Goal: Task Accomplishment & Management: Use online tool/utility

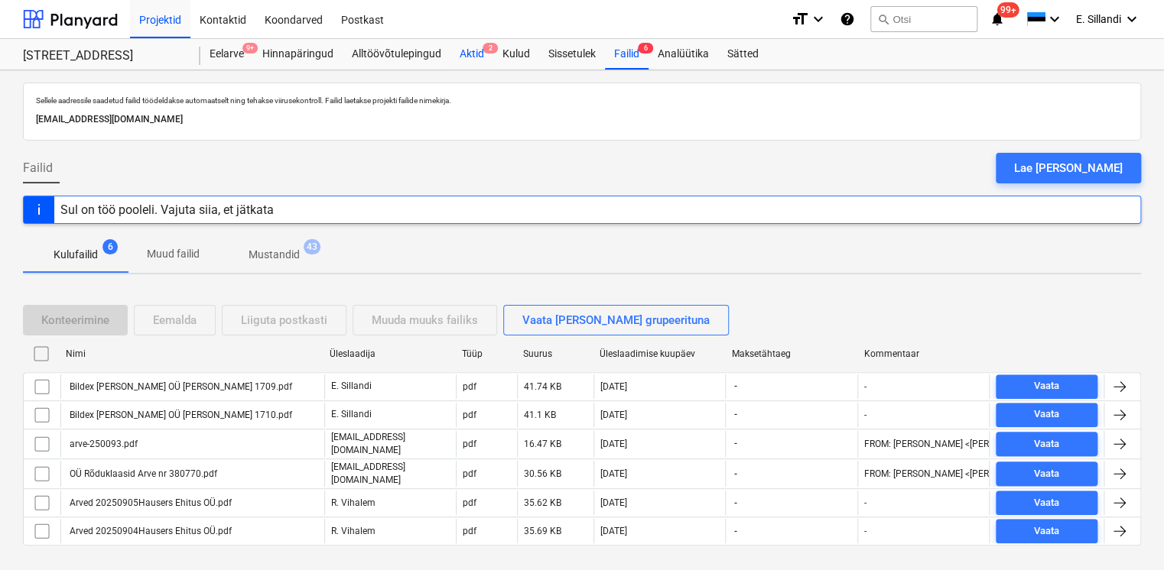
click at [472, 44] on div "Aktid 2" at bounding box center [471, 54] width 43 height 31
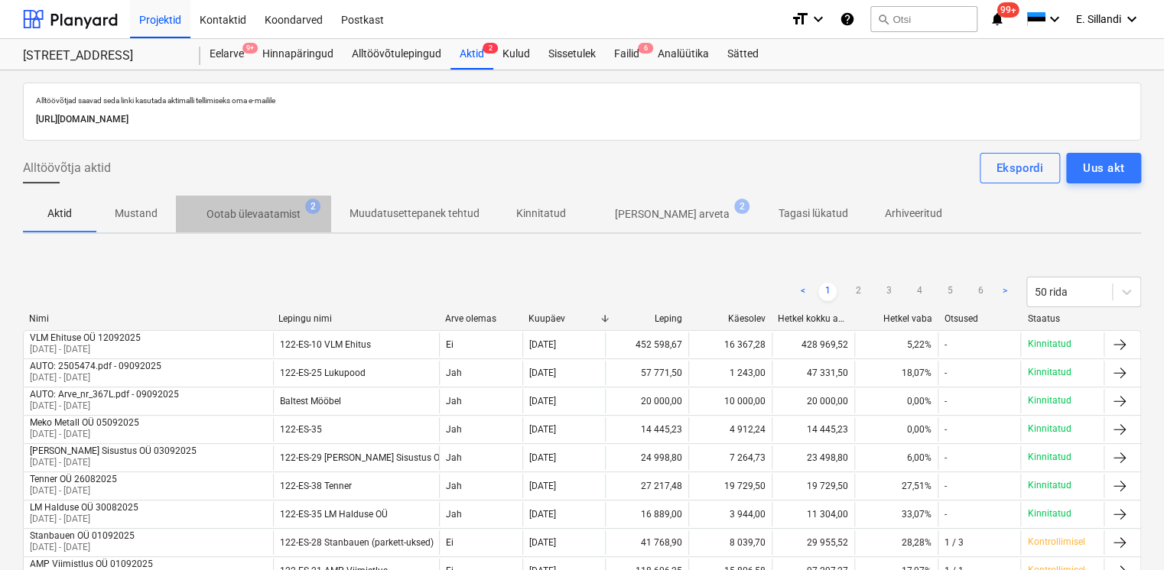
click at [211, 216] on p "Ootab ülevaatamist" at bounding box center [253, 214] width 94 height 16
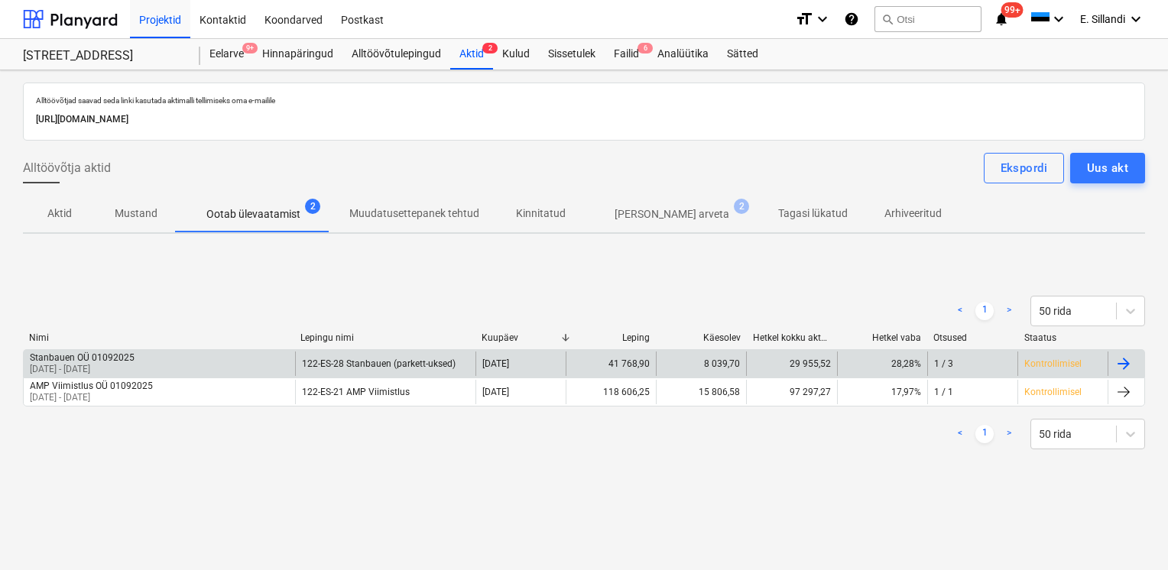
click at [95, 369] on p "[DATE] - [DATE]" at bounding box center [82, 369] width 105 height 13
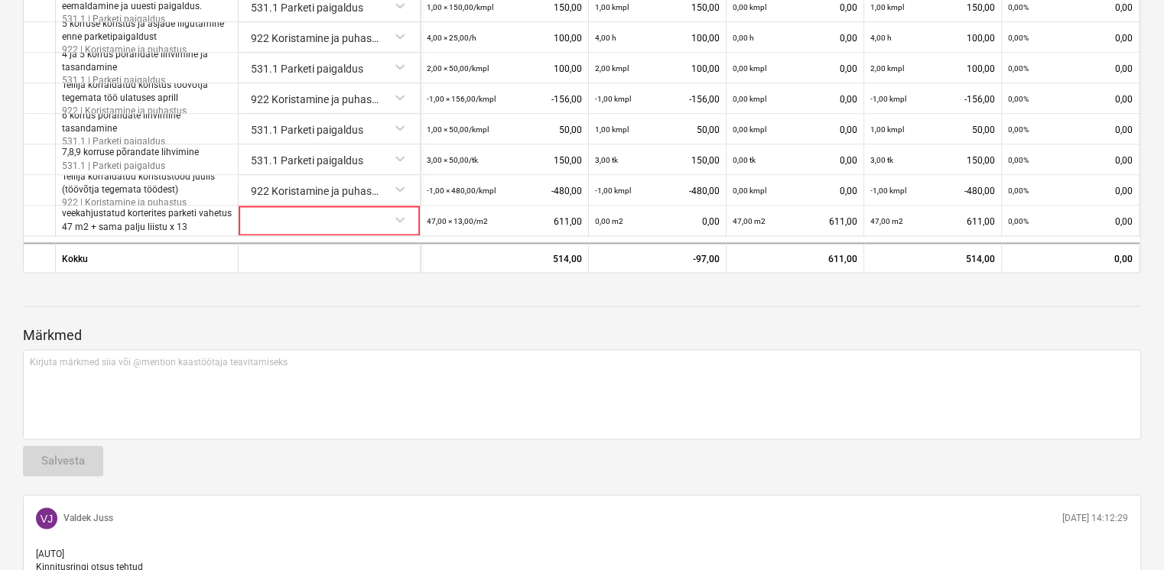
scroll to position [1222, 0]
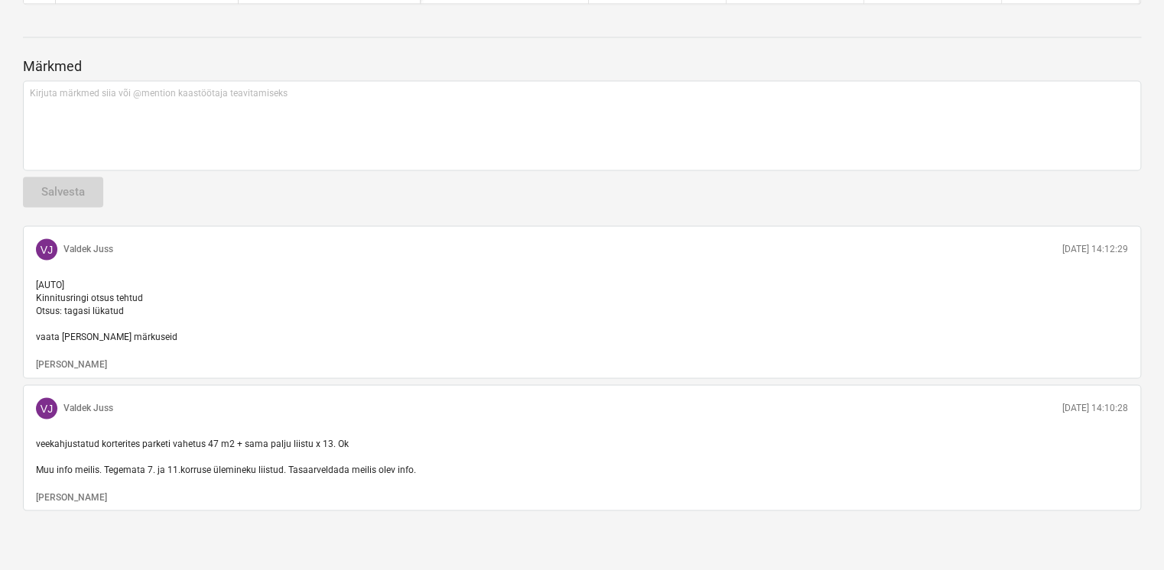
click at [388, 314] on p "[AUTO] Kinnitusringi otsus tehtud Otsus: tagasi lükatud vaata [PERSON_NAME] mär…" at bounding box center [582, 311] width 1092 height 66
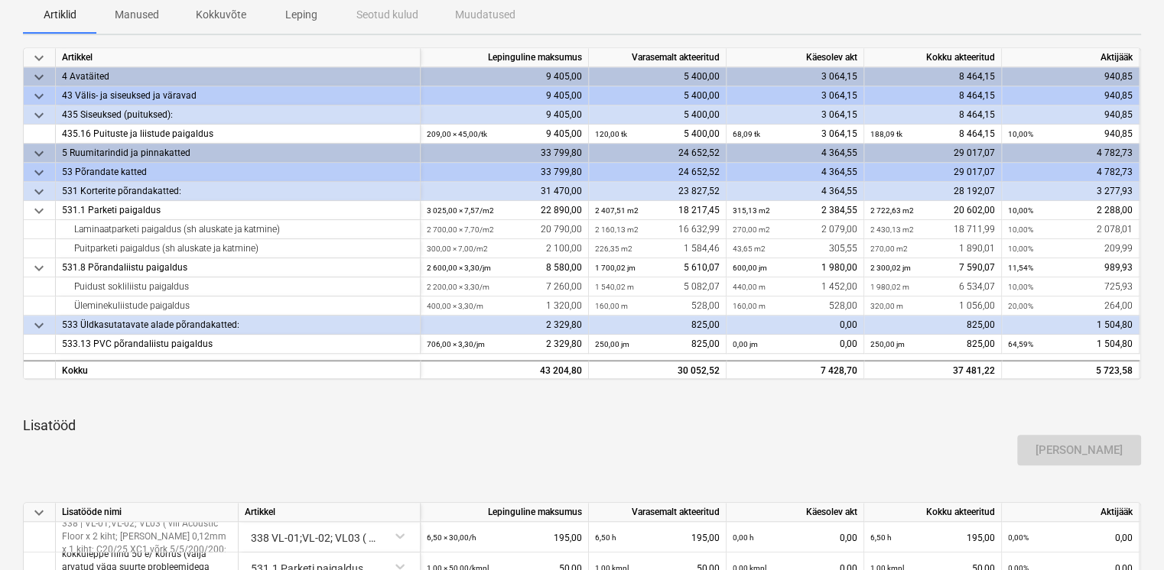
scroll to position [0, 0]
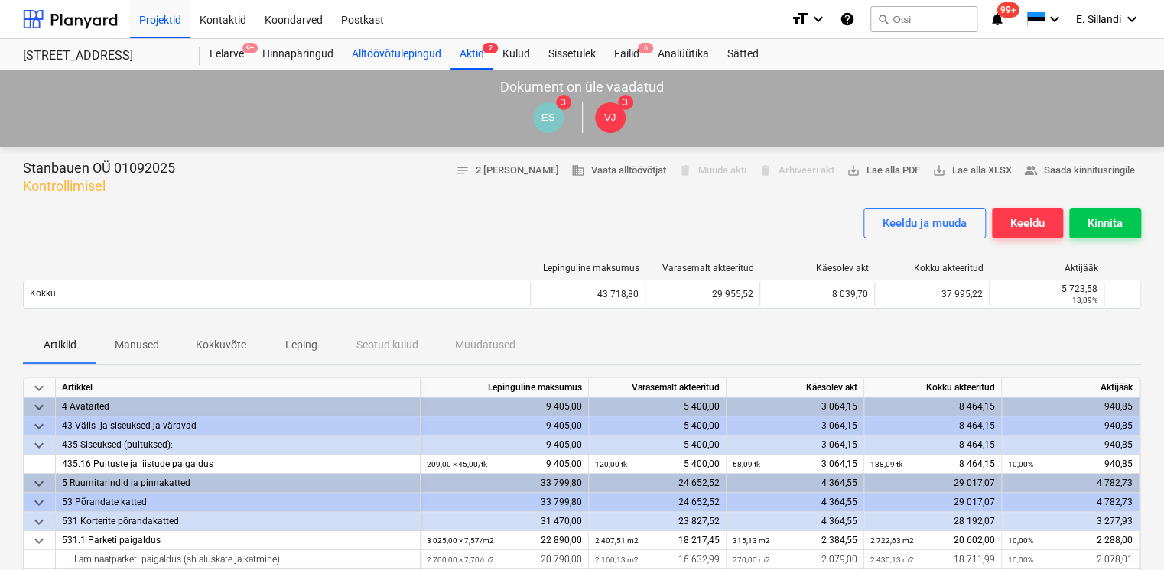
click at [419, 55] on div "Alltöövõtulepingud" at bounding box center [397, 54] width 108 height 31
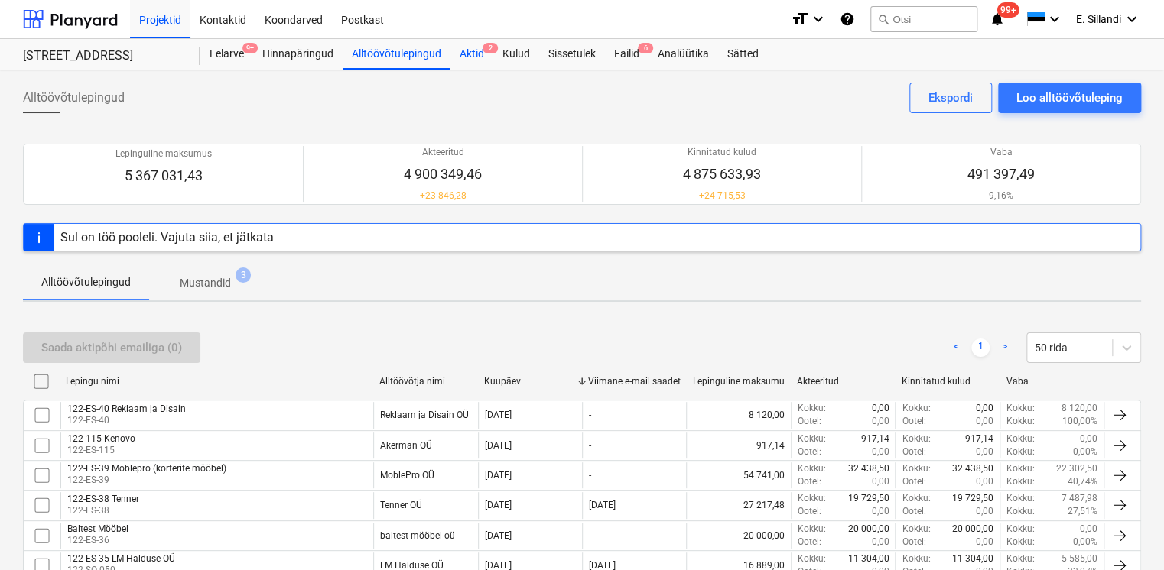
click at [479, 54] on div "Aktid 2" at bounding box center [471, 54] width 43 height 31
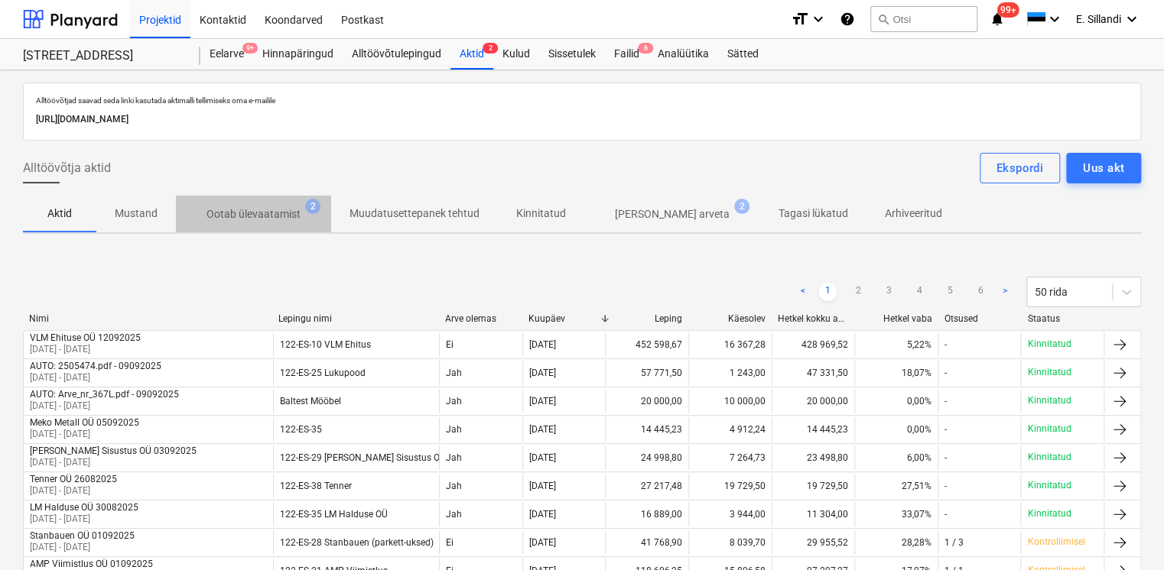
drag, startPoint x: 291, startPoint y: 216, endPoint x: 284, endPoint y: 222, distance: 8.1
click at [290, 216] on p "Ootab ülevaatamist" at bounding box center [253, 214] width 94 height 16
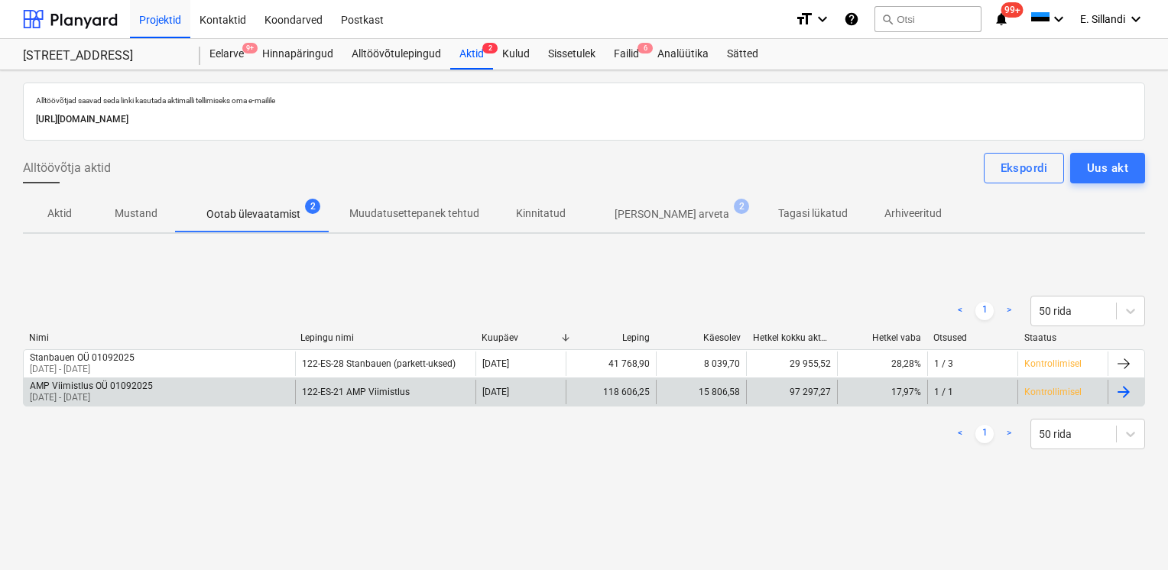
click at [124, 395] on p "[DATE] - [DATE]" at bounding box center [91, 397] width 123 height 13
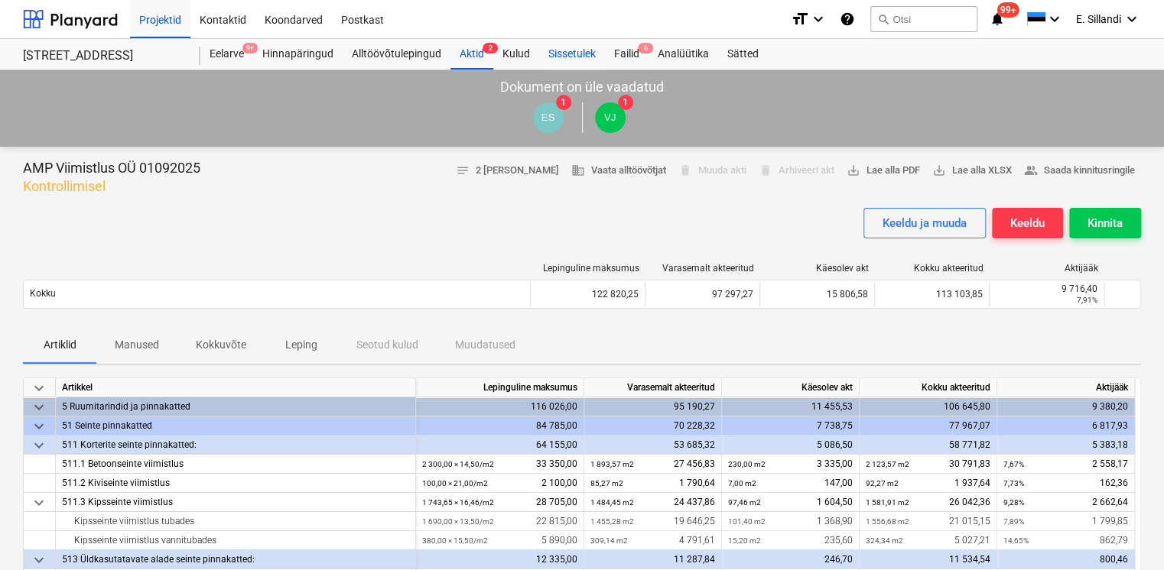
drag, startPoint x: 619, startPoint y: 45, endPoint x: 595, endPoint y: 55, distance: 25.7
click at [619, 45] on div "Failid 6" at bounding box center [627, 54] width 44 height 31
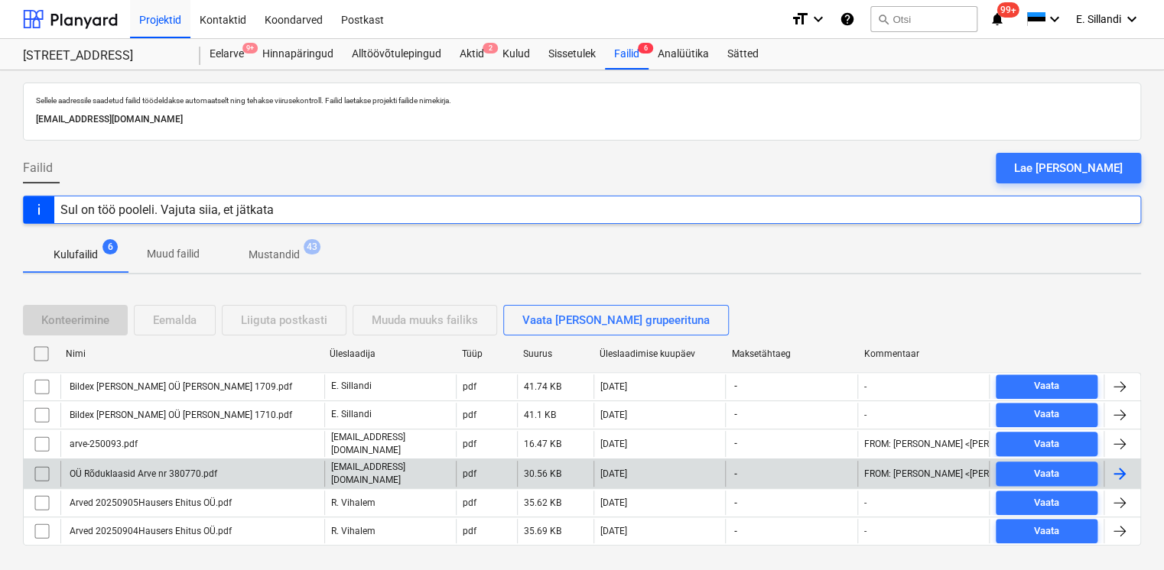
click at [186, 473] on div "OÜ Rõduklaasid Arve nr 380770.pdf" at bounding box center [142, 474] width 150 height 11
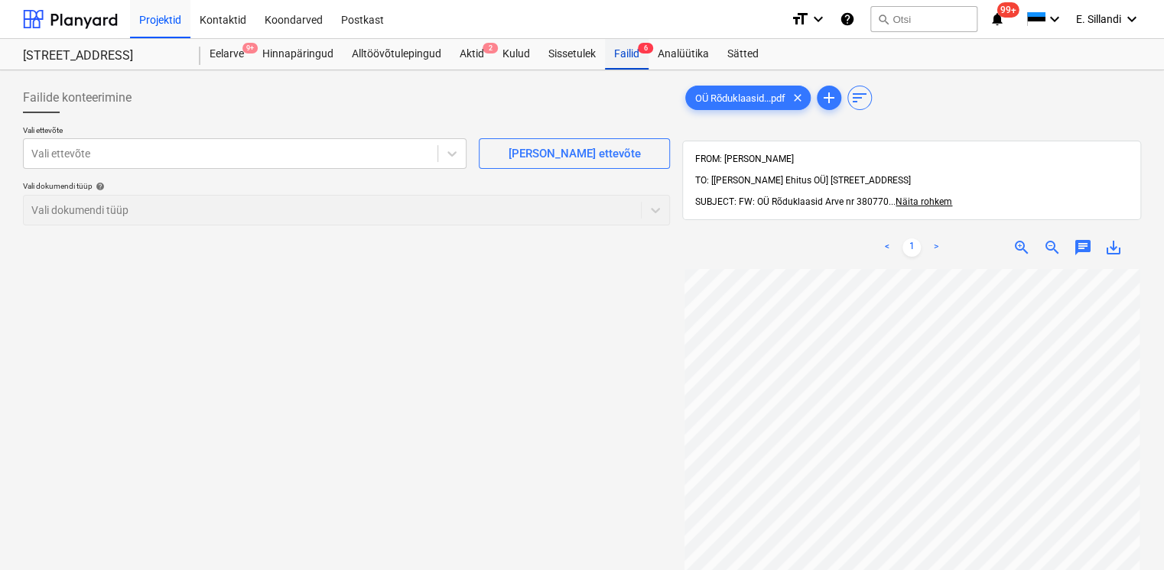
click at [625, 65] on div "Failid 6" at bounding box center [627, 54] width 44 height 31
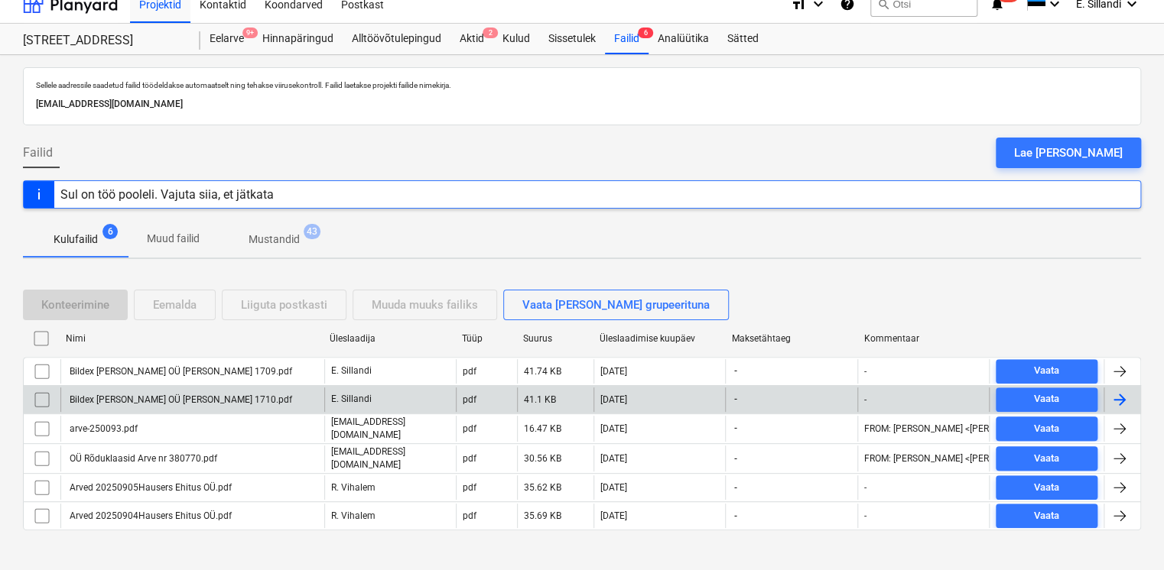
scroll to position [24, 0]
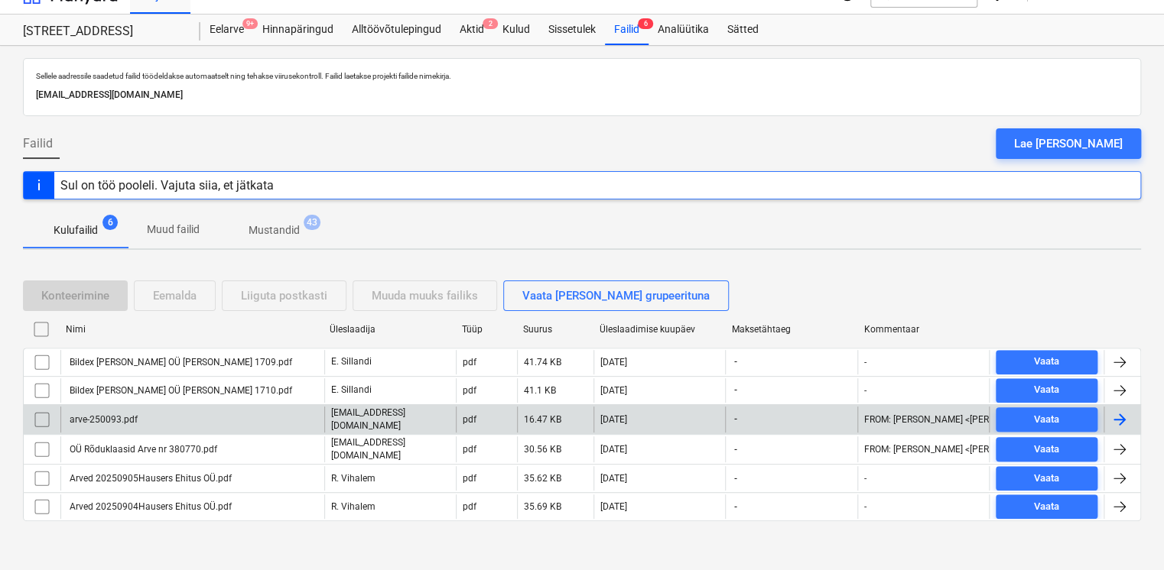
click at [154, 421] on div "arve-250093.pdf" at bounding box center [192, 420] width 264 height 26
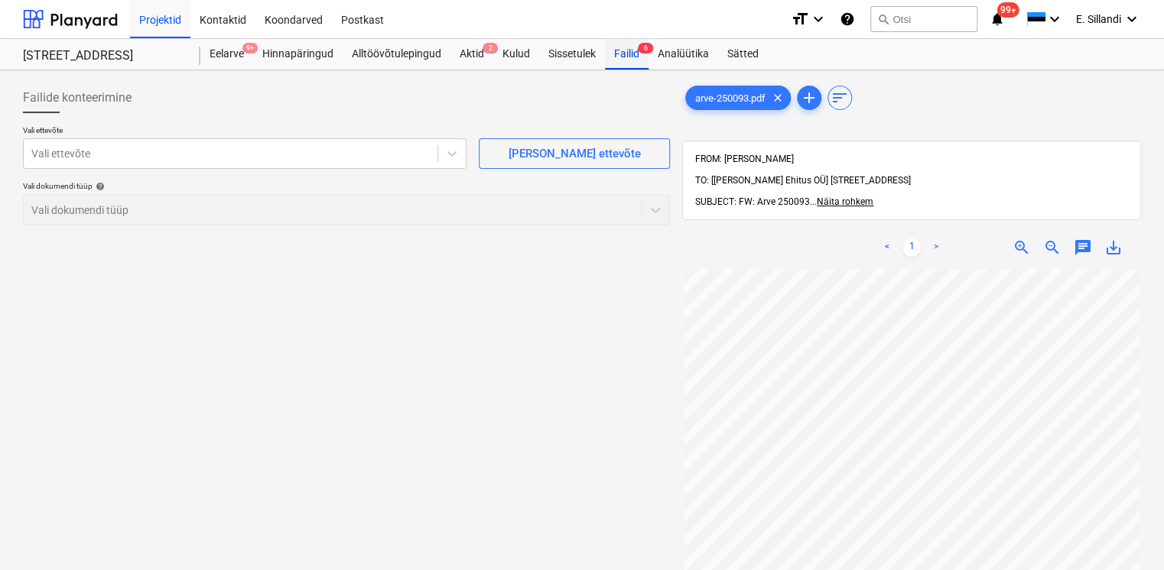
click at [618, 50] on div "Failid 6" at bounding box center [627, 54] width 44 height 31
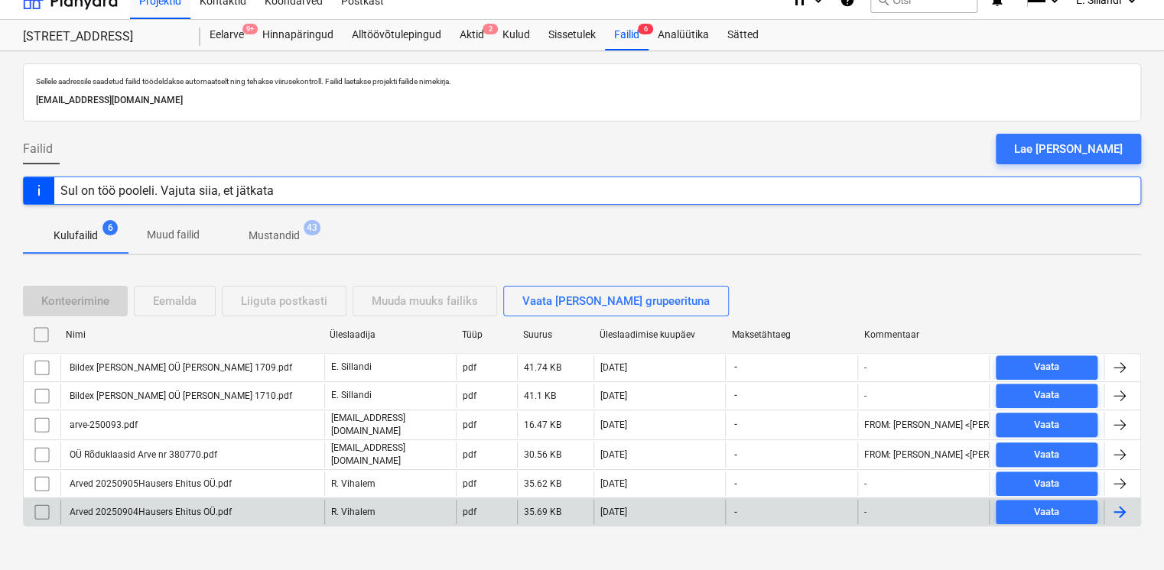
scroll to position [24, 0]
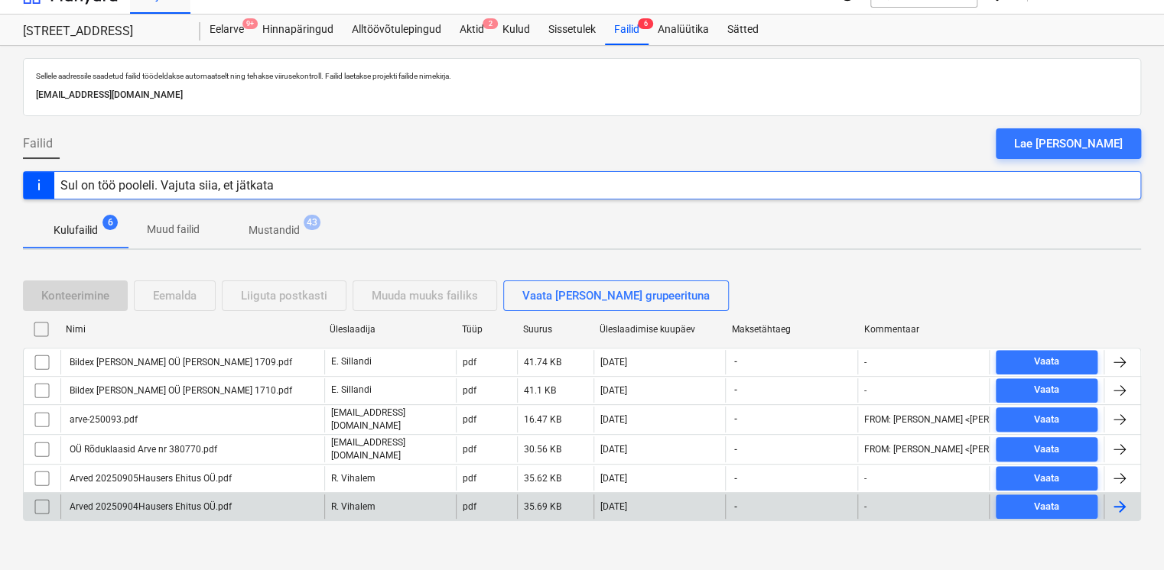
click at [226, 495] on div "Arved 20250904Hausers Ehitus OÜ.pdf" at bounding box center [192, 507] width 264 height 24
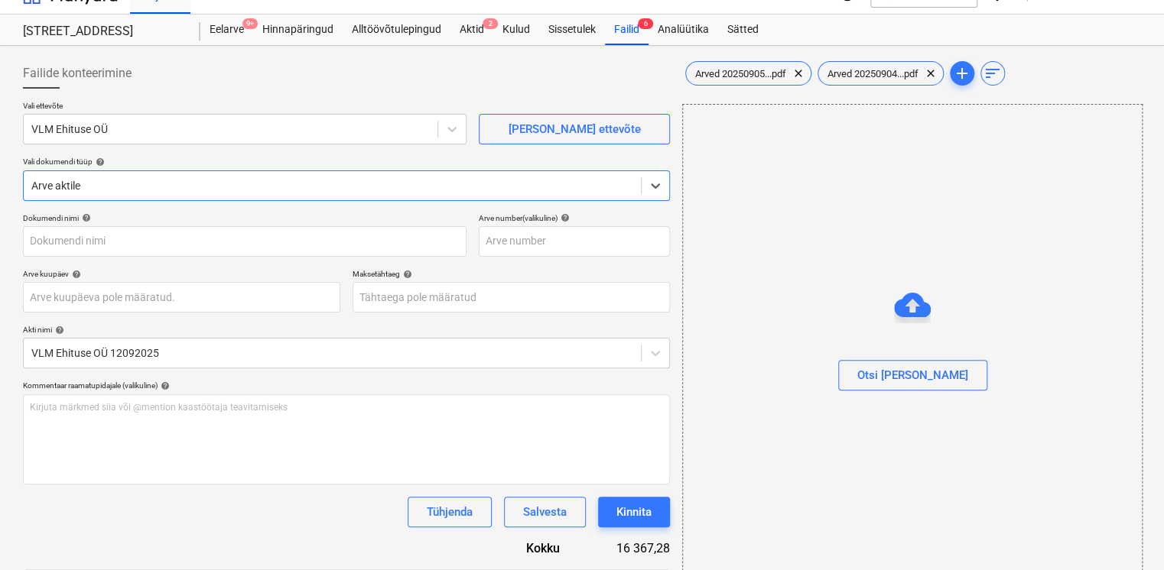
type input "Arved 20250905Hausers Ehitus OÜ.pdf"
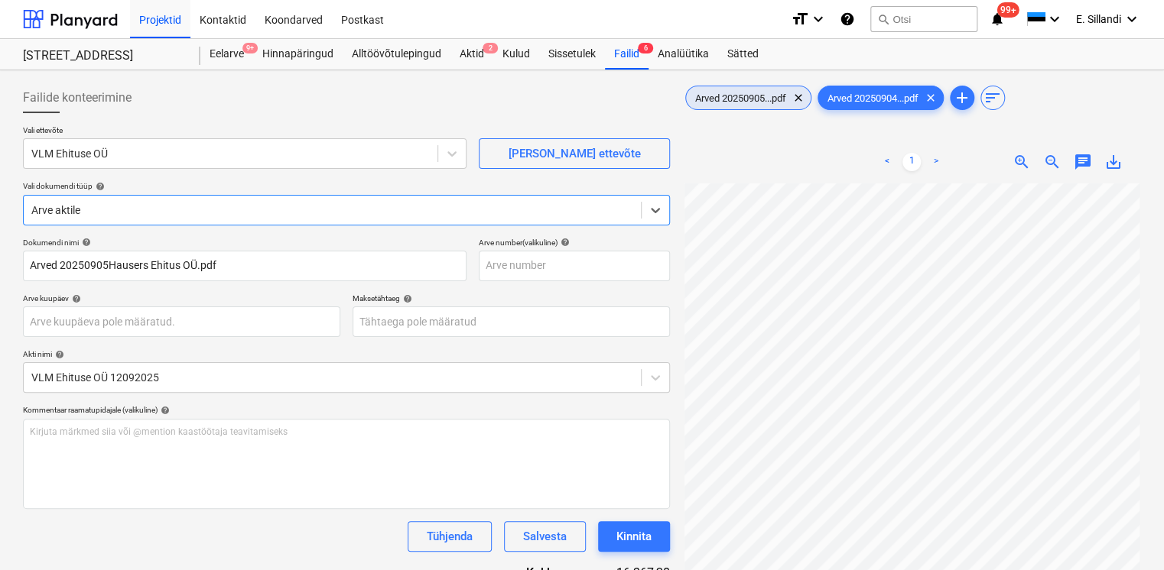
click at [748, 93] on span "Arved 20250905...pdf" at bounding box center [740, 98] width 109 height 11
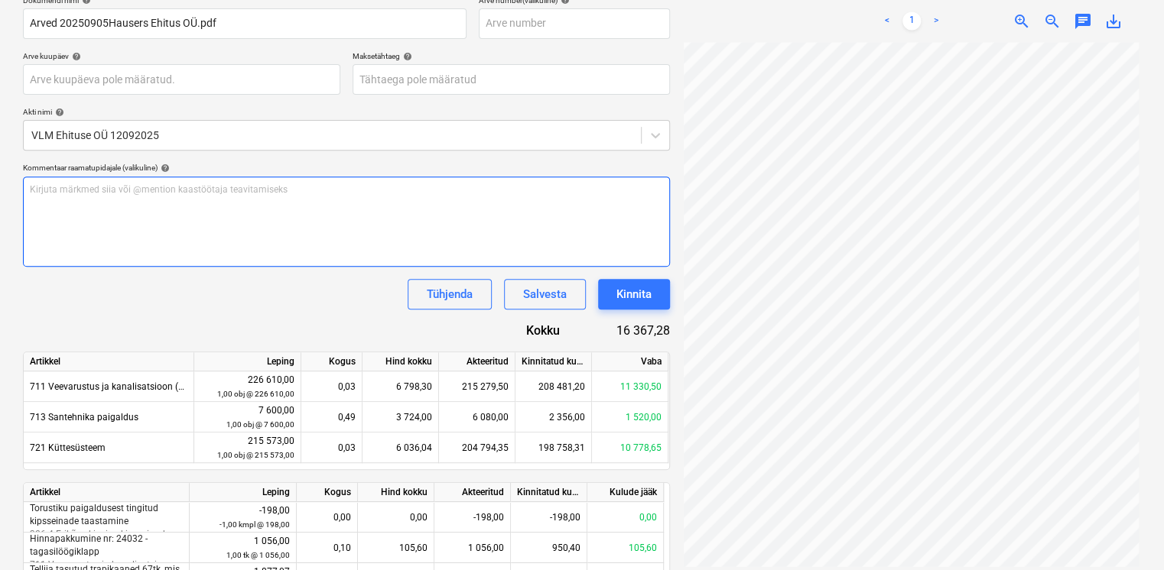
scroll to position [356, 0]
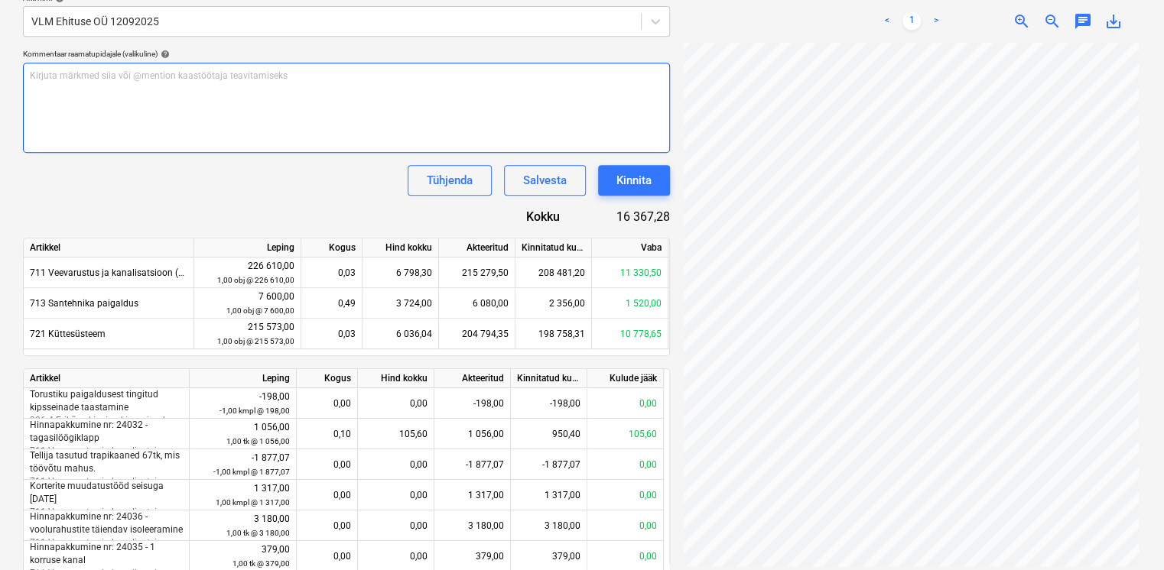
click at [183, 70] on p "Kirjuta märkmed siia või @mention kaastöötaja teavitamiseks ﻿" at bounding box center [346, 76] width 633 height 13
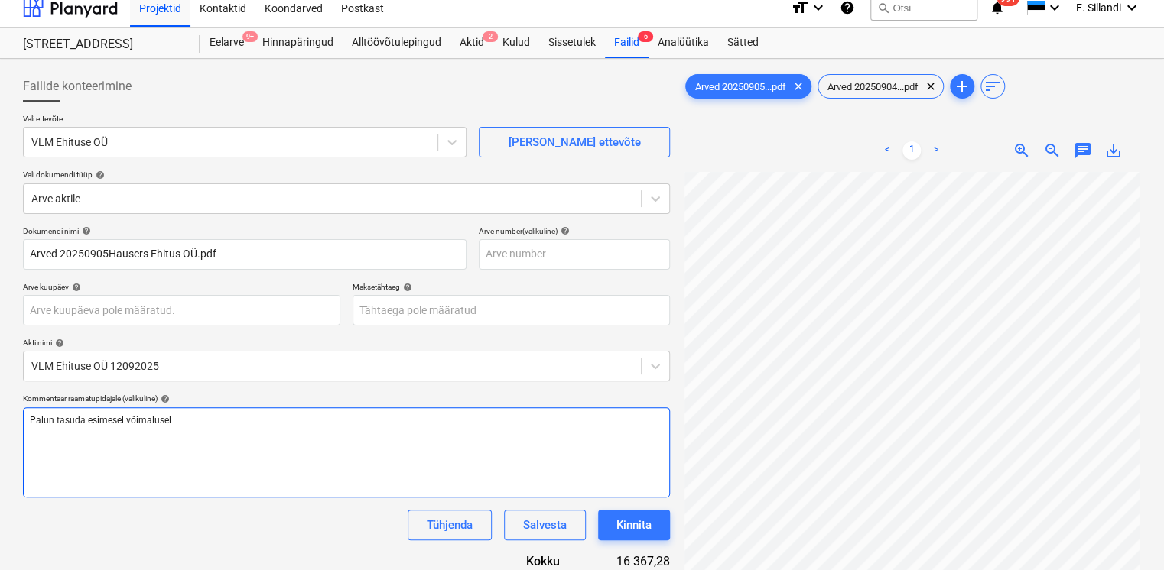
scroll to position [0, 0]
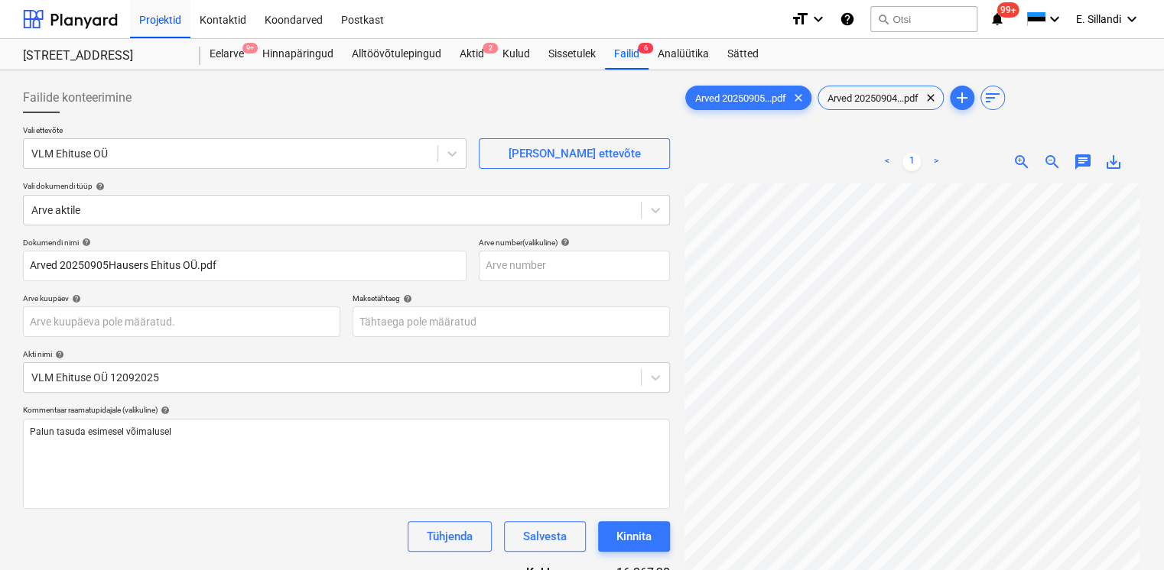
click at [1112, 164] on span "save_alt" at bounding box center [1113, 162] width 18 height 18
click at [877, 102] on span "Arved 20250904...pdf" at bounding box center [872, 98] width 109 height 11
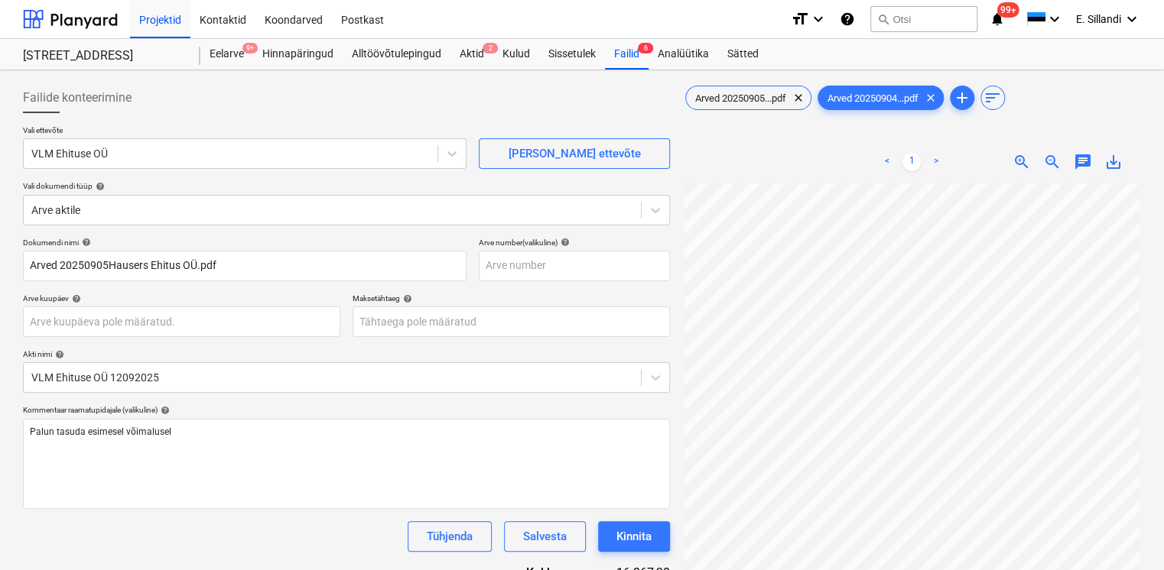
click at [1110, 167] on span "save_alt" at bounding box center [1113, 162] width 18 height 18
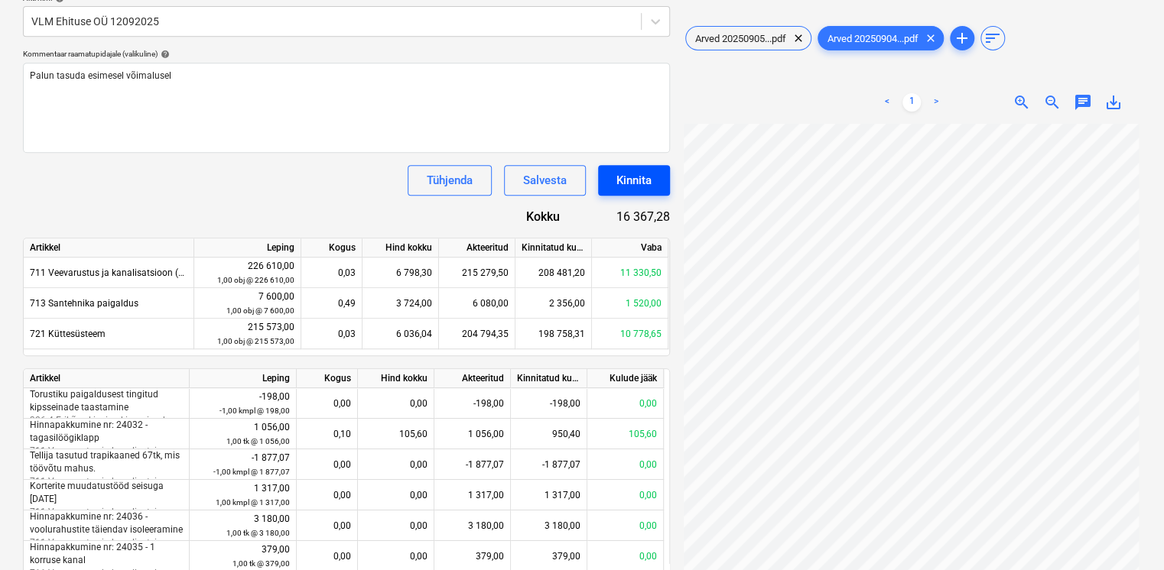
click at [631, 179] on div "Kinnita" at bounding box center [633, 180] width 35 height 20
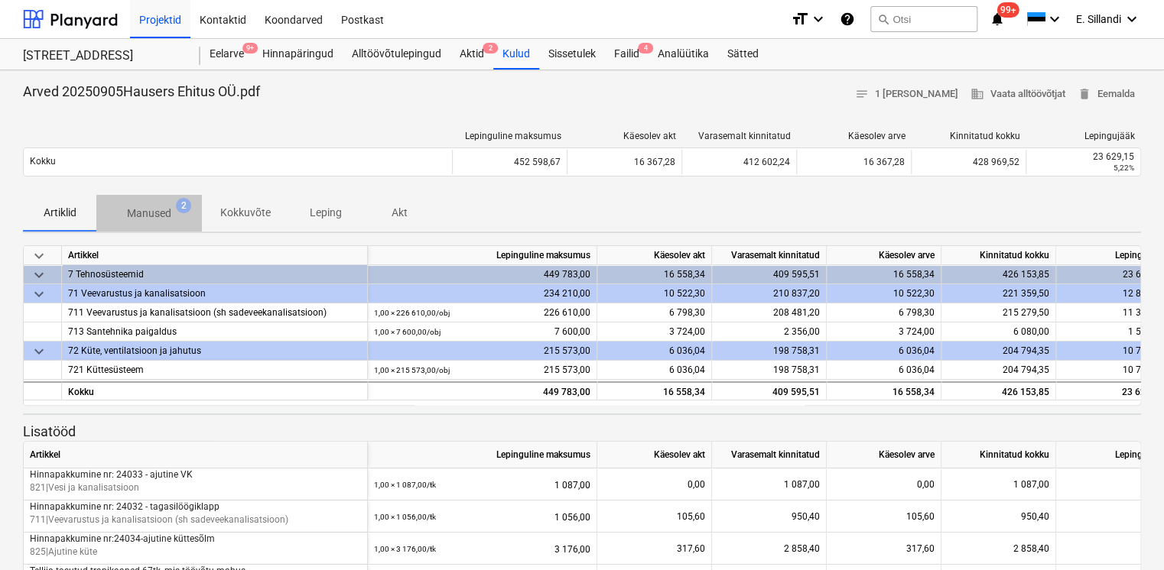
click at [169, 216] on p "Manused" at bounding box center [149, 214] width 44 height 16
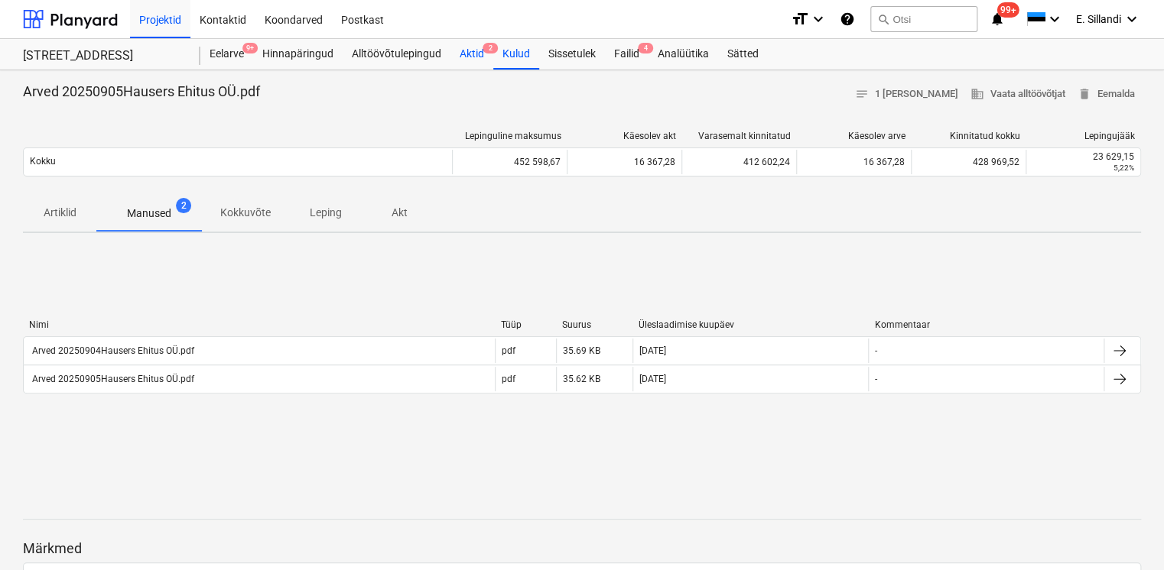
click at [466, 54] on div "Aktid 2" at bounding box center [471, 54] width 43 height 31
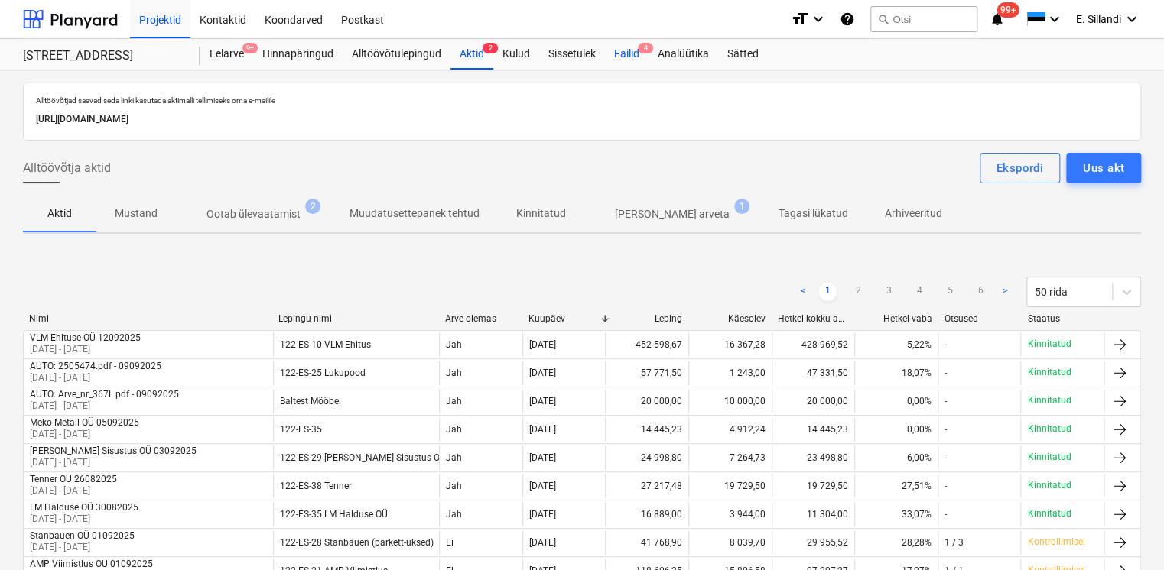
click at [622, 63] on div "Failid 4" at bounding box center [627, 54] width 44 height 31
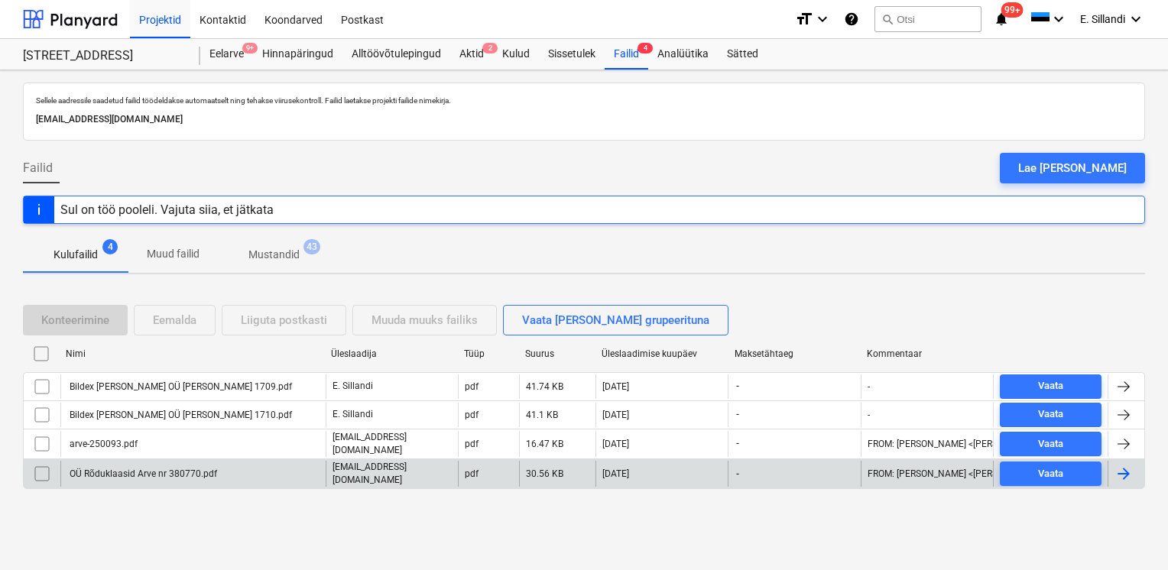
click at [107, 469] on div "OÜ Rõduklaasid Arve nr 380770.pdf" at bounding box center [142, 474] width 150 height 11
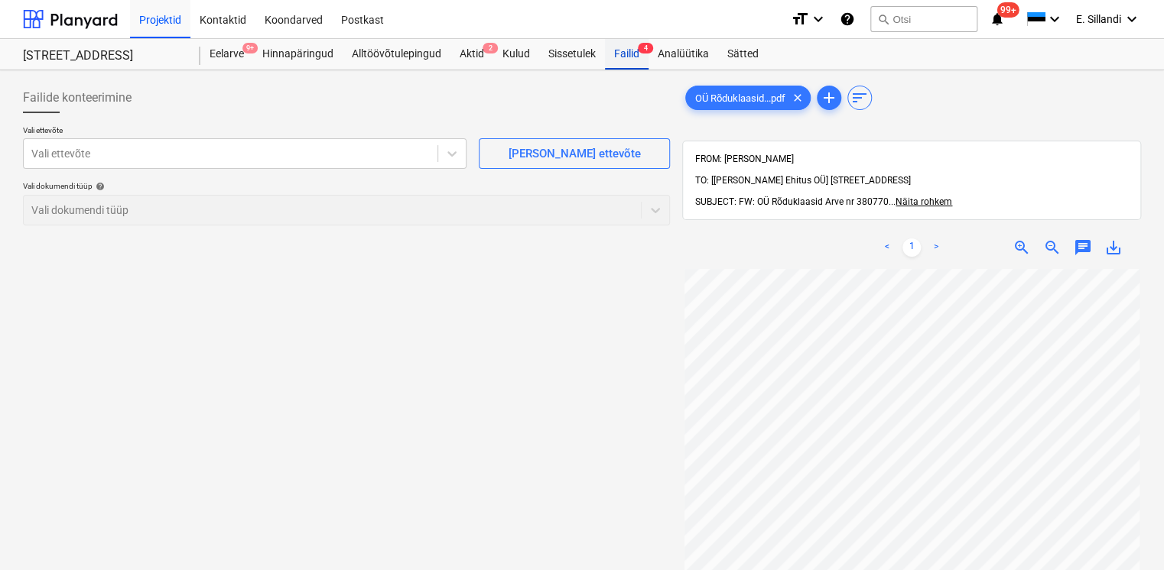
click at [628, 60] on div "Failid 4" at bounding box center [627, 54] width 44 height 31
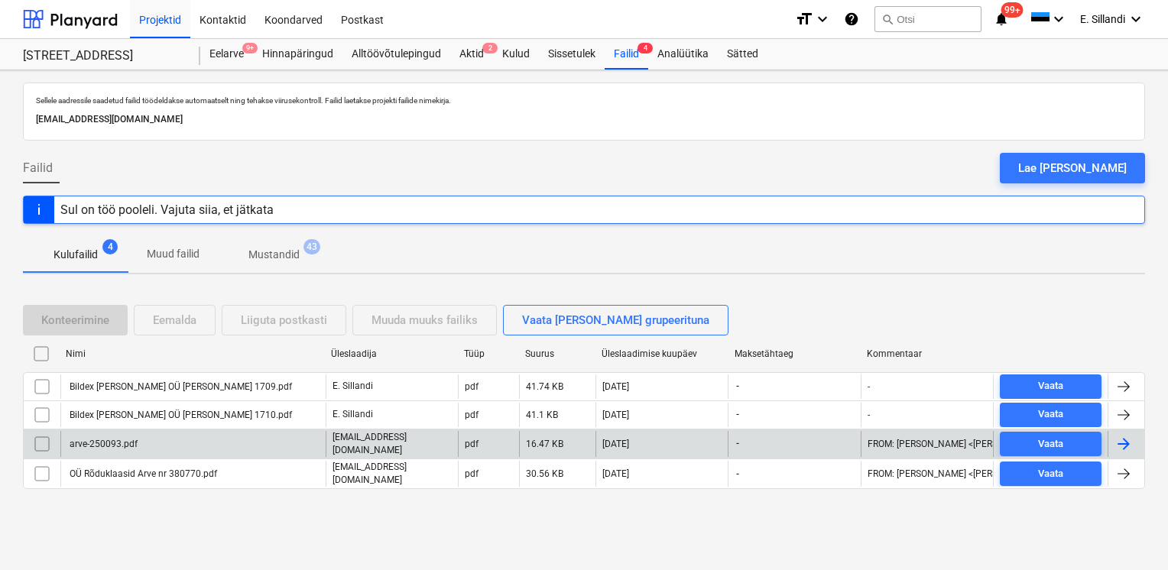
click at [110, 435] on div "arve-250093.pdf" at bounding box center [192, 444] width 265 height 26
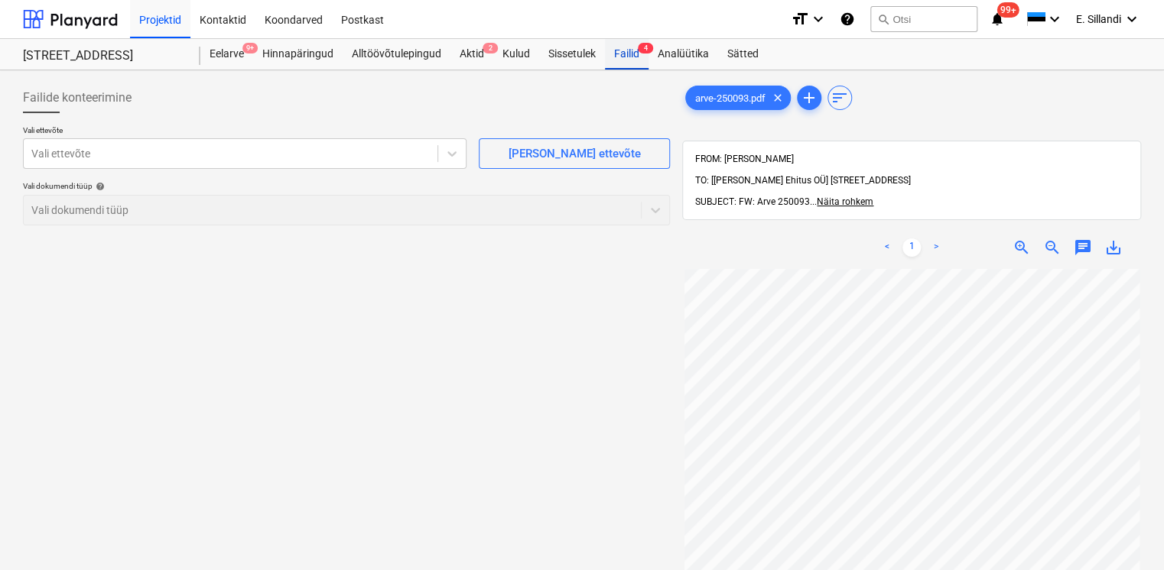
click at [622, 50] on div "Failid 4" at bounding box center [627, 54] width 44 height 31
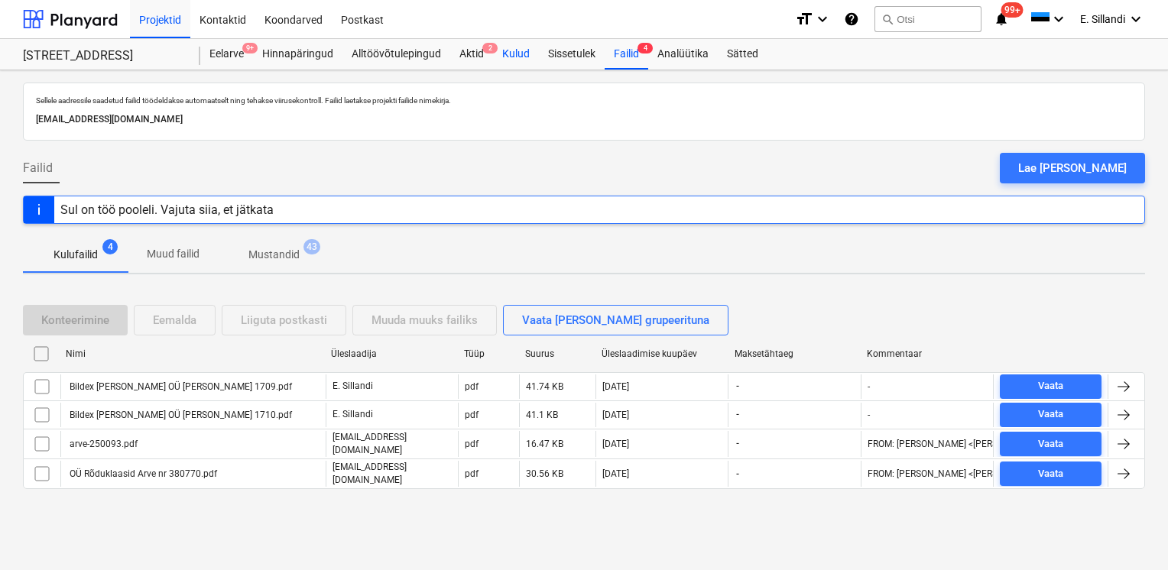
click at [524, 55] on div "Kulud" at bounding box center [516, 54] width 46 height 31
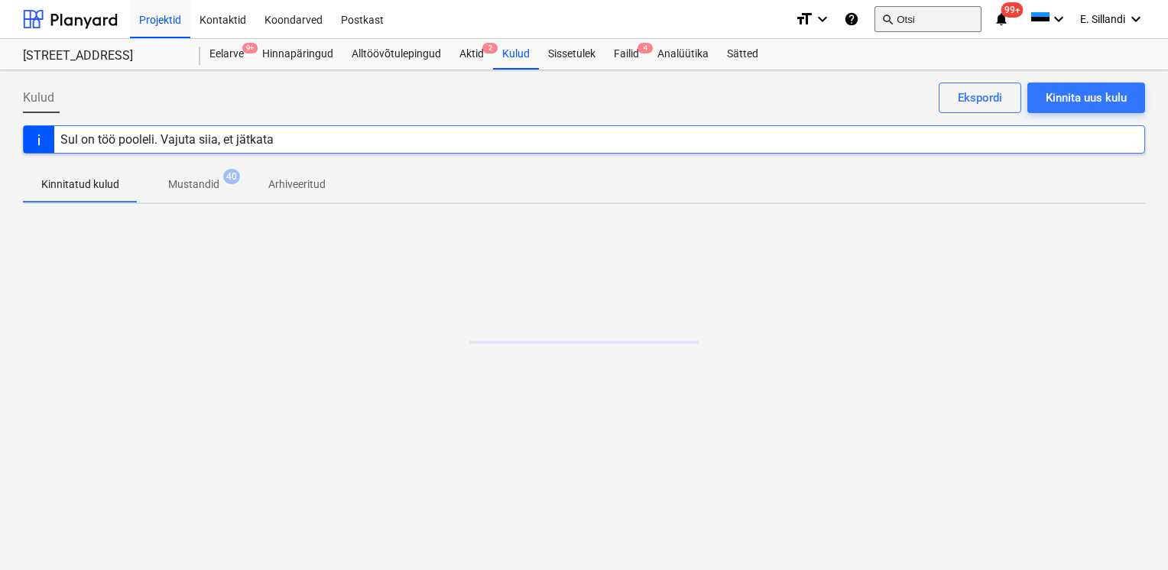
click at [917, 16] on button "search Otsi" at bounding box center [928, 19] width 107 height 26
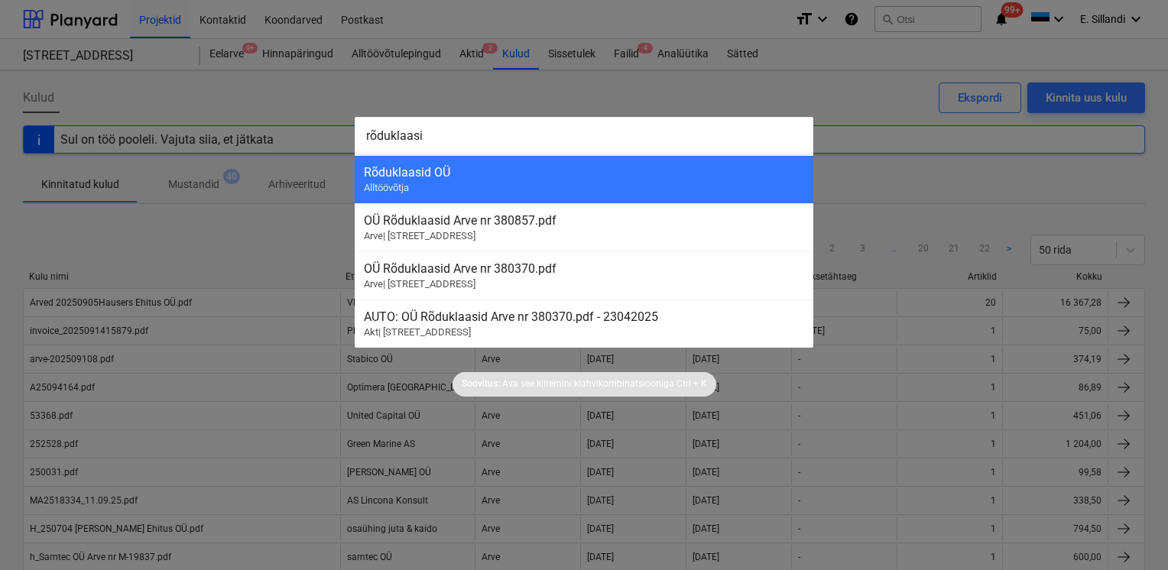
type input "rõduklaasid"
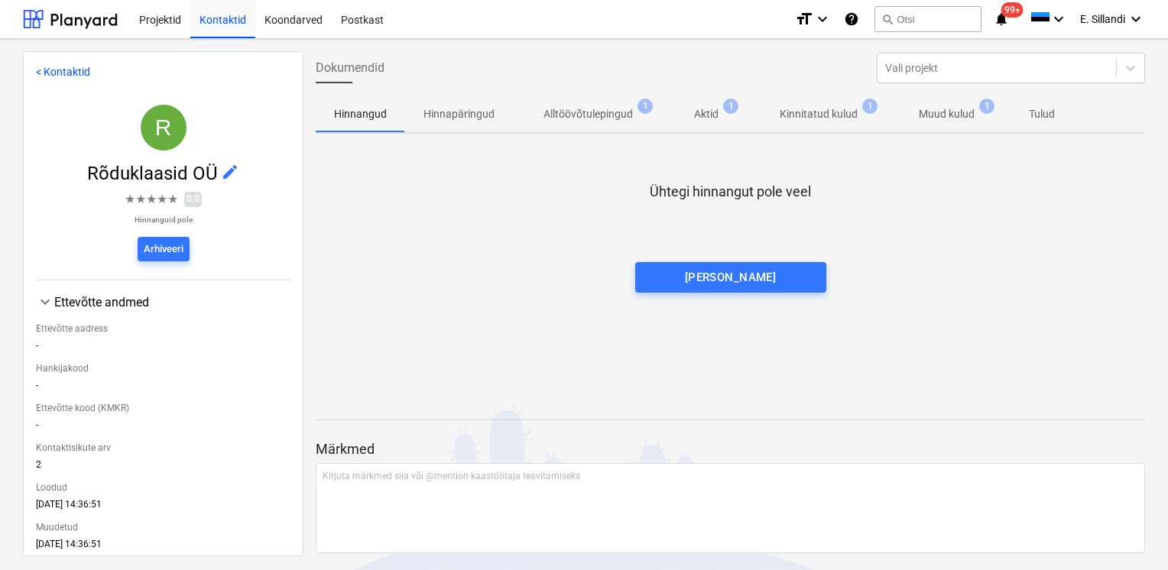
click at [820, 101] on span "Kinnitatud kulud 1" at bounding box center [818, 114] width 139 height 28
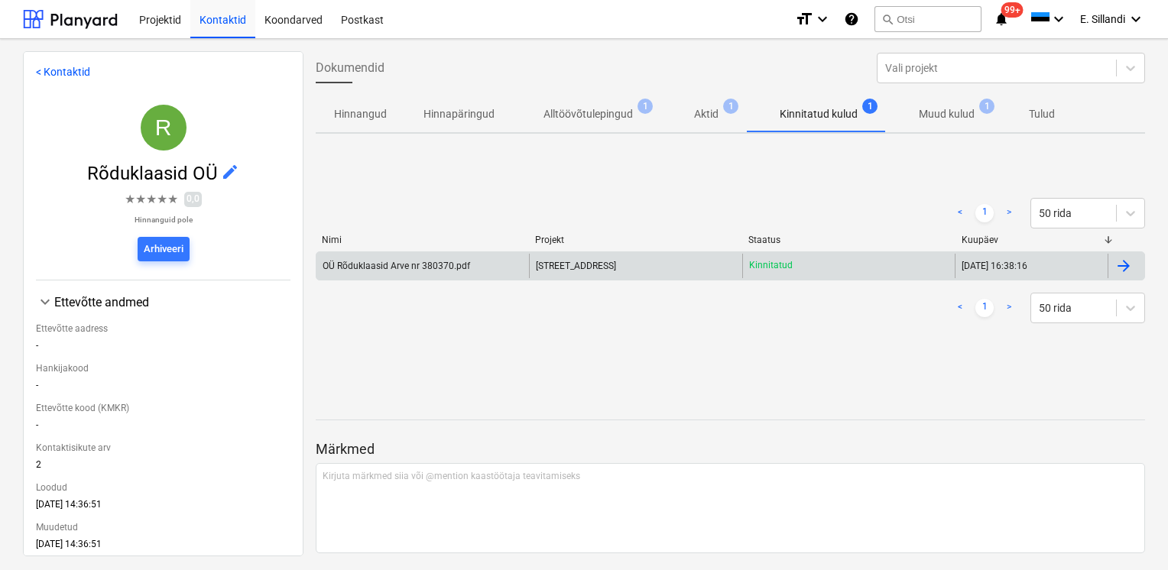
click at [476, 266] on div "OÜ Rõduklaasid Arve nr 380370.pdf" at bounding box center [423, 266] width 213 height 24
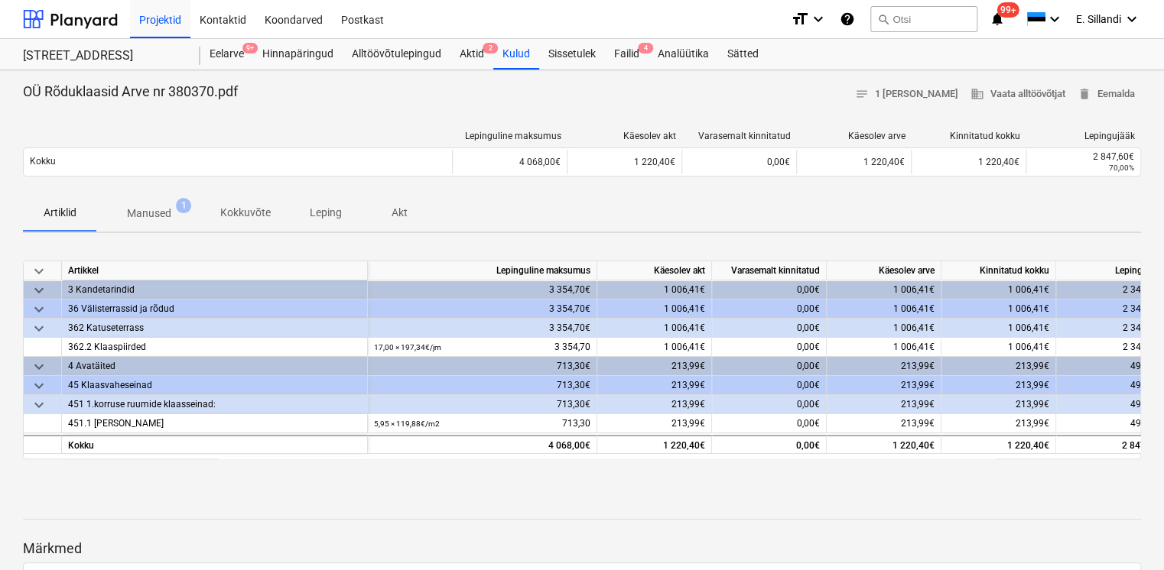
click at [170, 216] on p "Manused" at bounding box center [149, 214] width 44 height 16
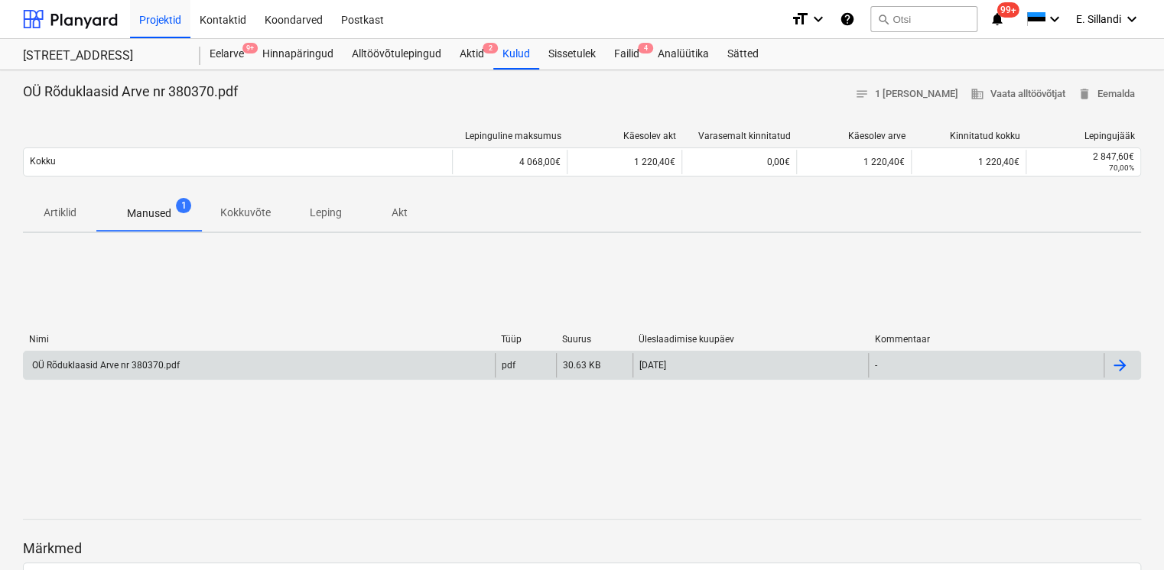
click at [171, 362] on div "OÜ Rõduklaasid Arve nr 380370.pdf" at bounding box center [105, 365] width 150 height 11
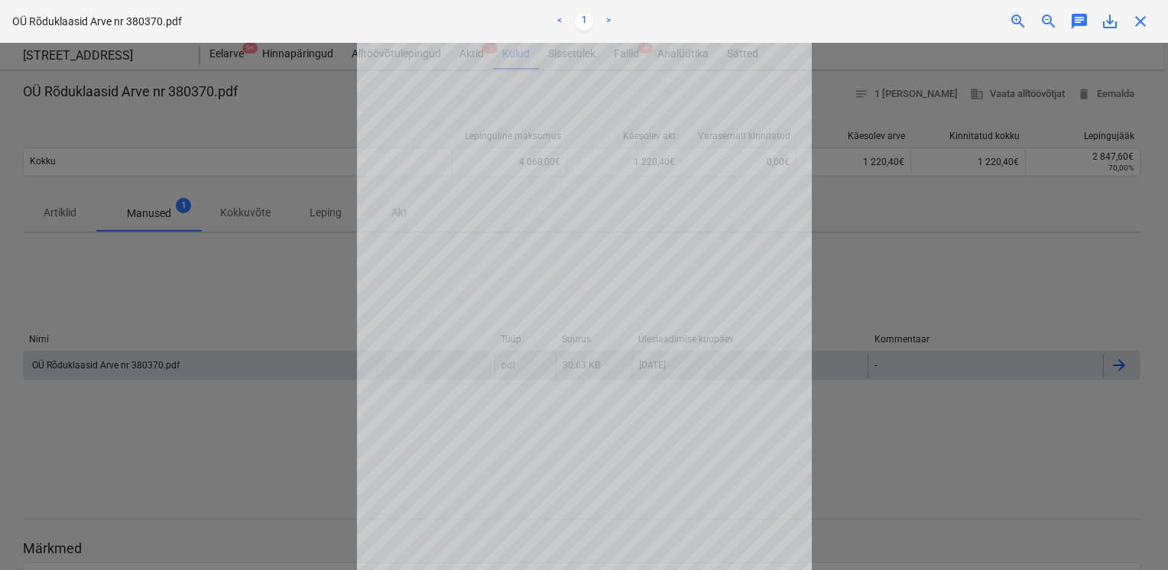
click at [242, 286] on div at bounding box center [584, 307] width 1168 height 528
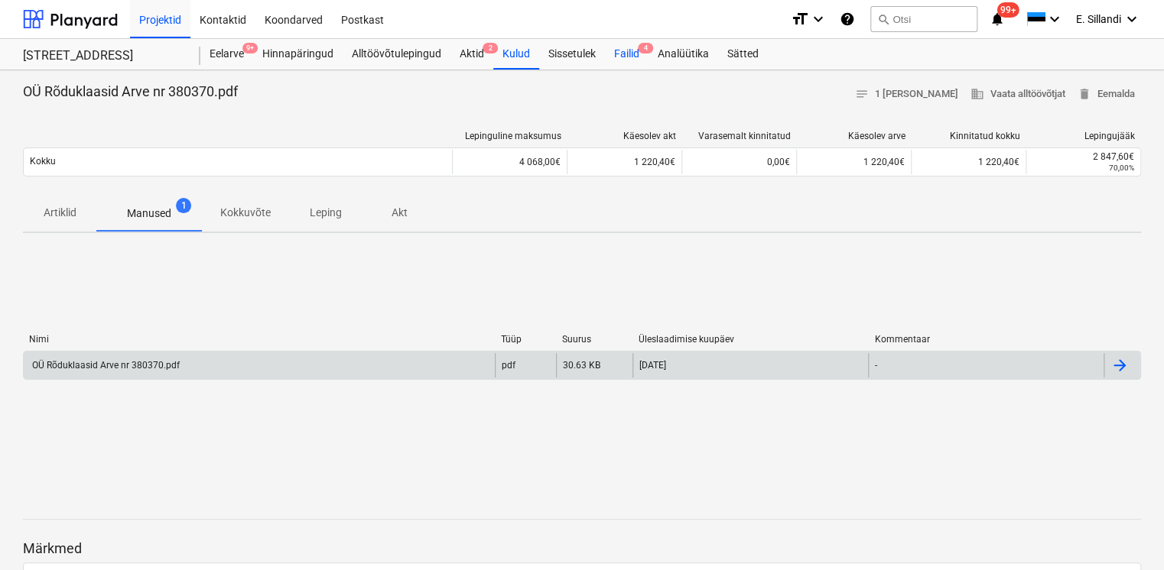
drag, startPoint x: 629, startPoint y: 50, endPoint x: 618, endPoint y: 50, distance: 11.5
click at [629, 50] on div "Failid 4" at bounding box center [627, 54] width 44 height 31
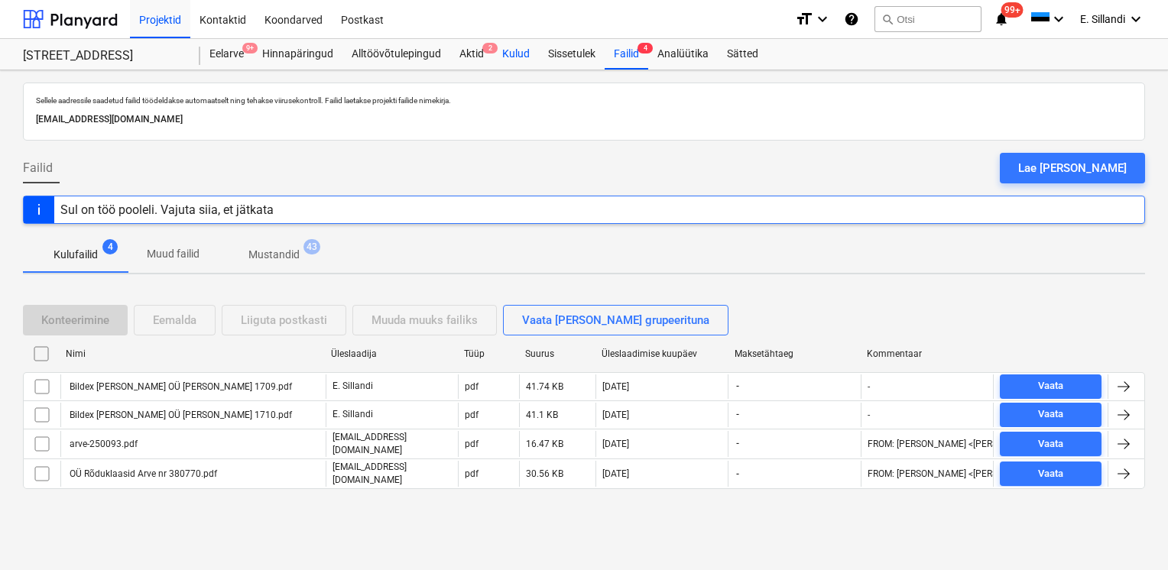
click at [518, 50] on div "Kulud" at bounding box center [516, 54] width 46 height 31
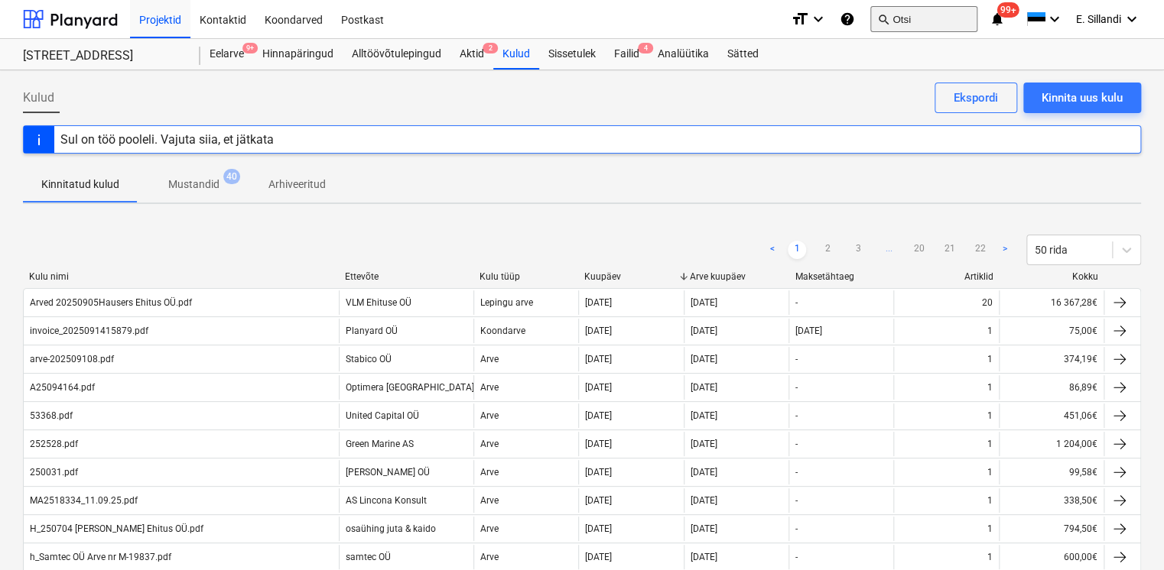
click at [918, 24] on button "search Otsi" at bounding box center [923, 19] width 107 height 26
click at [625, 57] on div "Failid 4" at bounding box center [627, 54] width 44 height 31
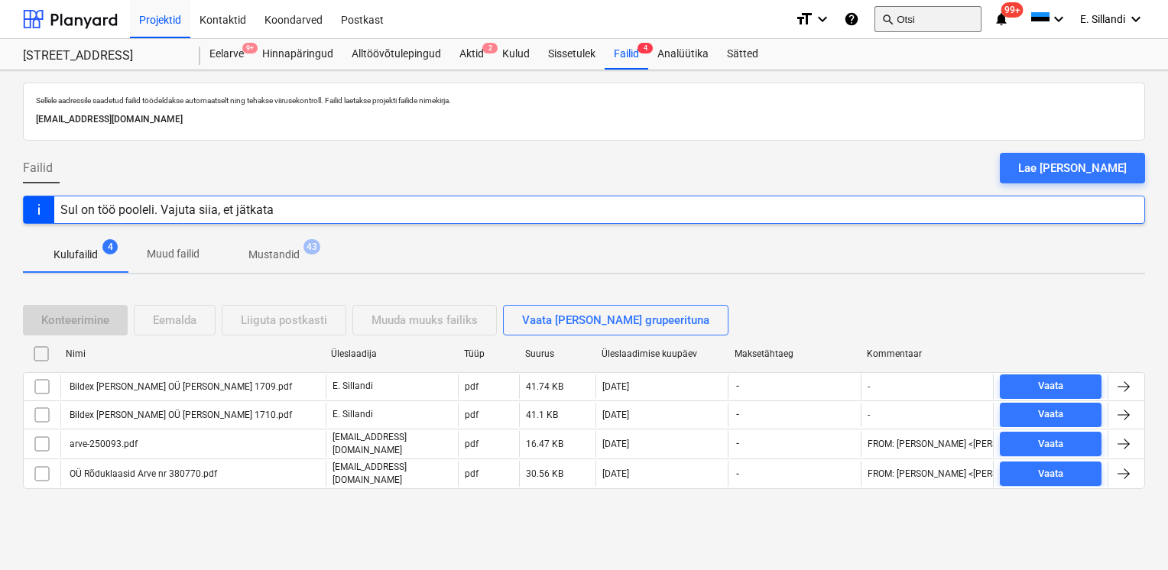
click at [926, 26] on button "search Otsi" at bounding box center [928, 19] width 107 height 26
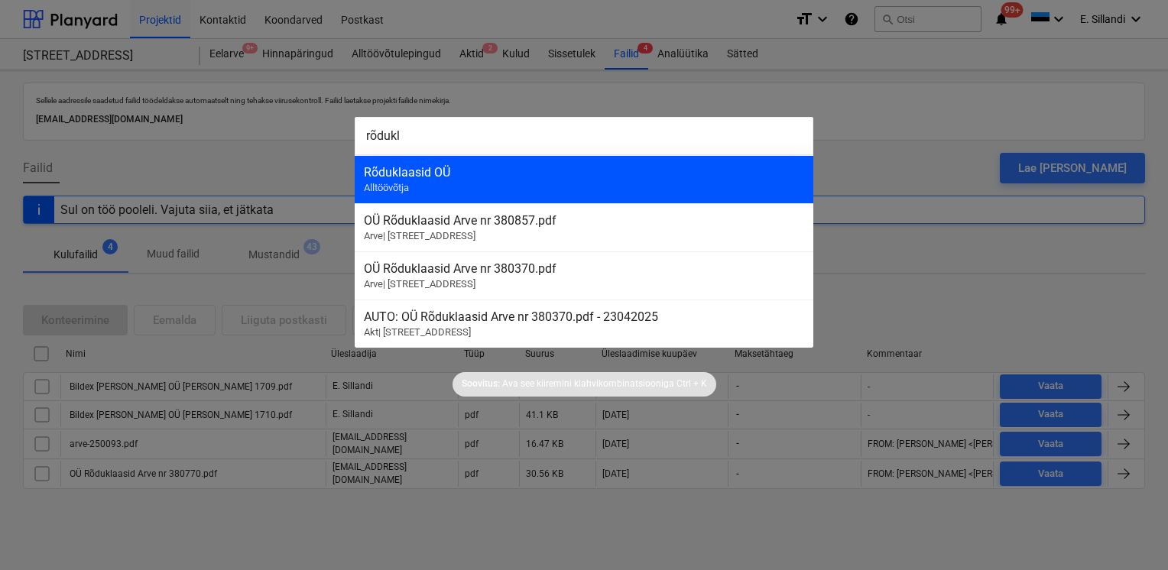
type input "rõdukl"
click at [539, 173] on div "Rõduklaasid OÜ" at bounding box center [584, 172] width 440 height 15
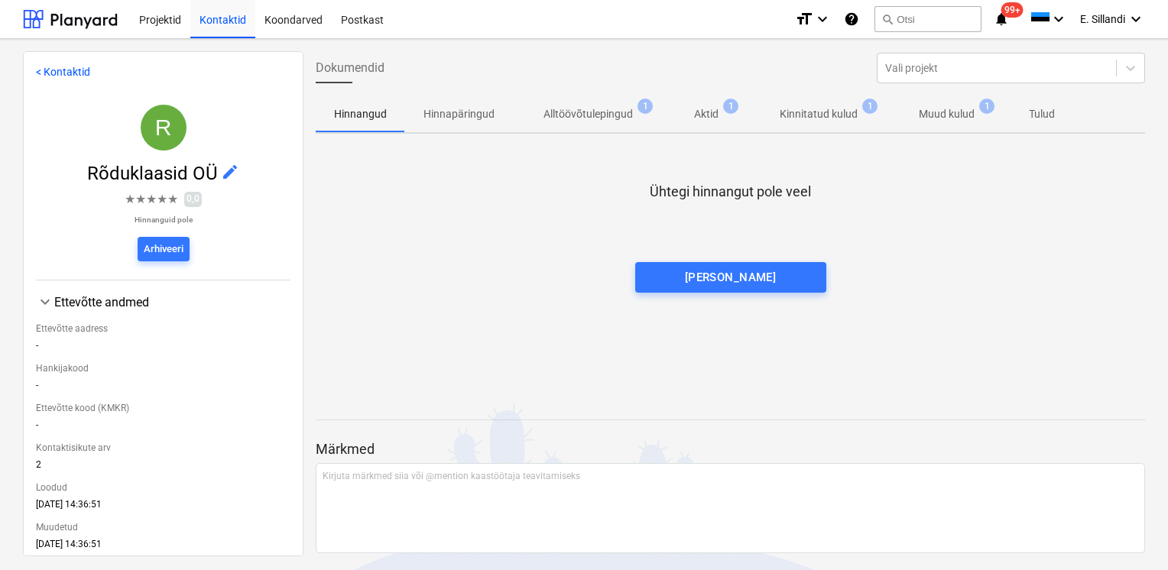
click at [933, 118] on p "Muud kulud" at bounding box center [947, 114] width 56 height 16
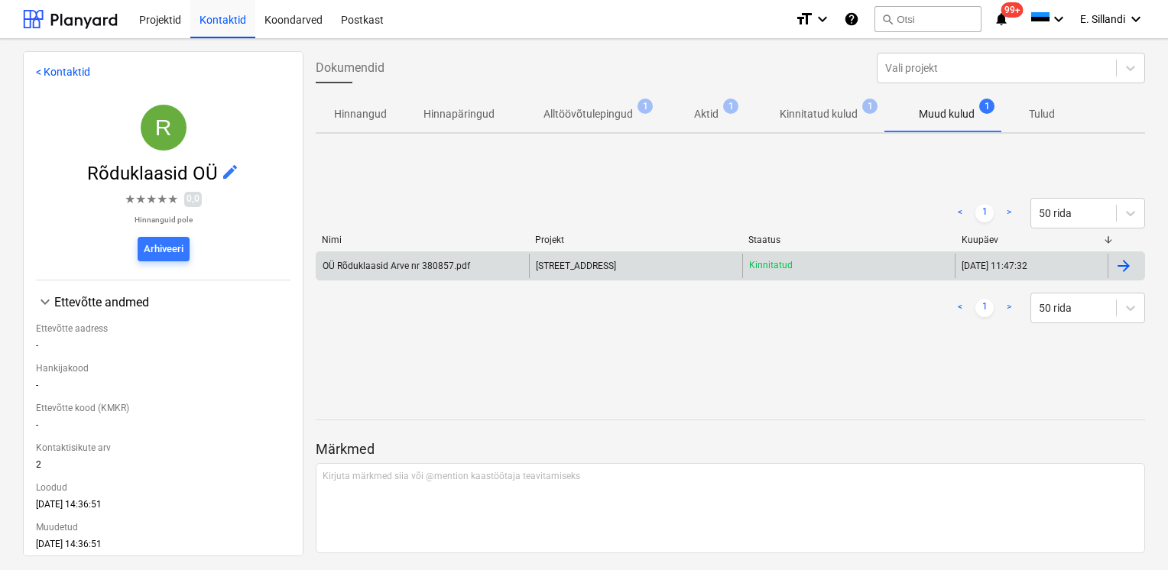
click at [358, 266] on div "OÜ Rõduklaasid Arve nr 380857.pdf" at bounding box center [397, 266] width 148 height 11
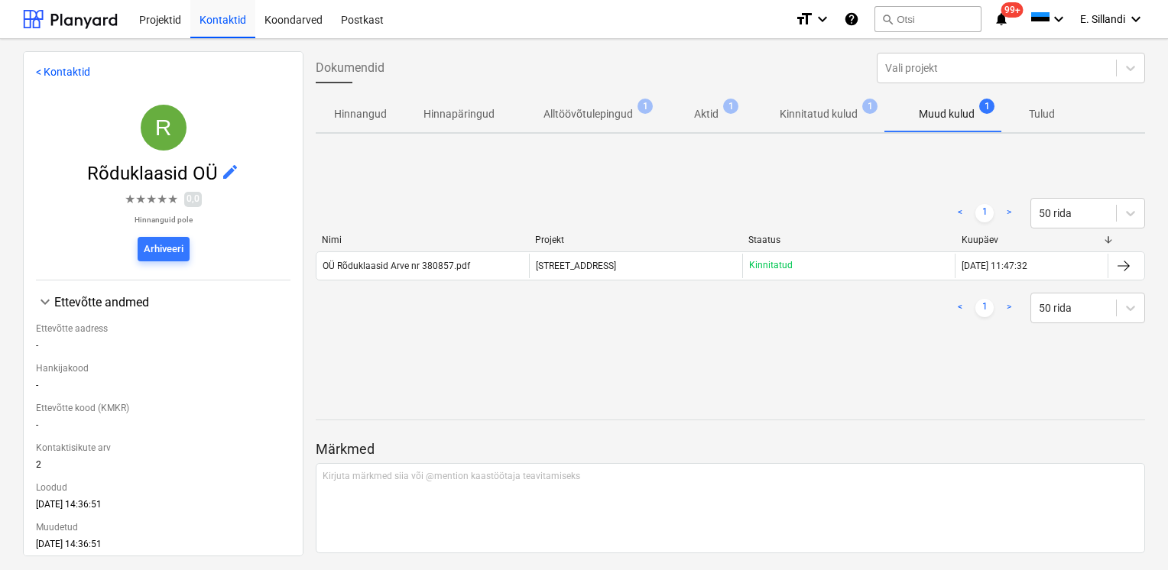
click at [595, 112] on p "Alltöövõtulepingud" at bounding box center [588, 114] width 89 height 16
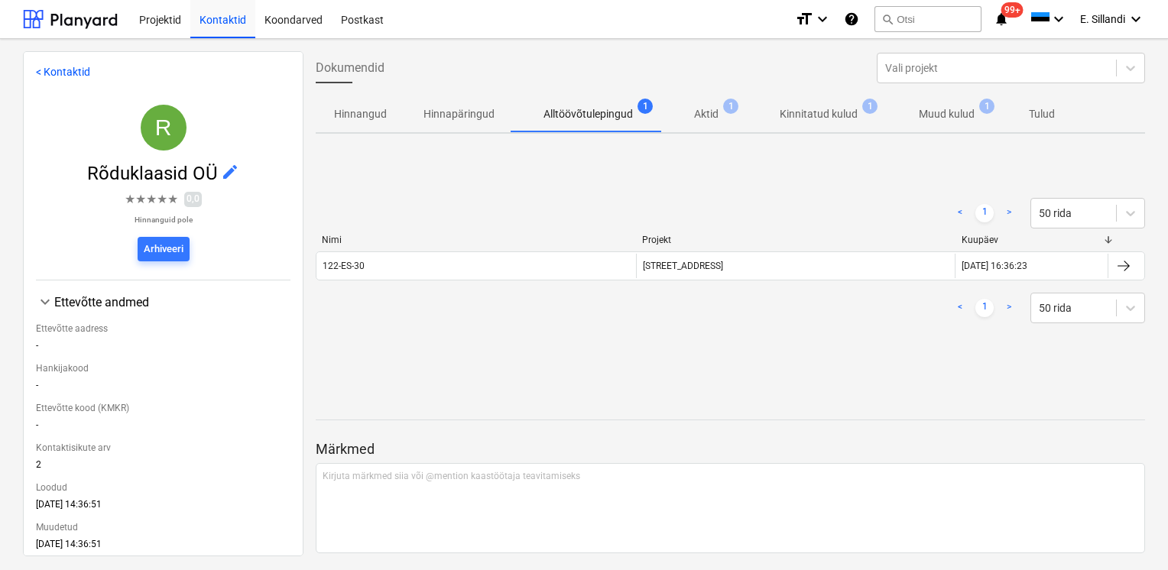
click at [710, 122] on p "Aktid" at bounding box center [706, 114] width 24 height 16
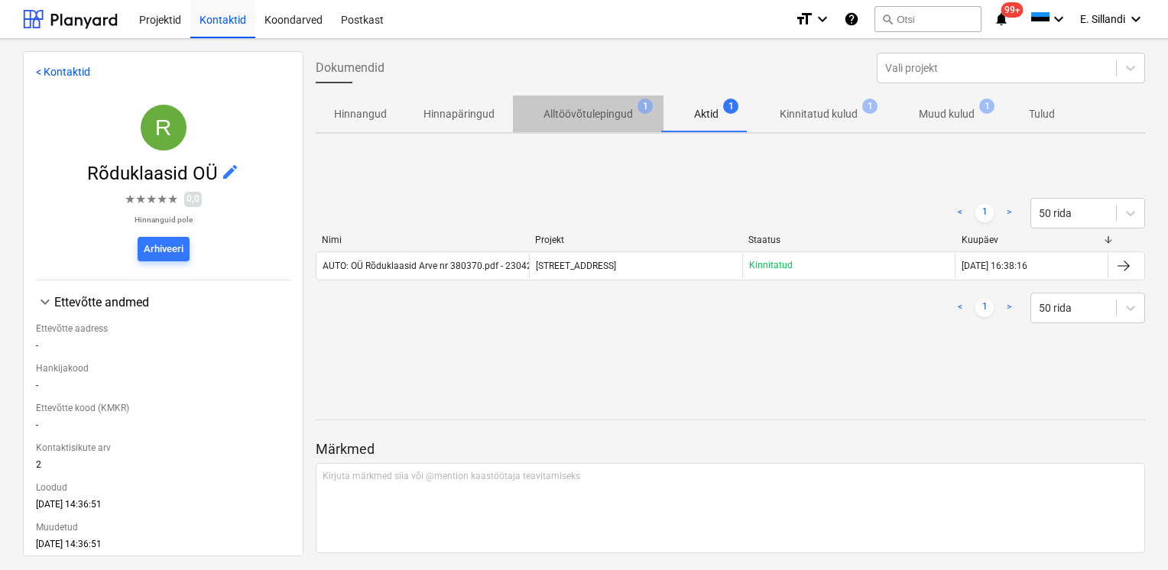
drag, startPoint x: 587, startPoint y: 117, endPoint x: 572, endPoint y: 128, distance: 19.1
click at [587, 116] on p "Alltöövõtulepingud" at bounding box center [588, 114] width 89 height 16
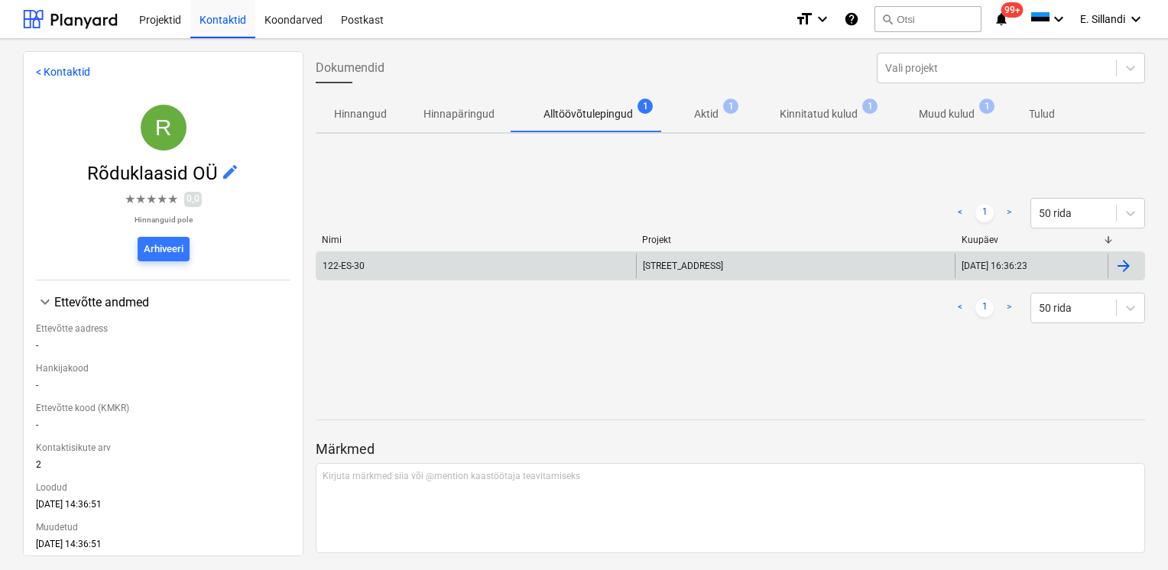
click at [351, 269] on div "122-ES-30" at bounding box center [344, 266] width 42 height 11
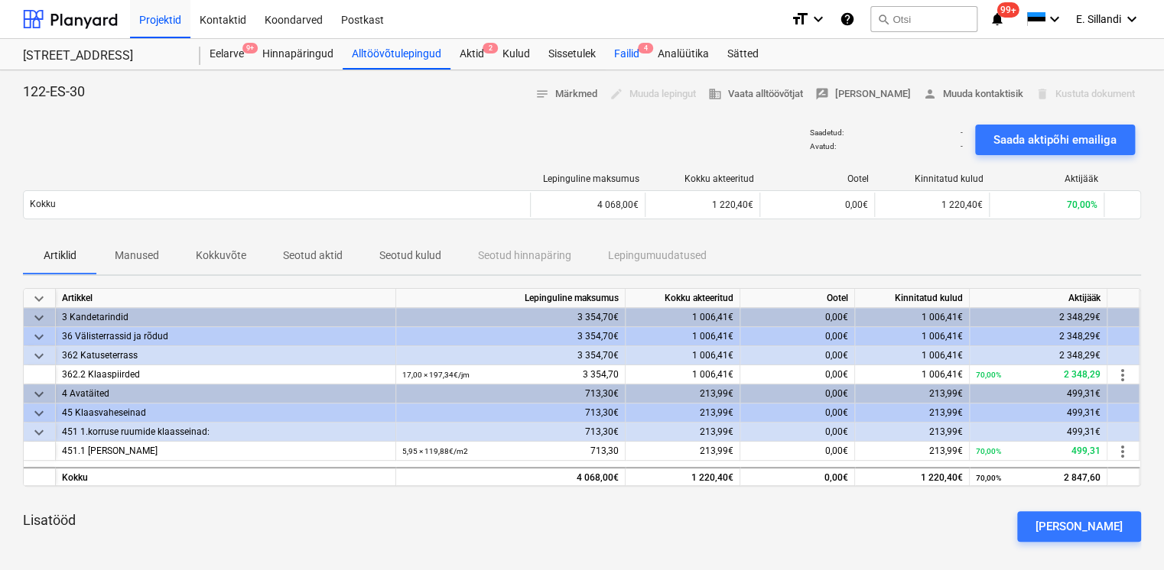
click at [618, 52] on div "Failid 4" at bounding box center [627, 54] width 44 height 31
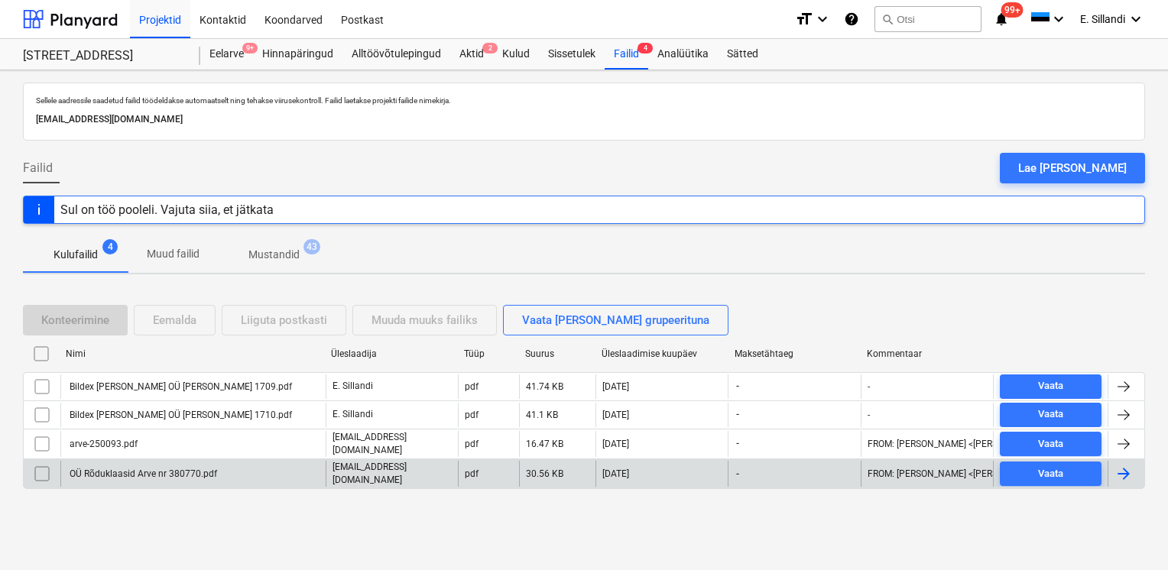
click at [224, 469] on div "OÜ Rõduklaasid Arve nr 380770.pdf" at bounding box center [192, 474] width 265 height 26
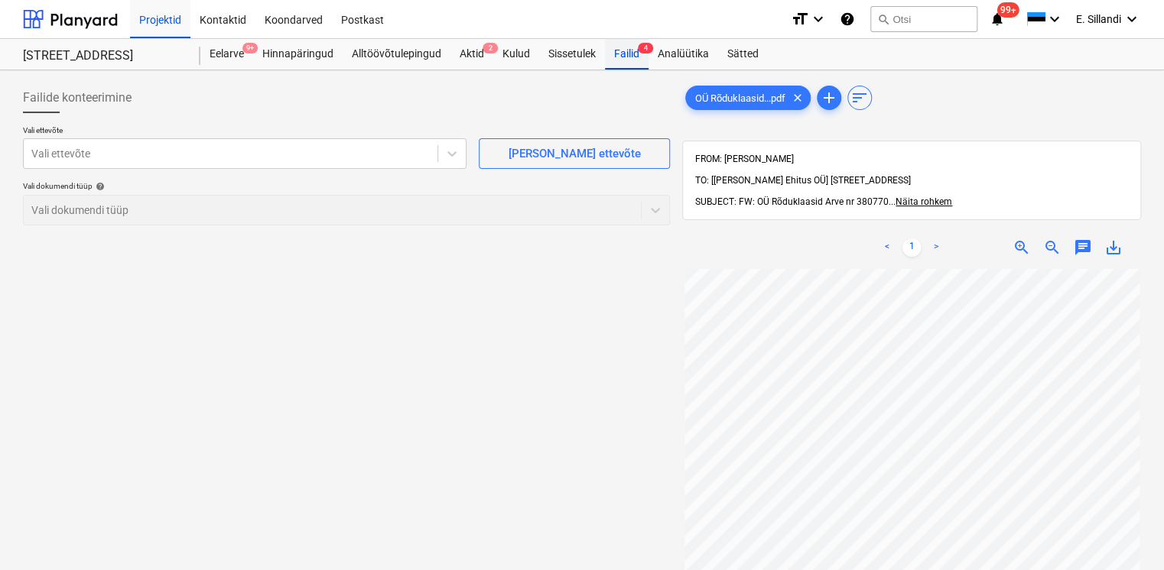
click at [614, 53] on div "Failid 4" at bounding box center [627, 54] width 44 height 31
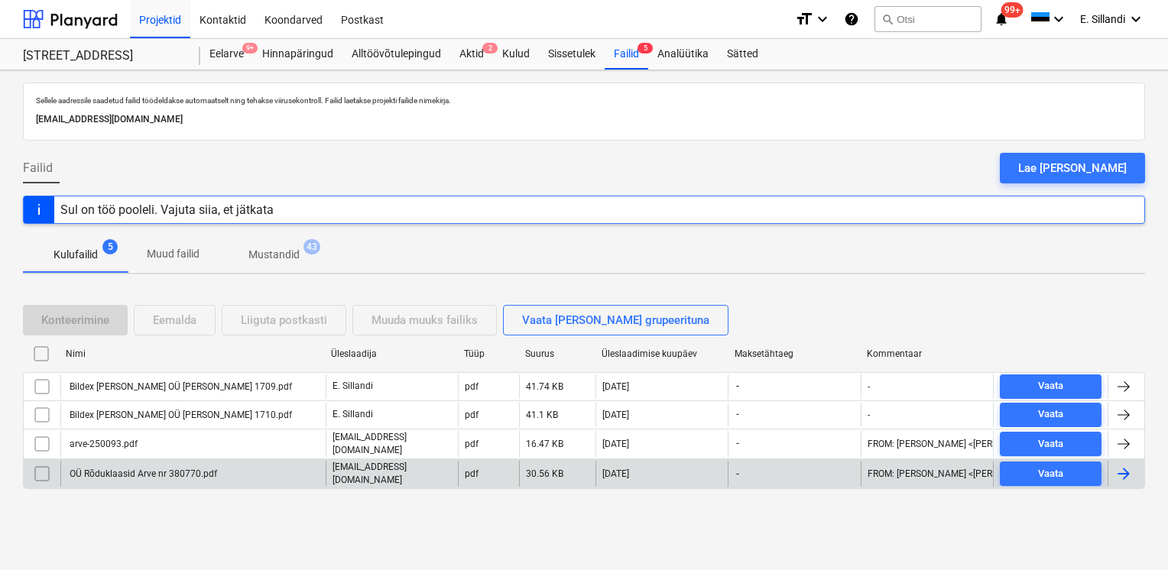
click at [170, 476] on div "OÜ Rõduklaasid Arve nr 380770.pdf" at bounding box center [192, 474] width 265 height 26
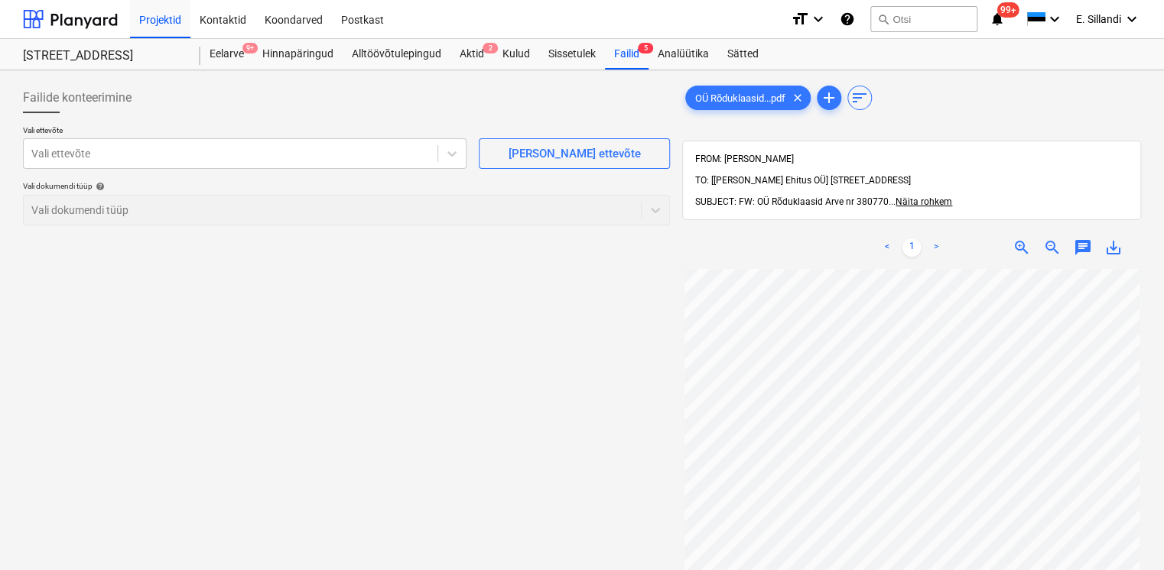
scroll to position [27, 4]
click at [645, 55] on div "Failid 5" at bounding box center [627, 54] width 44 height 31
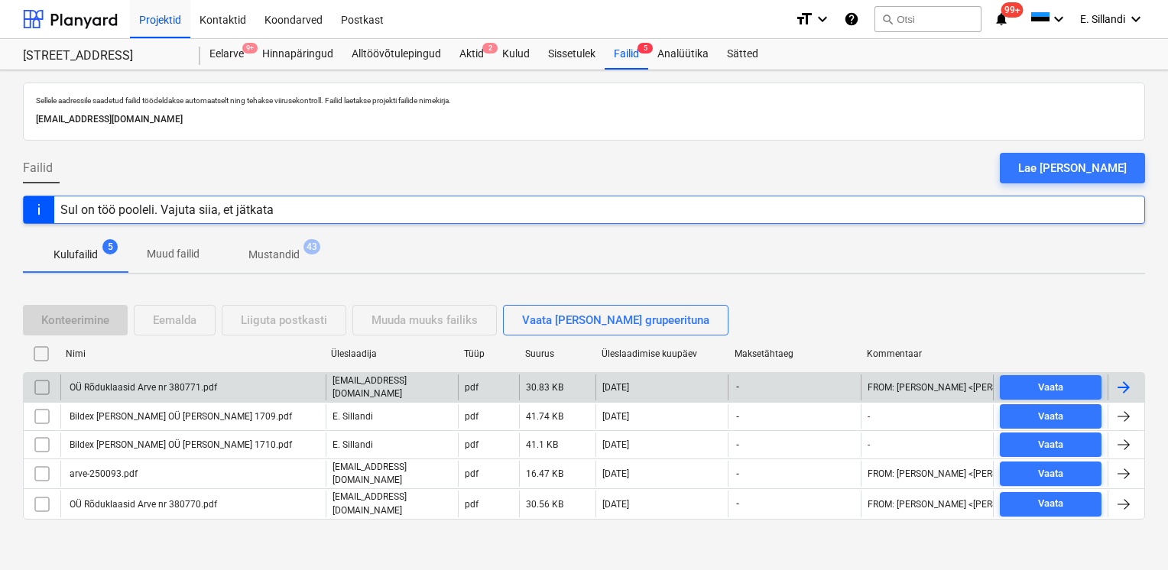
click at [212, 383] on div "OÜ Rõduklaasid Arve nr 380771.pdf" at bounding box center [142, 387] width 150 height 11
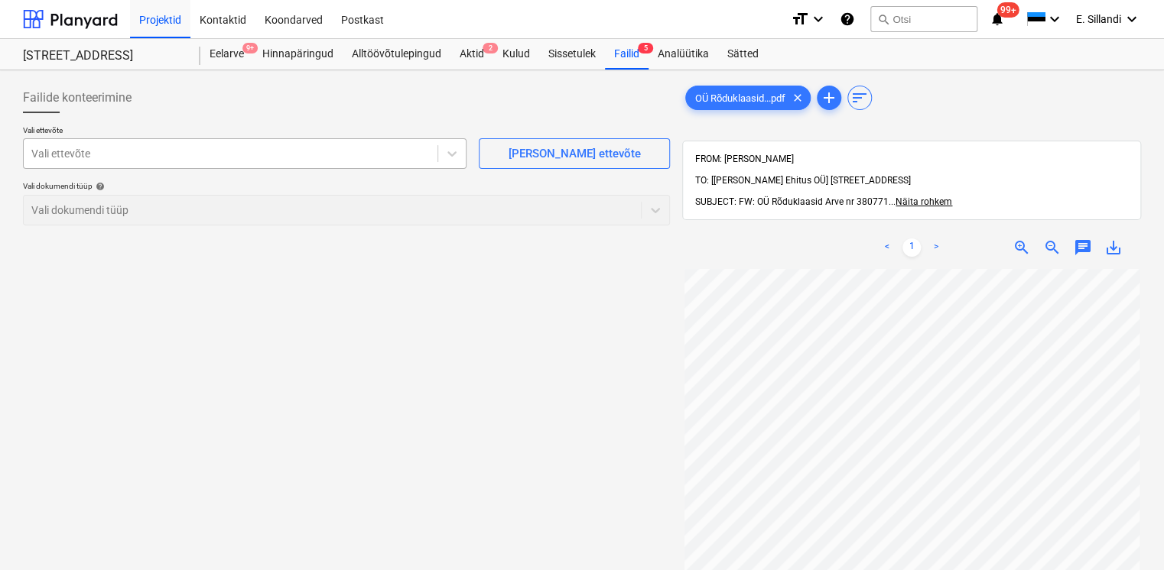
click at [248, 153] on div at bounding box center [230, 153] width 398 height 15
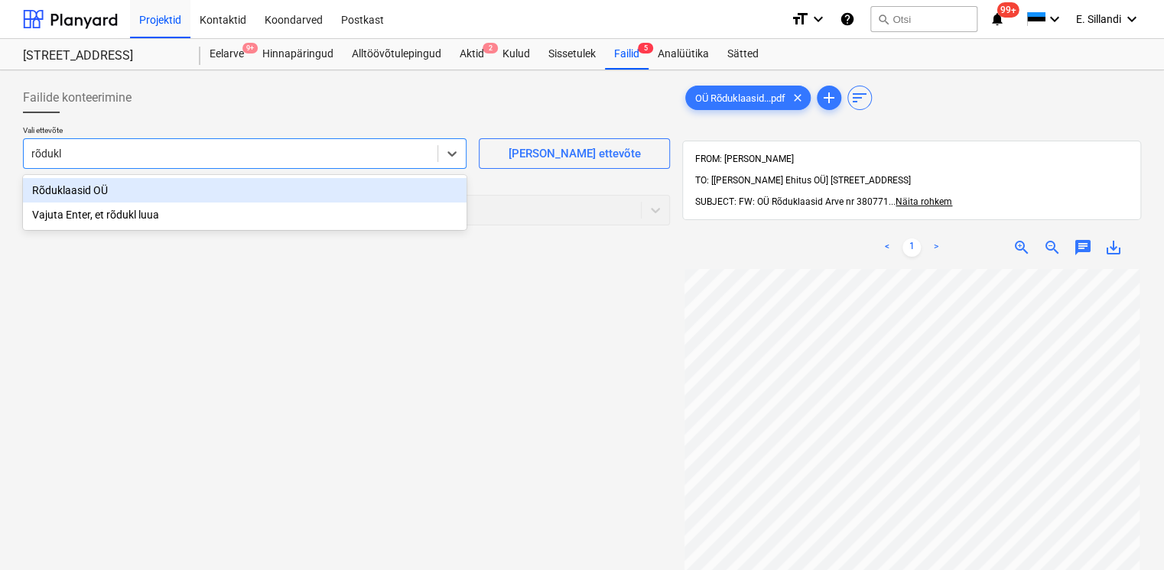
type input "rõdukla"
click at [220, 191] on div "Rõduklaasid OÜ" at bounding box center [244, 190] width 443 height 24
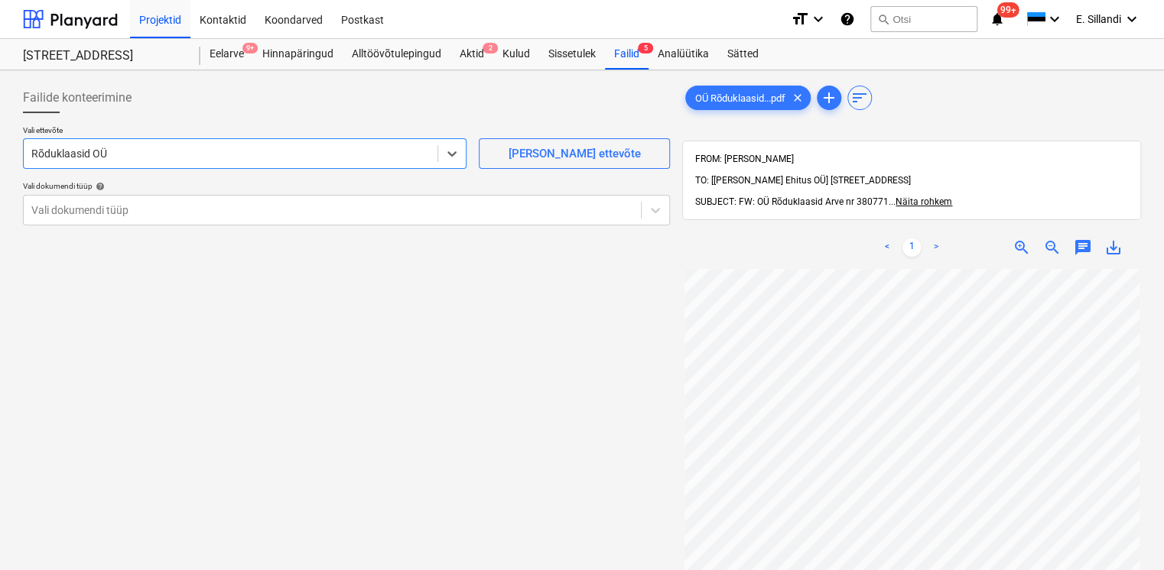
click at [213, 109] on div "Failide konteerimine" at bounding box center [346, 98] width 647 height 31
click at [119, 197] on div "Vali dokumendi tüüp" at bounding box center [346, 210] width 647 height 31
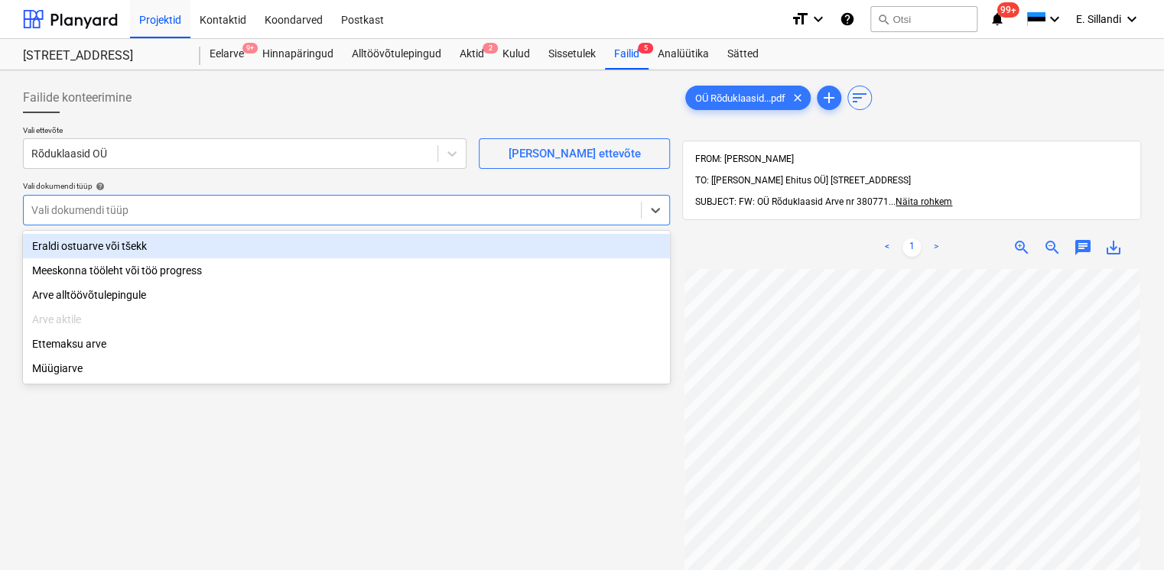
click at [116, 248] on div "Eraldi ostuarve või tšekk" at bounding box center [346, 246] width 647 height 24
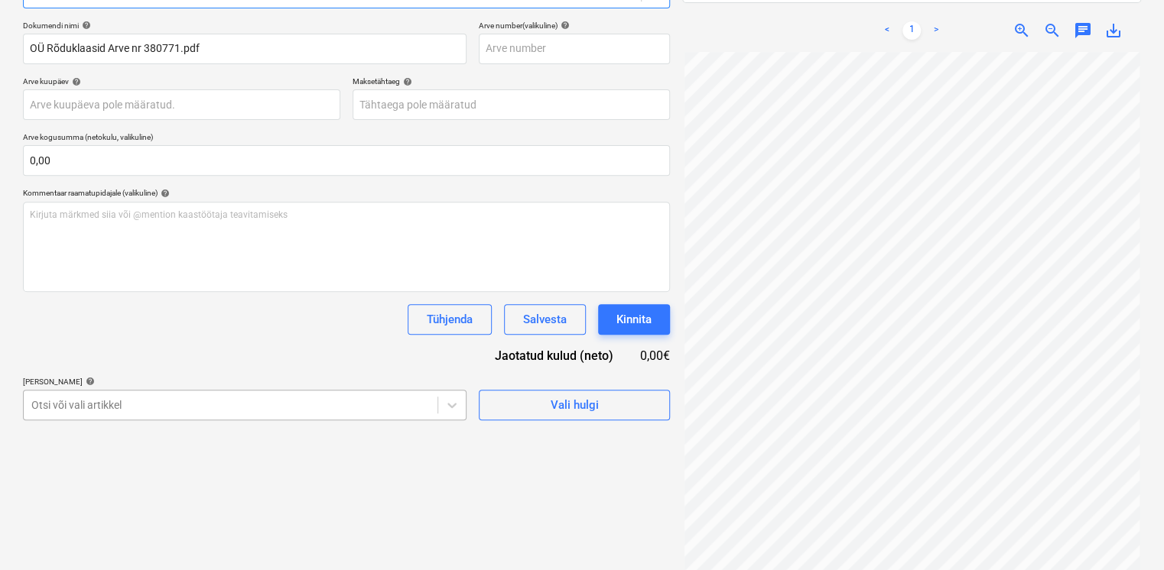
click at [128, 353] on body "Projektid Kontaktid Koondarved Postkast format_size keyboard_arrow_down help se…" at bounding box center [582, 68] width 1164 height 570
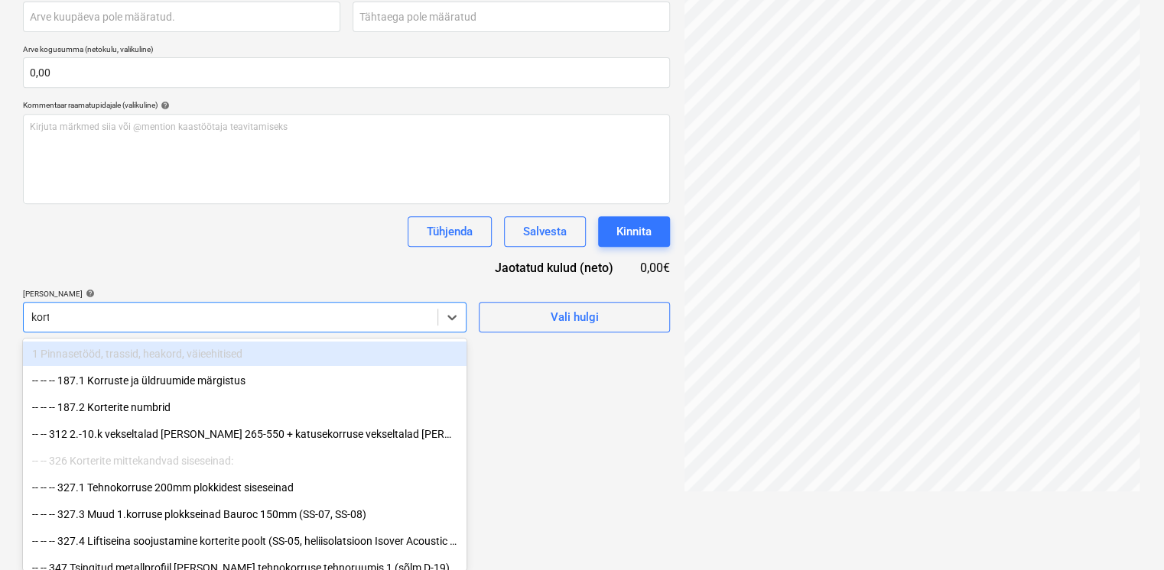
scroll to position [302, 0]
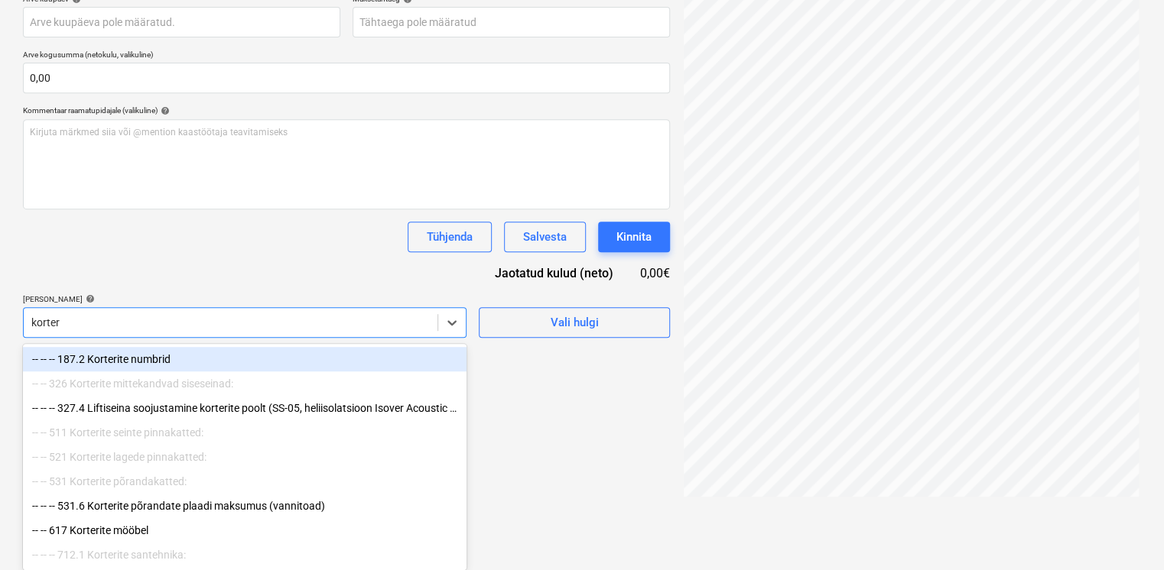
type input "korteri"
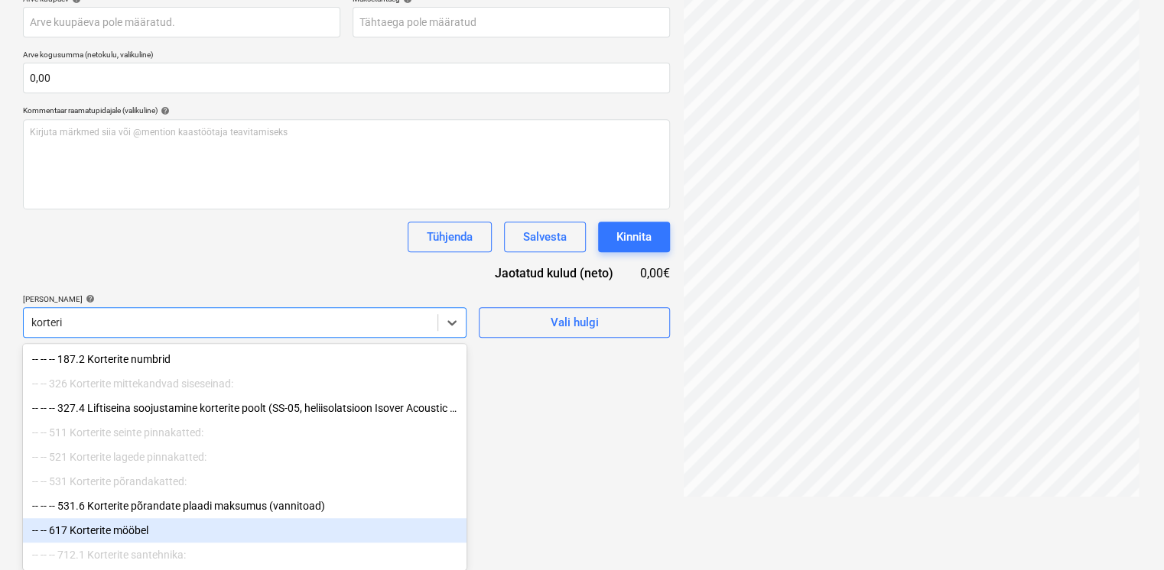
click at [206, 527] on div "-- -- 617 Korterite mööbel" at bounding box center [244, 530] width 443 height 24
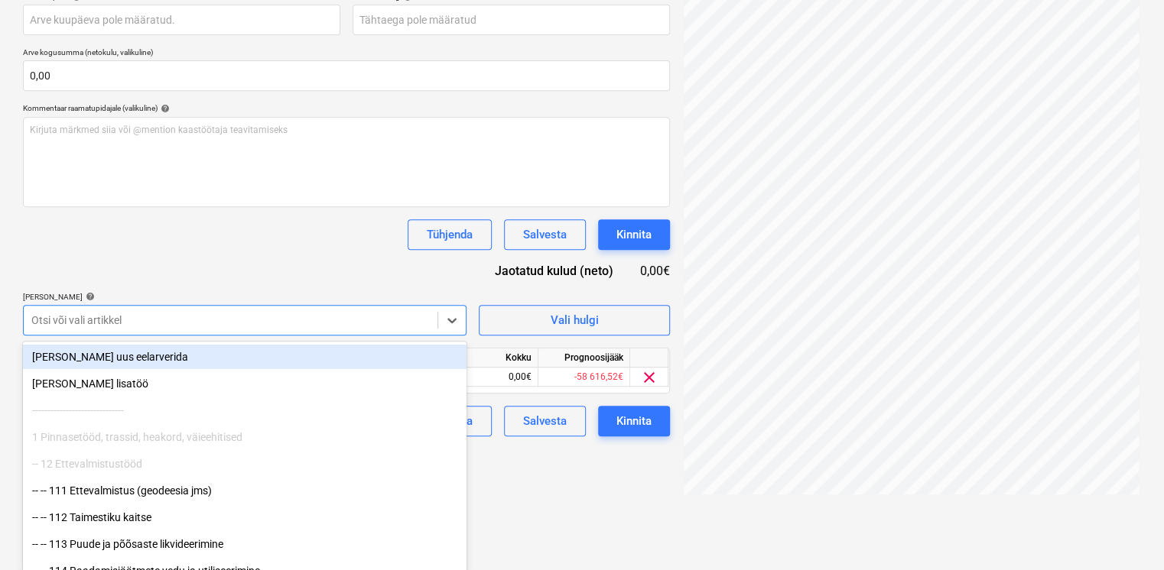
click at [268, 276] on div "Dokumendi nimi help OÜ Rõduklaasid Arve nr 380771.pdf Arve number (valikuline) …" at bounding box center [346, 186] width 647 height 501
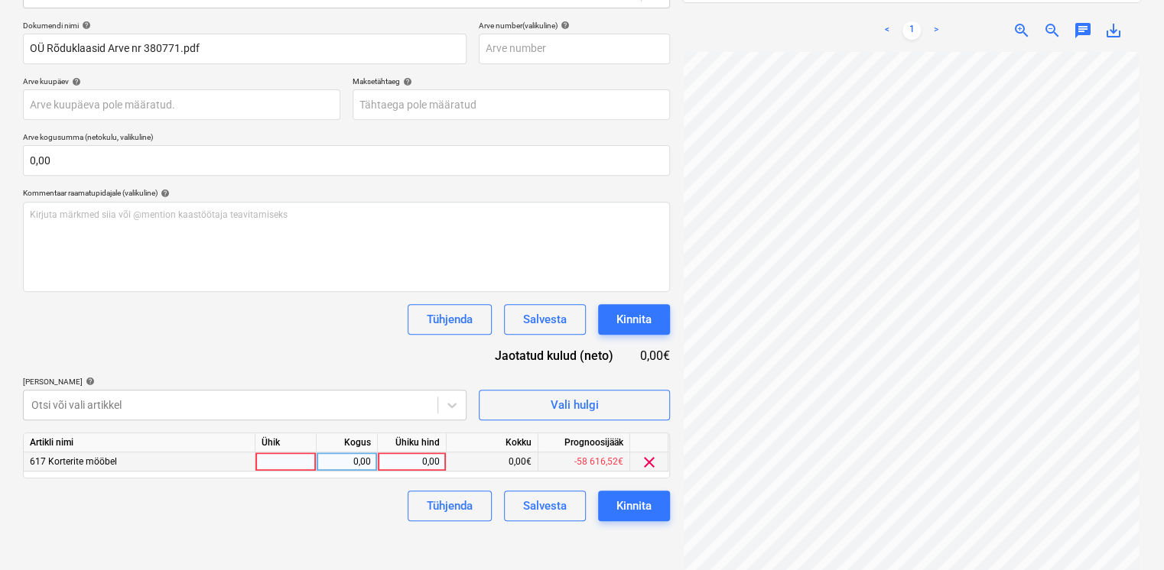
click at [429, 458] on div "0,00" at bounding box center [412, 462] width 56 height 19
type input "4"
type input "338,40"
click at [289, 342] on div "Dokumendi nimi help OÜ Rõduklaasid Arve nr 380771.pdf Arve number (valikuline) …" at bounding box center [346, 271] width 647 height 501
click at [635, 511] on div "Kinnita" at bounding box center [633, 506] width 35 height 20
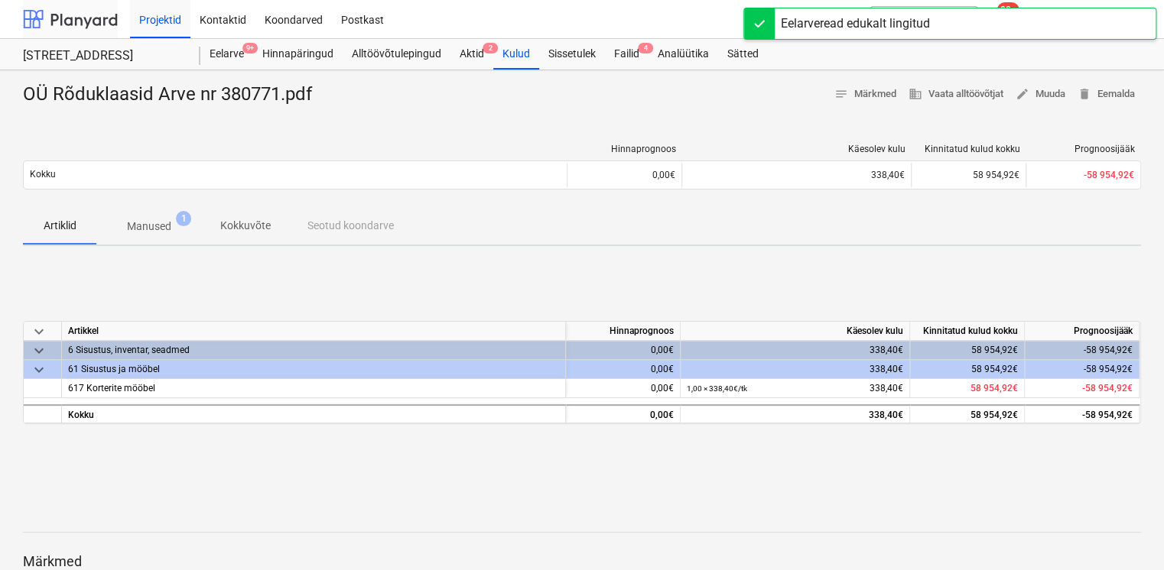
click at [90, 29] on div at bounding box center [70, 19] width 95 height 38
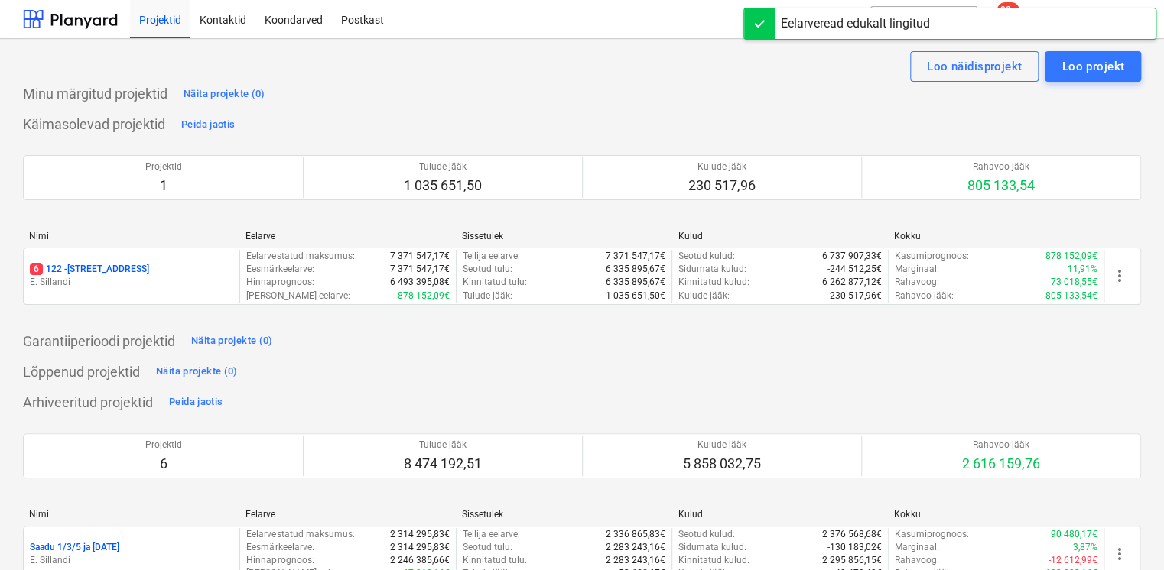
click at [932, 11] on div "Eelarveread edukalt lingitud" at bounding box center [854, 23] width 161 height 31
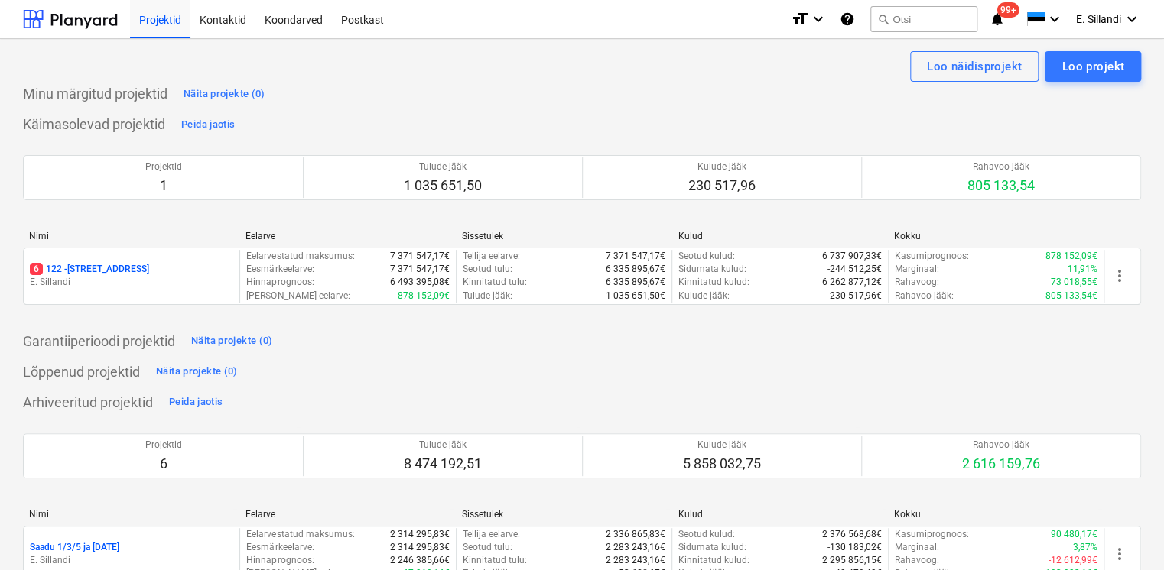
click at [893, 12] on button "search Otsi" at bounding box center [923, 19] width 107 height 26
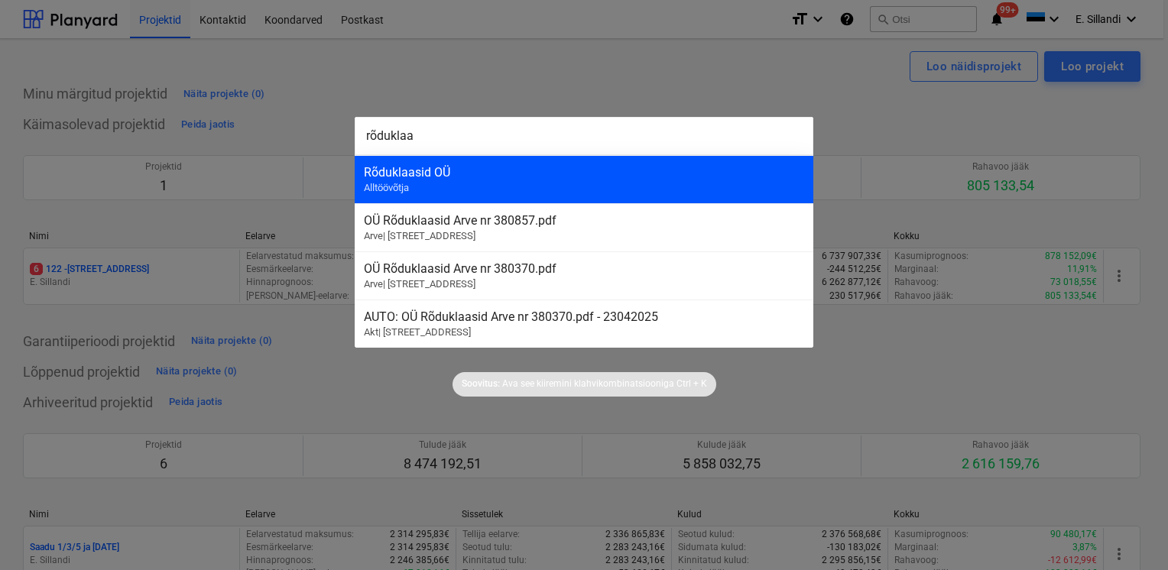
type input "rõduklaa"
click at [547, 183] on div "Rõduklaasid OÜ Alltöövõtja" at bounding box center [584, 179] width 459 height 48
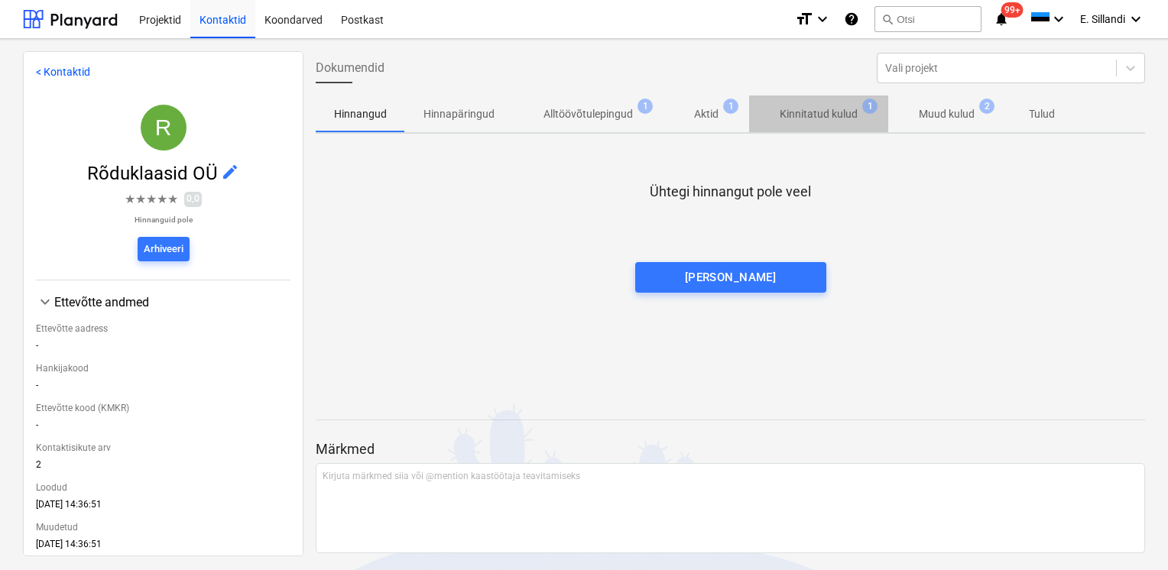
click at [818, 121] on p "Kinnitatud kulud" at bounding box center [819, 114] width 78 height 16
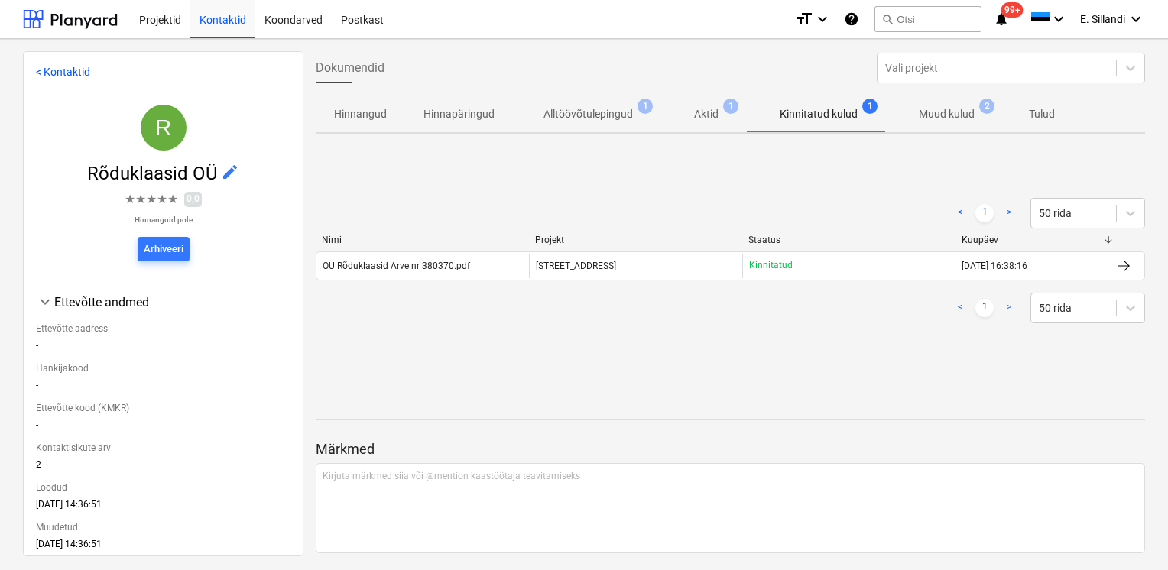
click at [944, 123] on span "Muud kulud 2" at bounding box center [946, 114] width 117 height 28
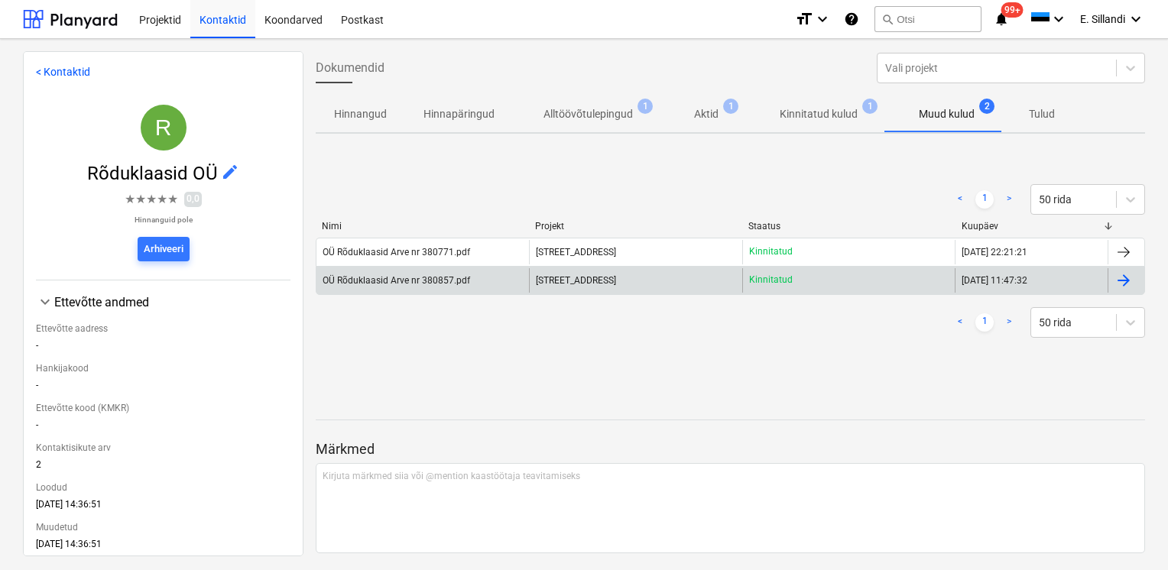
click at [422, 283] on div "OÜ Rõduklaasid Arve nr 380857.pdf" at bounding box center [397, 280] width 148 height 11
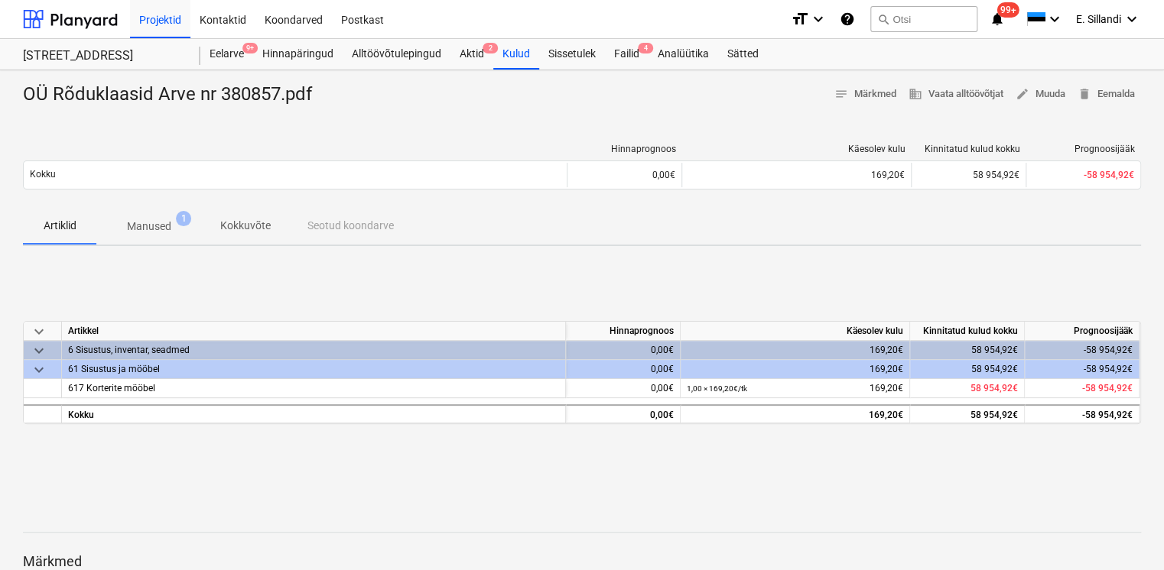
click at [155, 226] on p "Manused" at bounding box center [149, 227] width 44 height 16
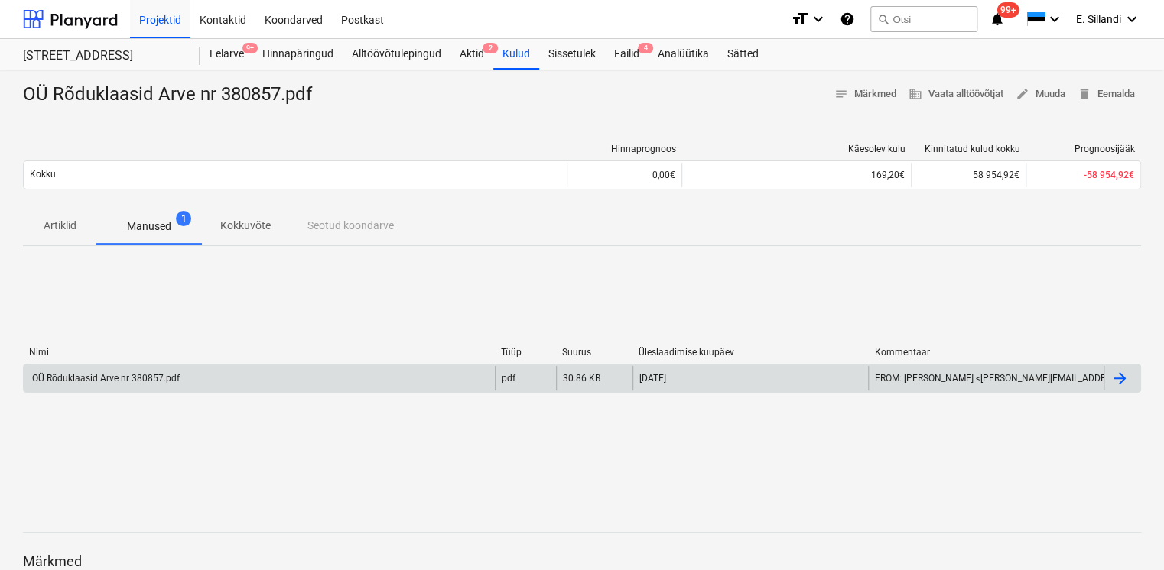
click at [110, 384] on div "OÜ Rõduklaasid Arve nr 380857.pdf" at bounding box center [259, 378] width 471 height 24
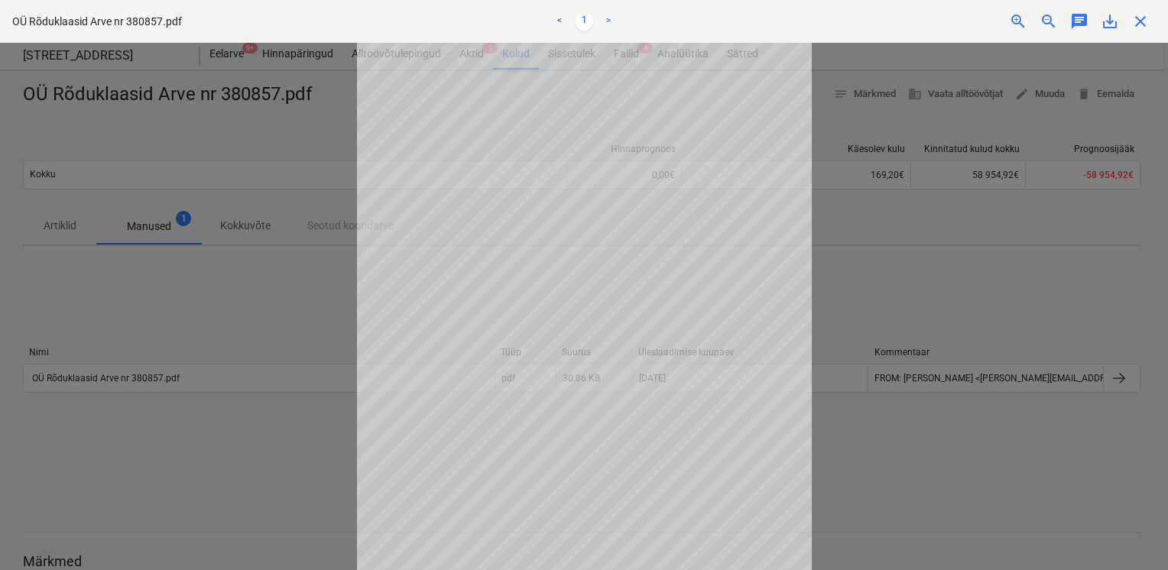
click at [208, 320] on div at bounding box center [584, 307] width 1168 height 528
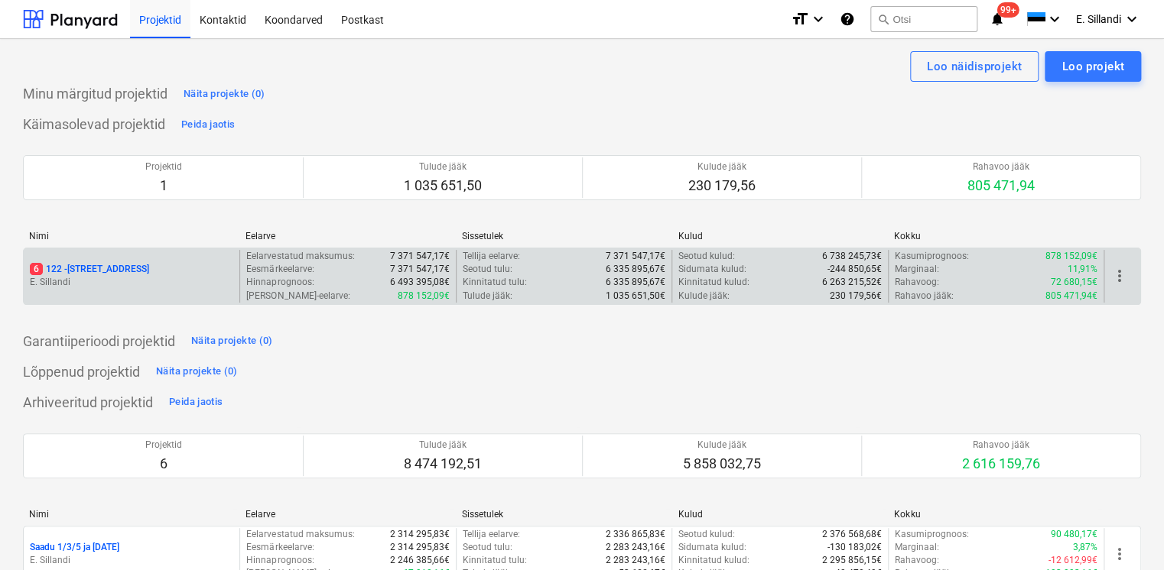
click at [67, 263] on p "6 122 - Viieaia tee 28" at bounding box center [89, 269] width 119 height 13
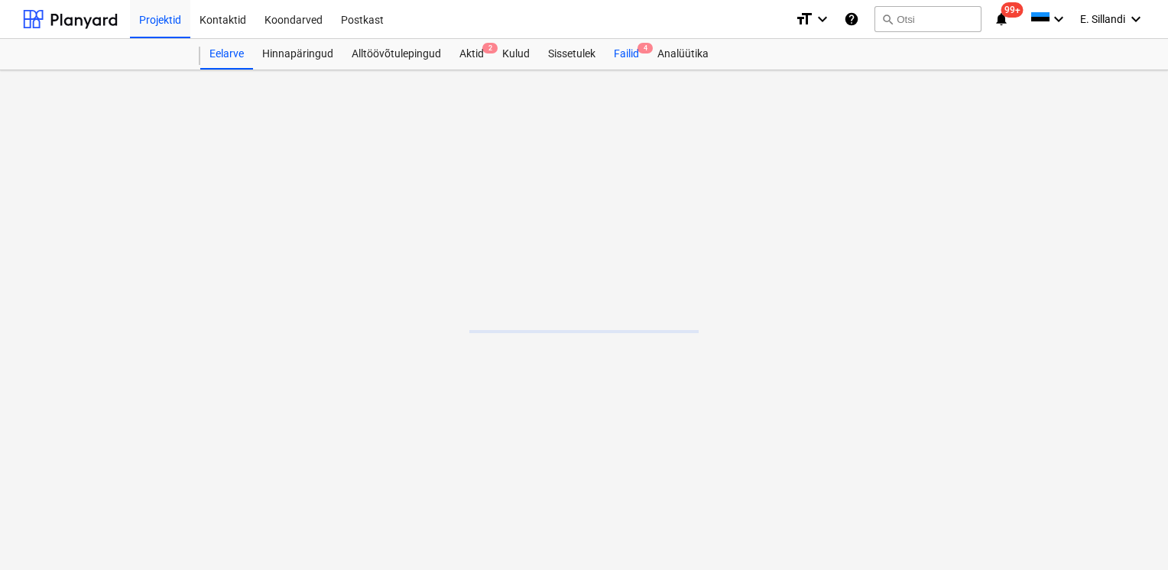
click at [618, 54] on div "Failid 4" at bounding box center [627, 54] width 44 height 31
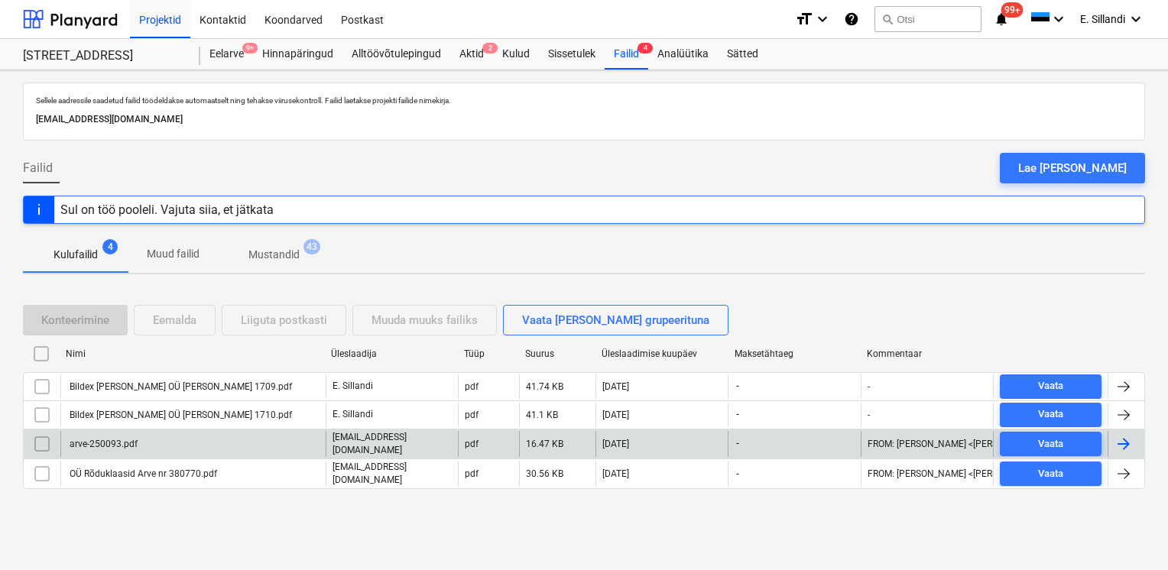
click at [120, 440] on div "arve-250093.pdf" at bounding box center [102, 444] width 70 height 11
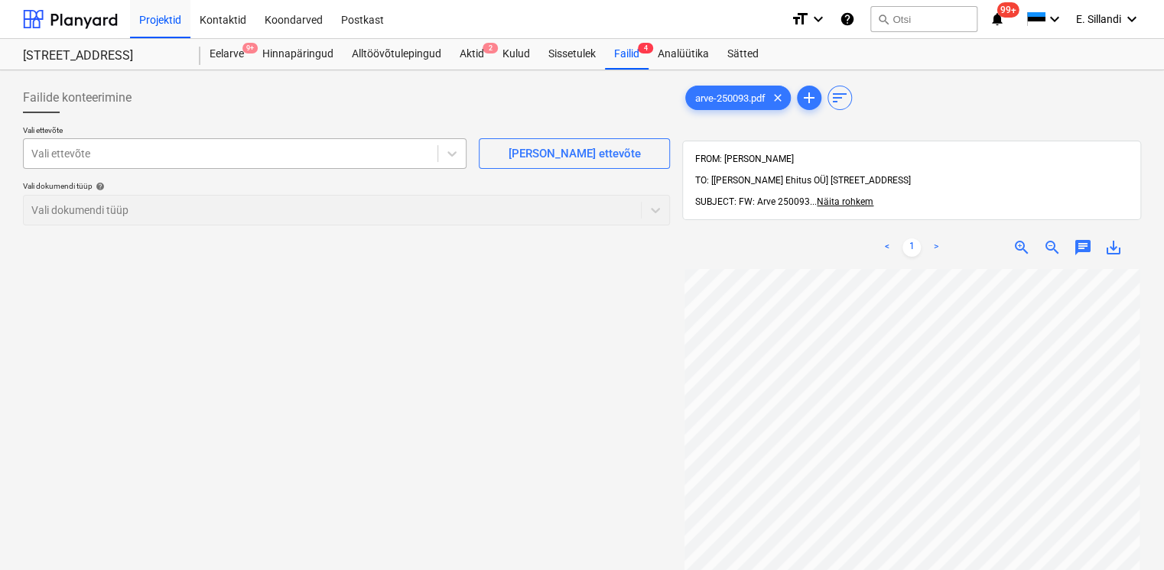
click at [144, 157] on div at bounding box center [230, 153] width 398 height 15
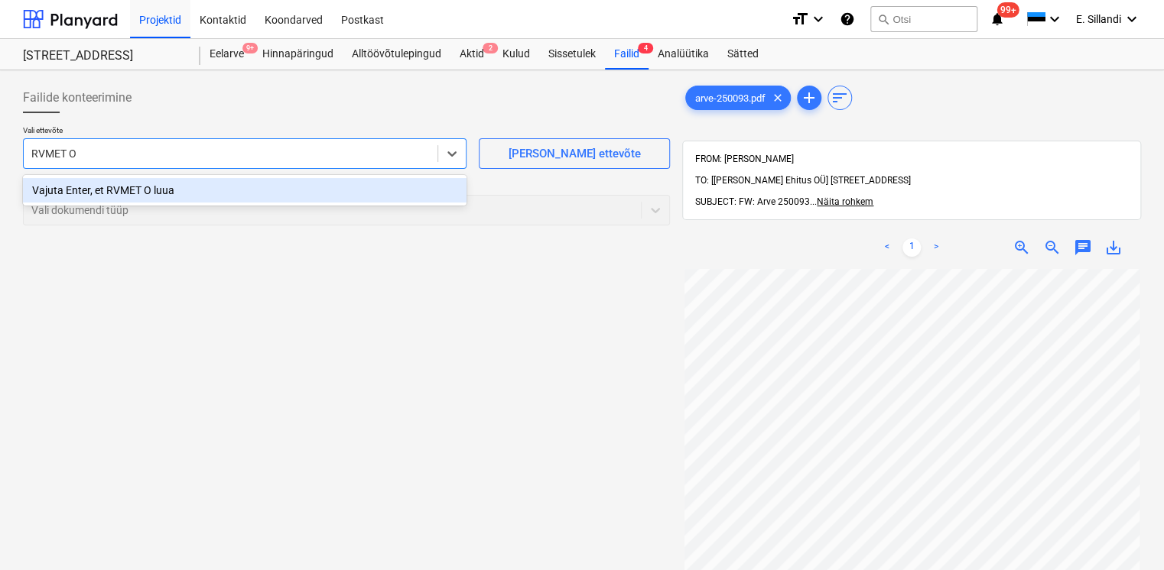
type input "RVMET OÜ"
click at [144, 191] on div "Vajuta Enter, et RVMET OÜ luua" at bounding box center [244, 190] width 443 height 24
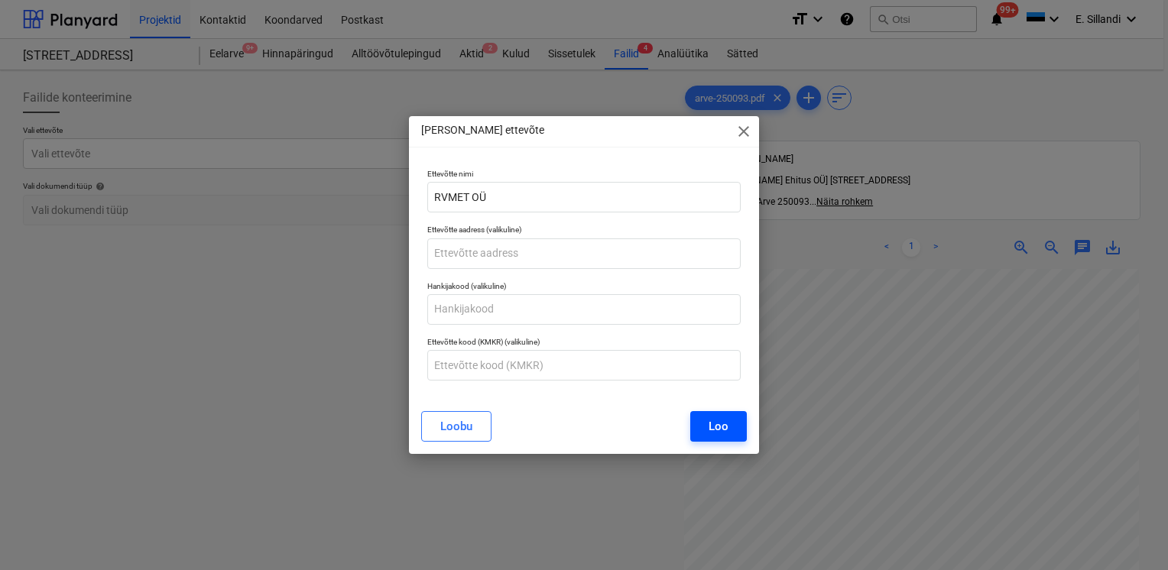
click at [716, 417] on div "Loo" at bounding box center [719, 427] width 20 height 20
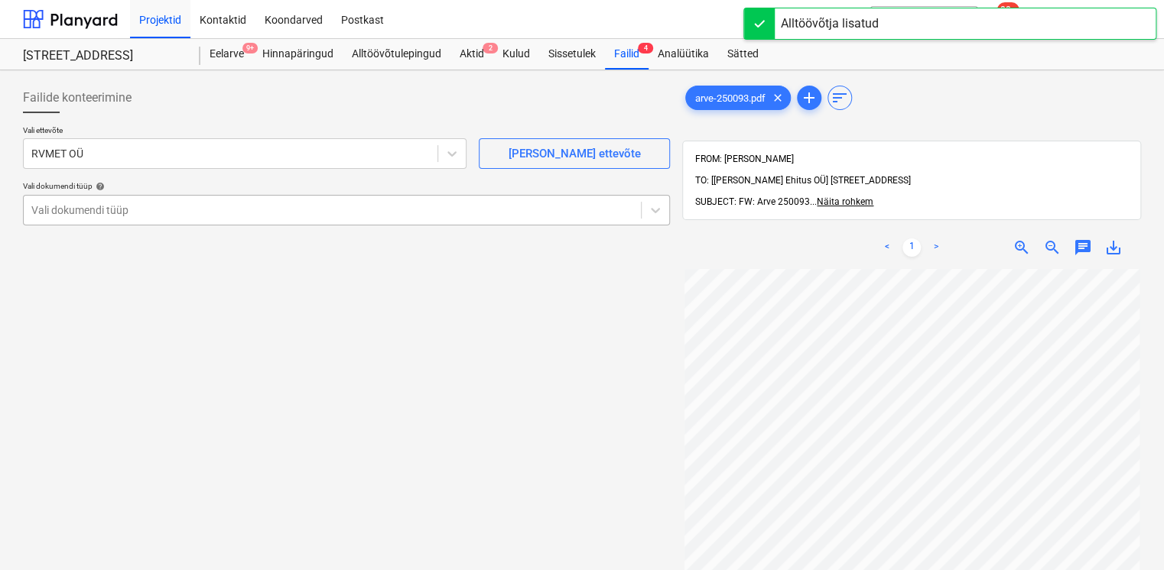
click at [149, 203] on div at bounding box center [332, 210] width 602 height 15
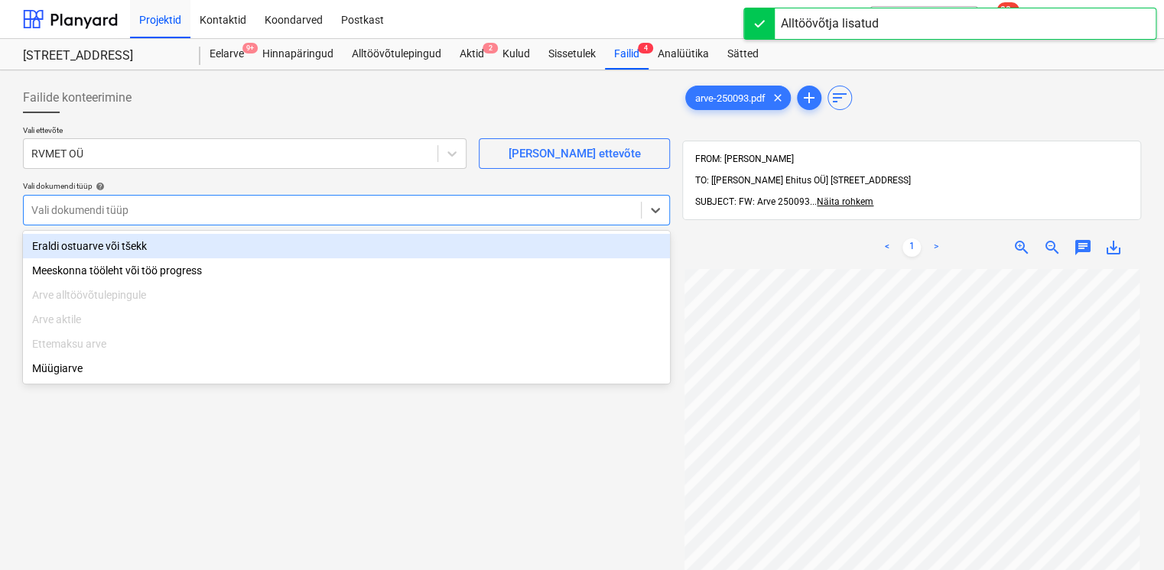
click at [132, 245] on div "Eraldi ostuarve või tšekk" at bounding box center [346, 246] width 647 height 24
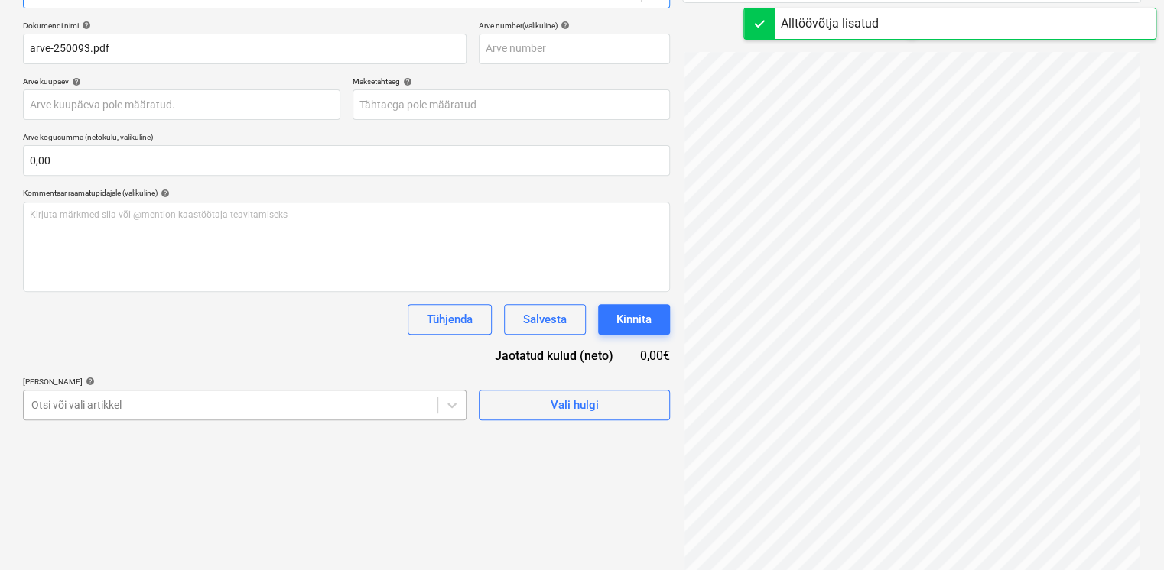
click at [141, 353] on body "Projektid Kontaktid Koondarved Postkast format_size keyboard_arrow_down help se…" at bounding box center [582, 68] width 1164 height 570
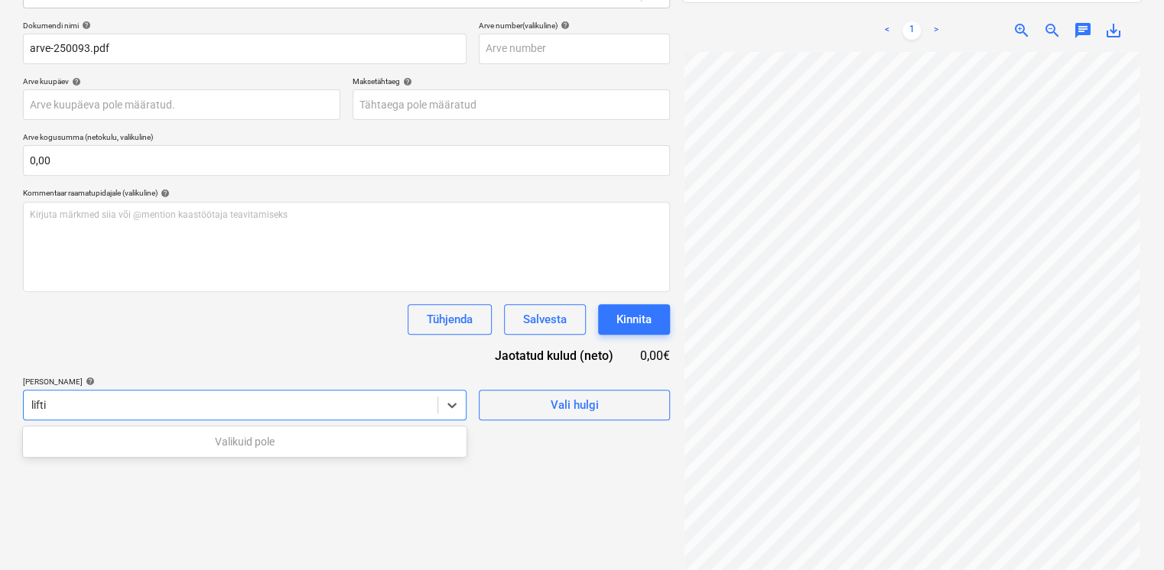
scroll to position [229, 0]
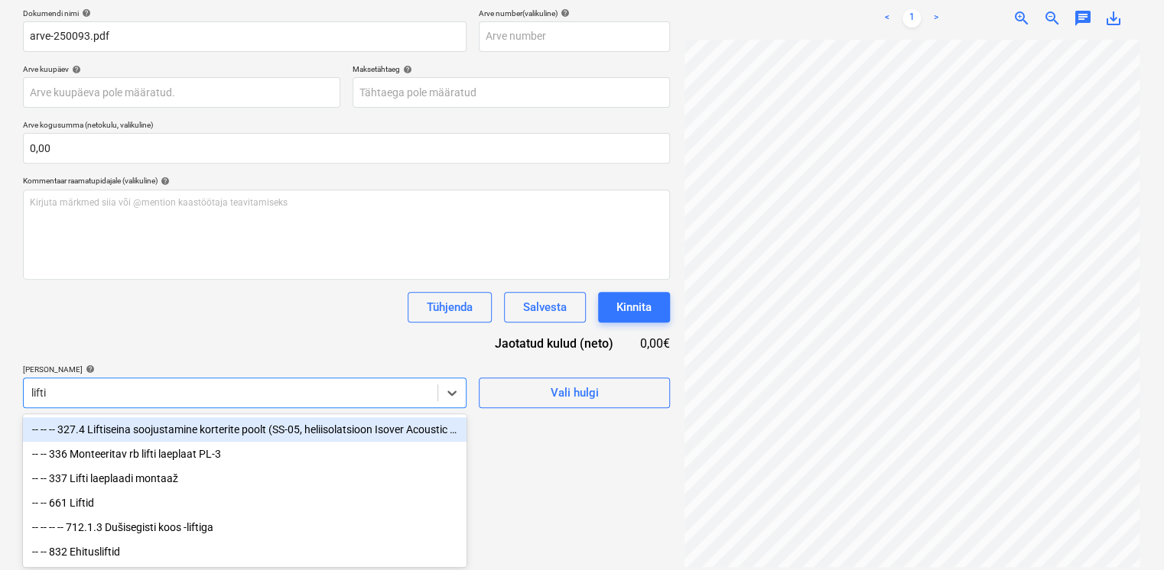
type input "lift"
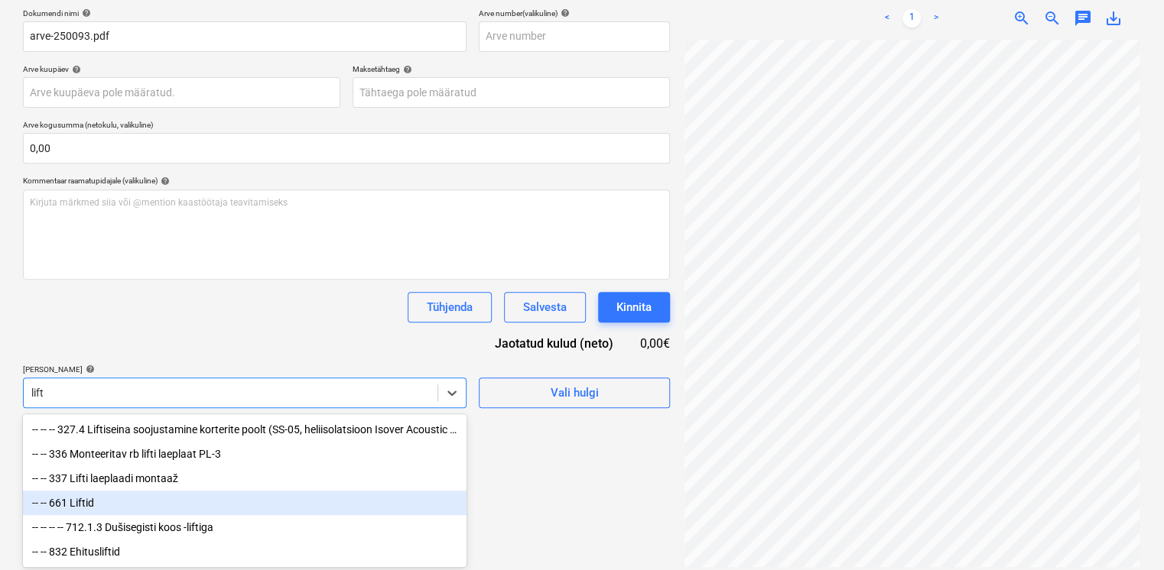
click at [122, 503] on div "-- -- 661 Liftid" at bounding box center [244, 503] width 443 height 24
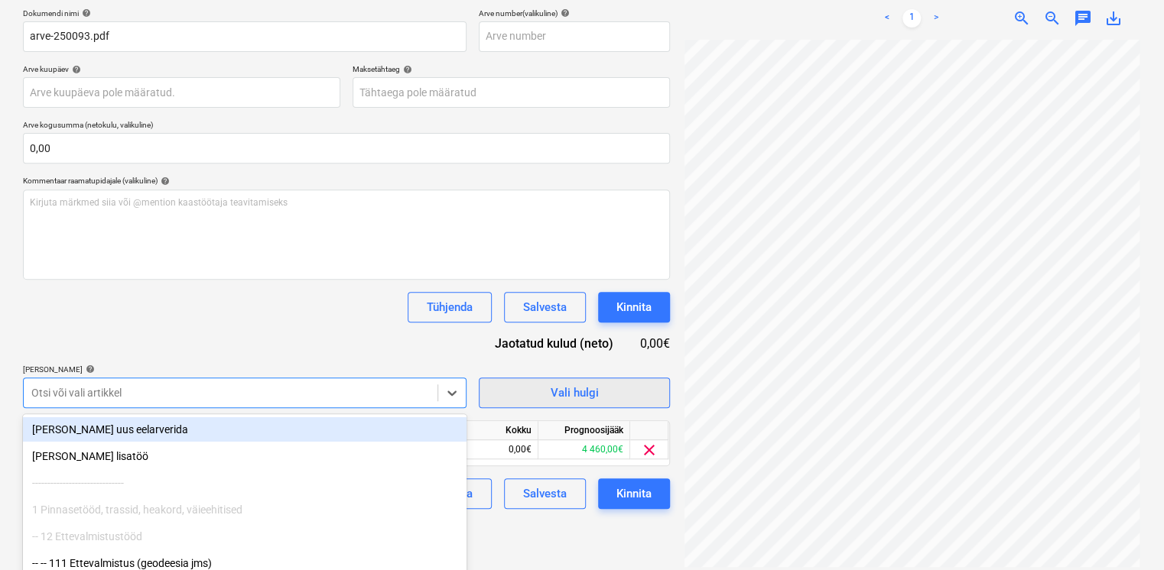
click at [531, 390] on button "Vali hulgi" at bounding box center [574, 393] width 191 height 31
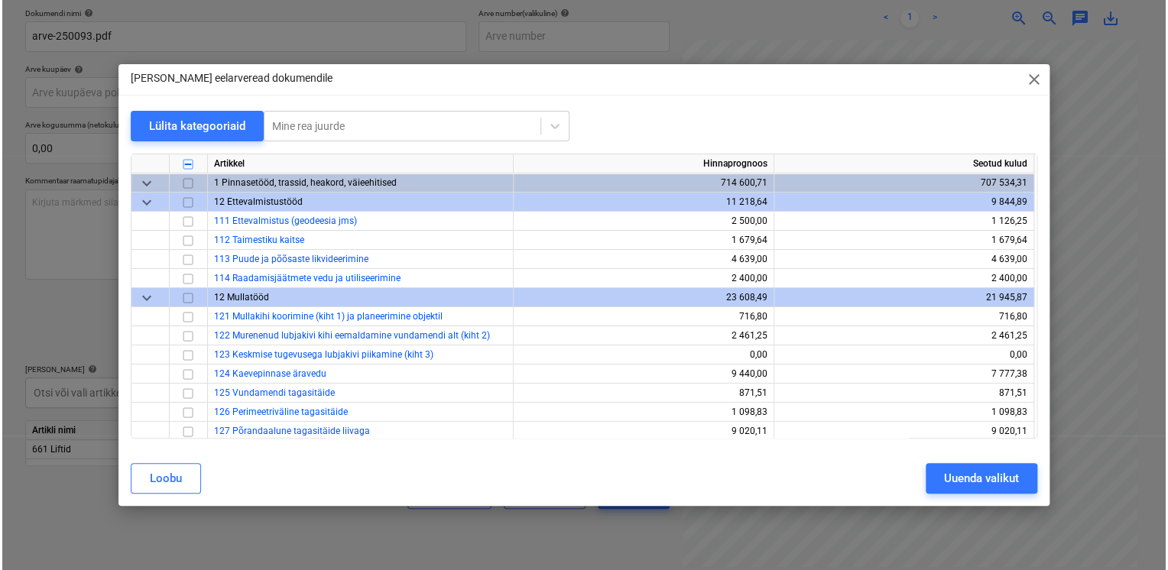
scroll to position [217, 0]
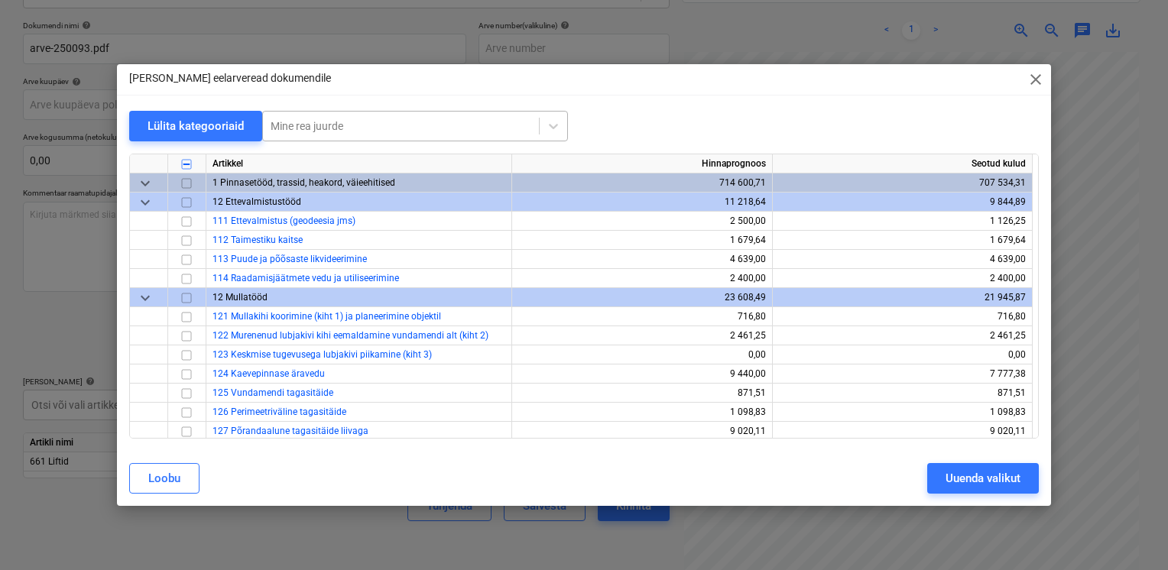
click at [336, 125] on div at bounding box center [401, 126] width 261 height 15
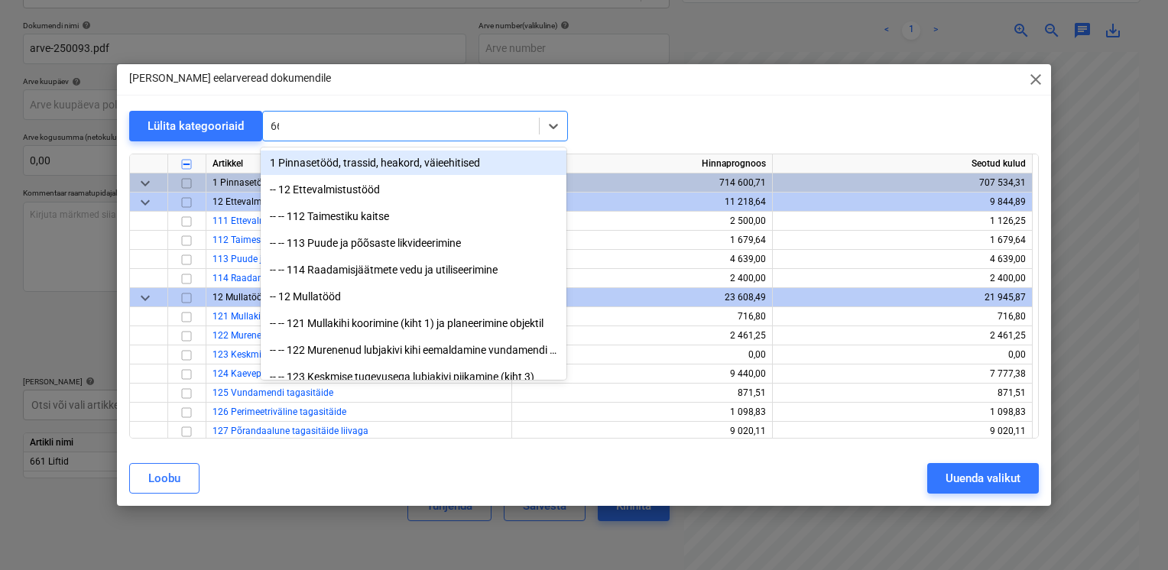
type input "661"
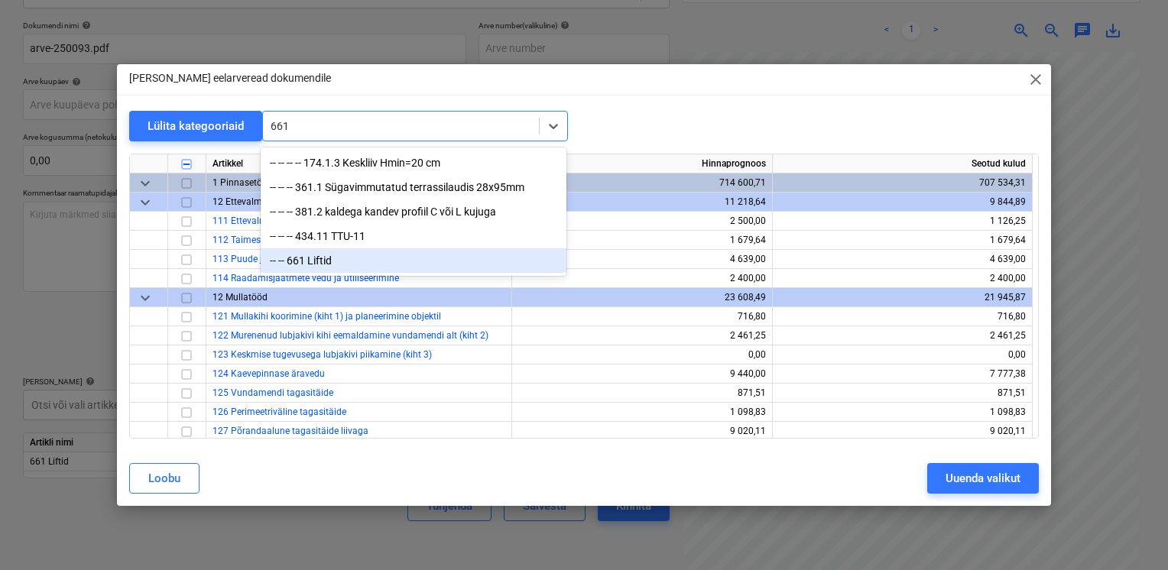
click at [313, 267] on div "-- -- 661 Liftid" at bounding box center [414, 260] width 306 height 24
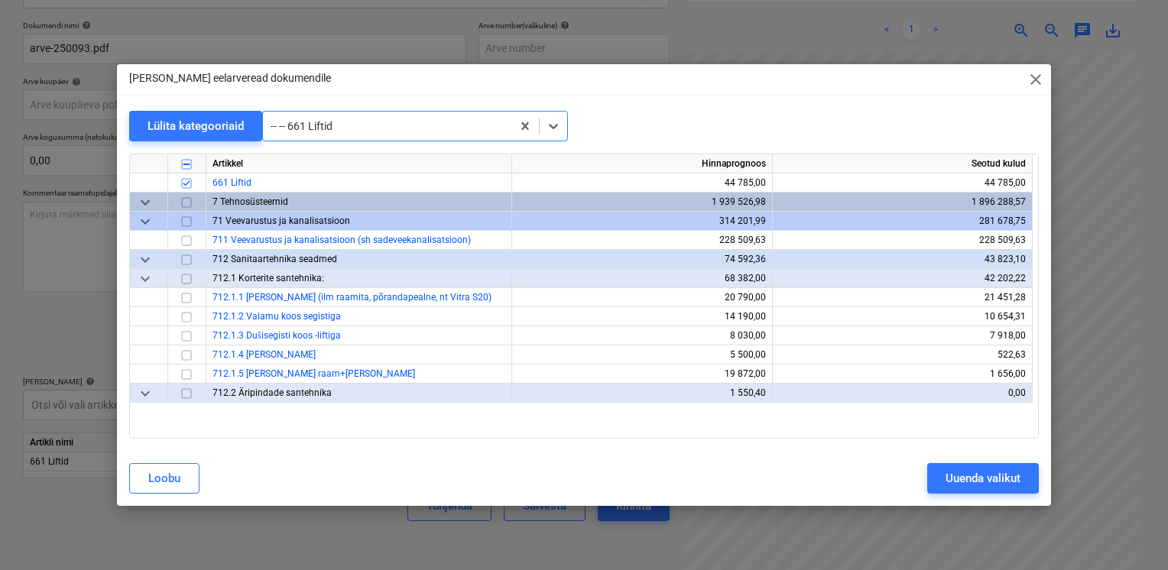
scroll to position [10869, 0]
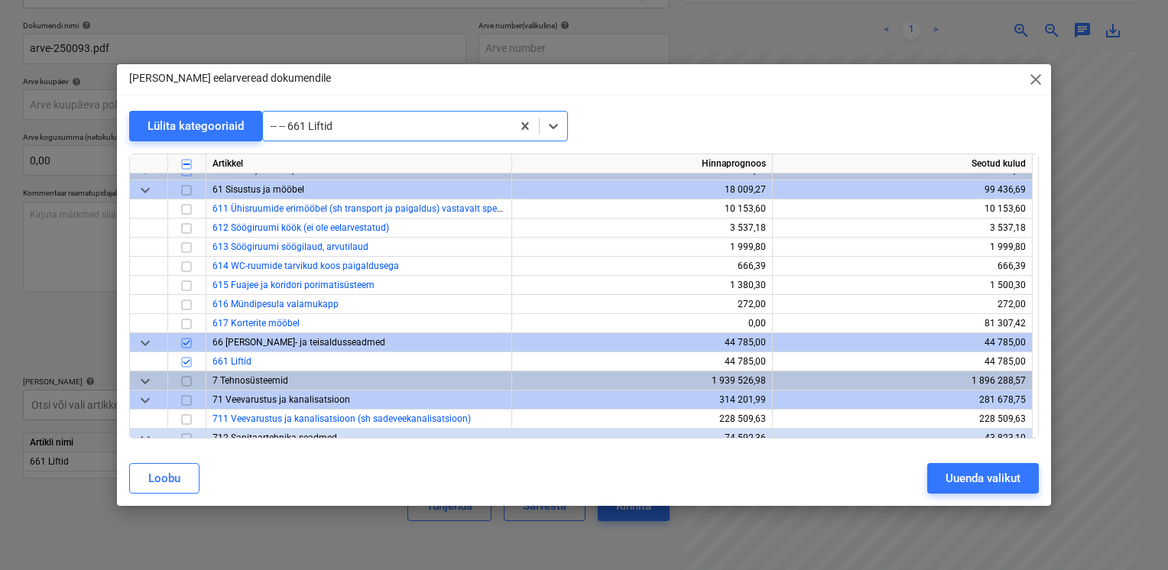
click at [1043, 80] on span "close" at bounding box center [1036, 79] width 18 height 18
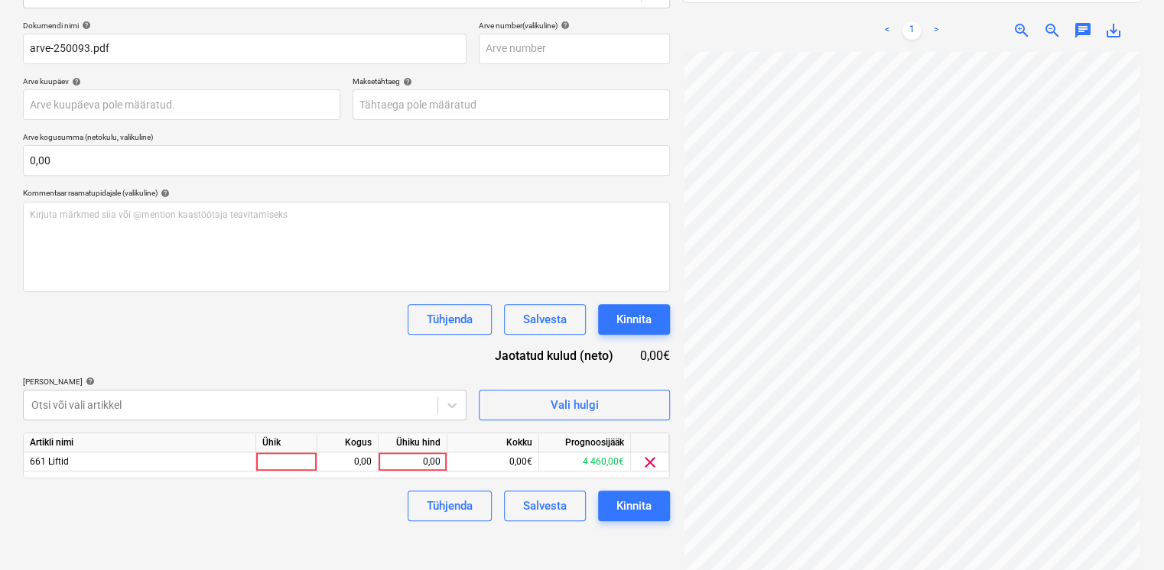
click at [397, 475] on div "Artikli nimi Ühik Kogus Ühiku hind Kokku Prognoosijääk 661 Liftid 0,00 0,00 0,0…" at bounding box center [346, 456] width 647 height 46
click at [407, 465] on div "0,00" at bounding box center [413, 462] width 56 height 19
type input "3630"
click at [382, 378] on div "Lisa artiklid help" at bounding box center [244, 382] width 443 height 10
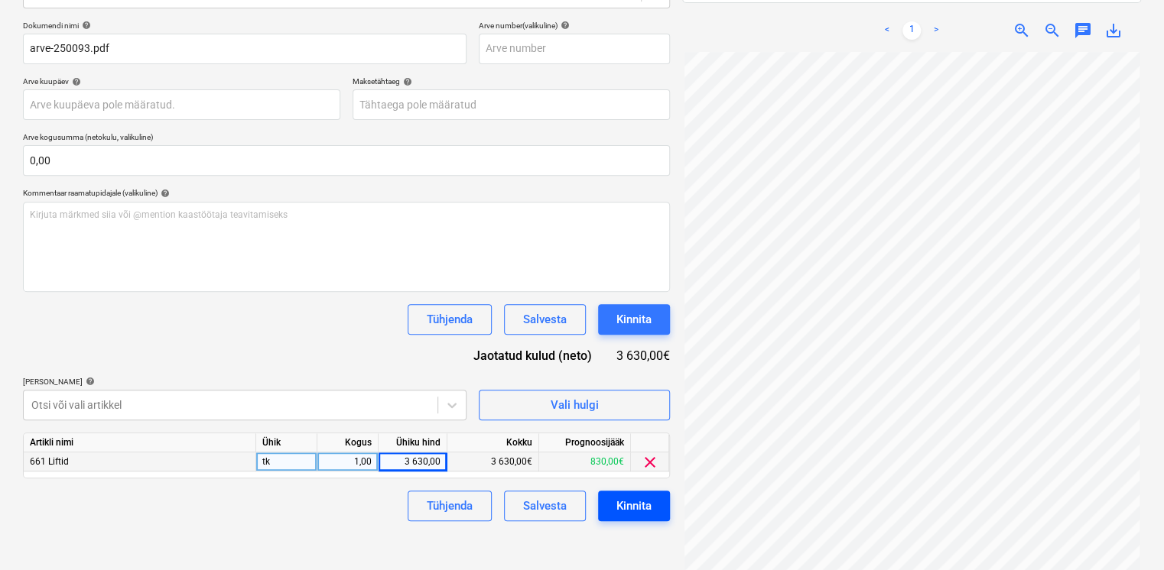
click at [630, 503] on div "Kinnita" at bounding box center [633, 506] width 35 height 20
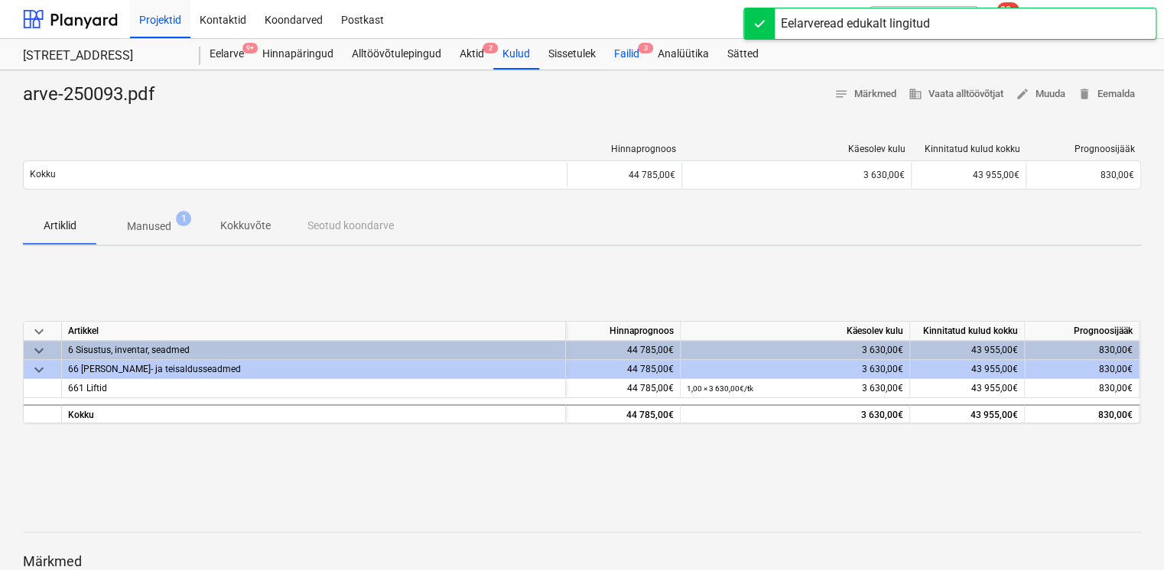
click at [640, 54] on span "3" at bounding box center [645, 48] width 15 height 11
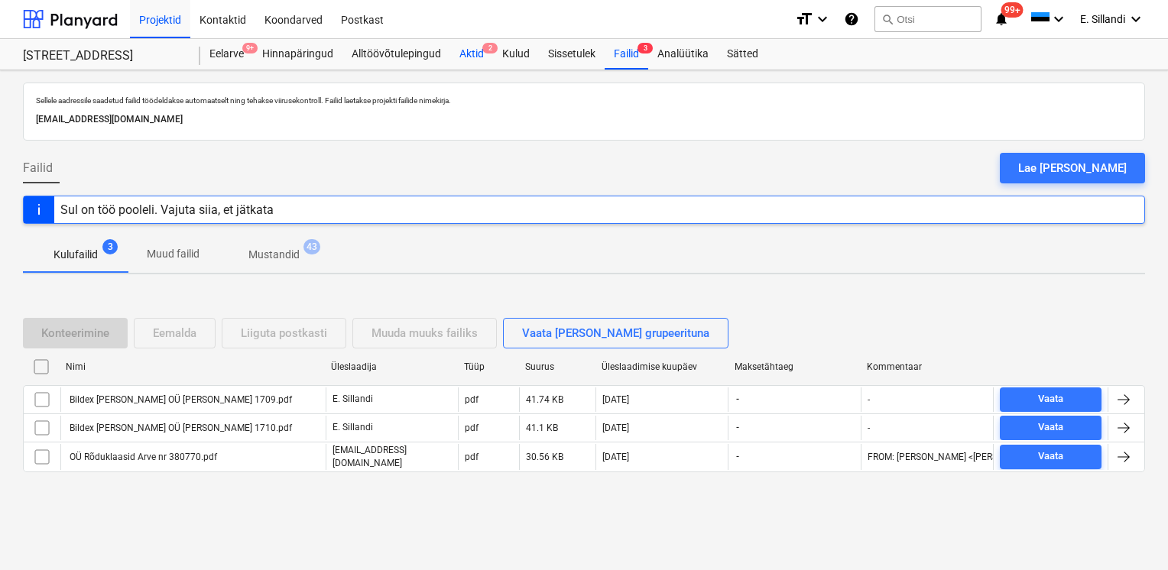
drag, startPoint x: 639, startPoint y: 54, endPoint x: 465, endPoint y: 63, distance: 174.6
click at [465, 63] on div "Aktid 2" at bounding box center [471, 54] width 43 height 31
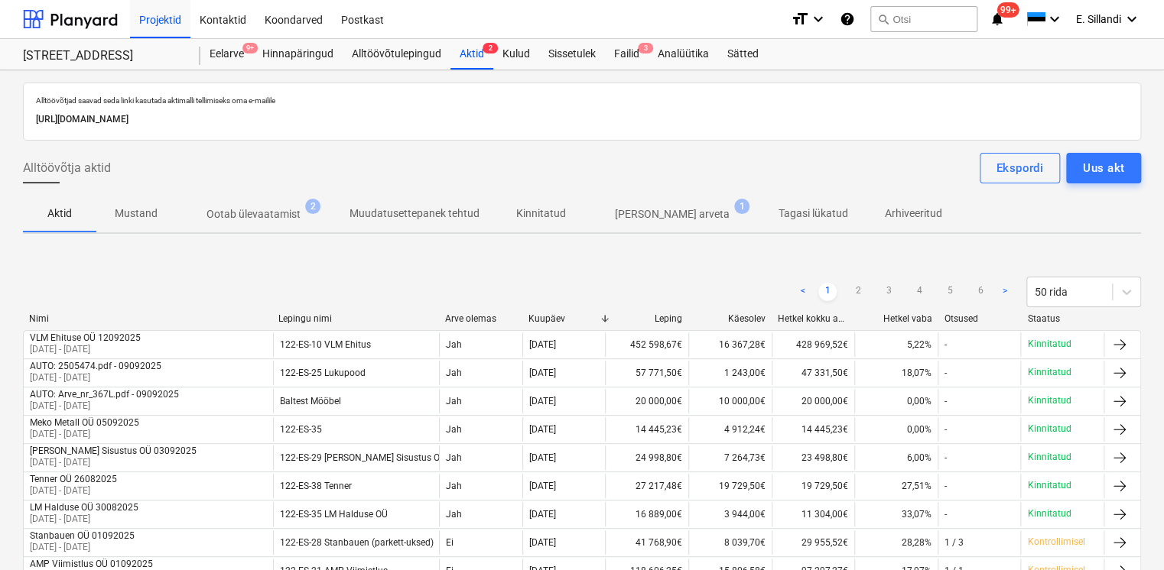
click at [257, 215] on p "Ootab ülevaatamist" at bounding box center [253, 214] width 94 height 16
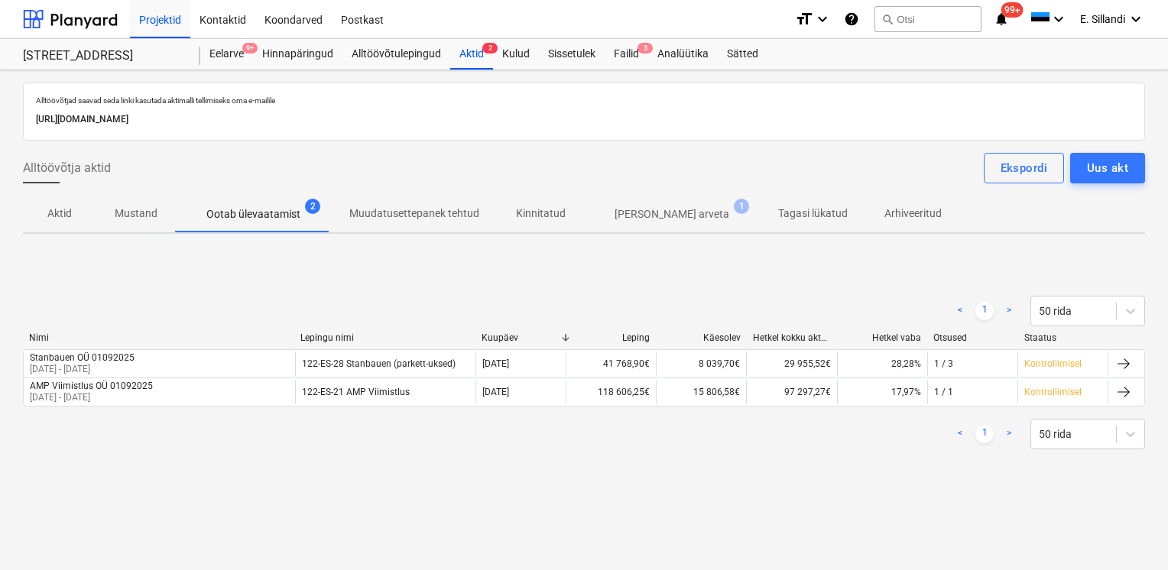
click at [658, 213] on p "[PERSON_NAME] arveta" at bounding box center [672, 214] width 115 height 16
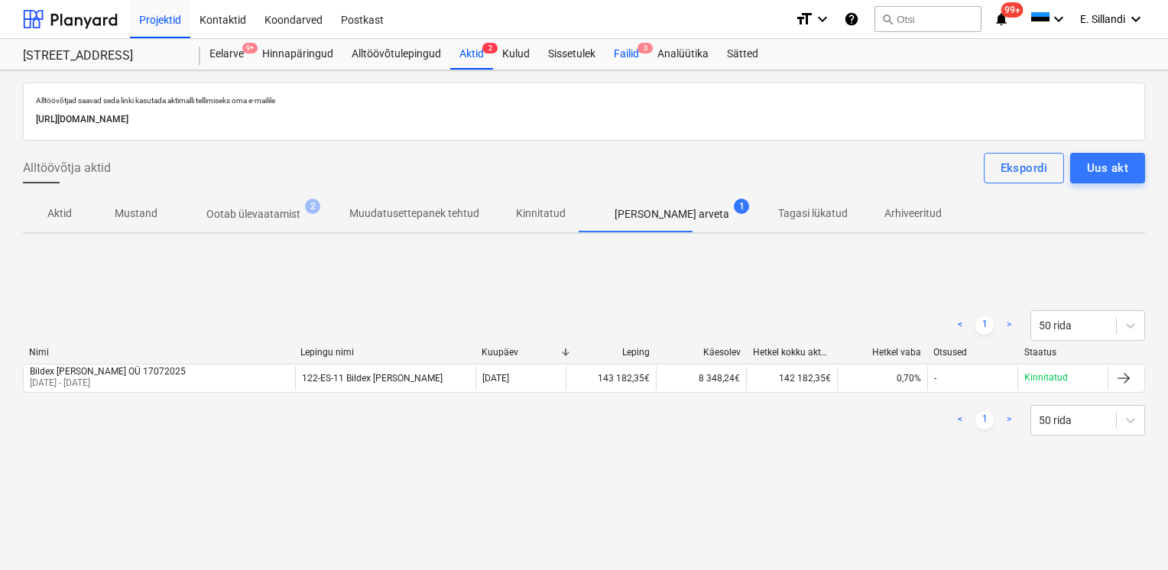
click at [617, 63] on div "Failid 3" at bounding box center [627, 54] width 44 height 31
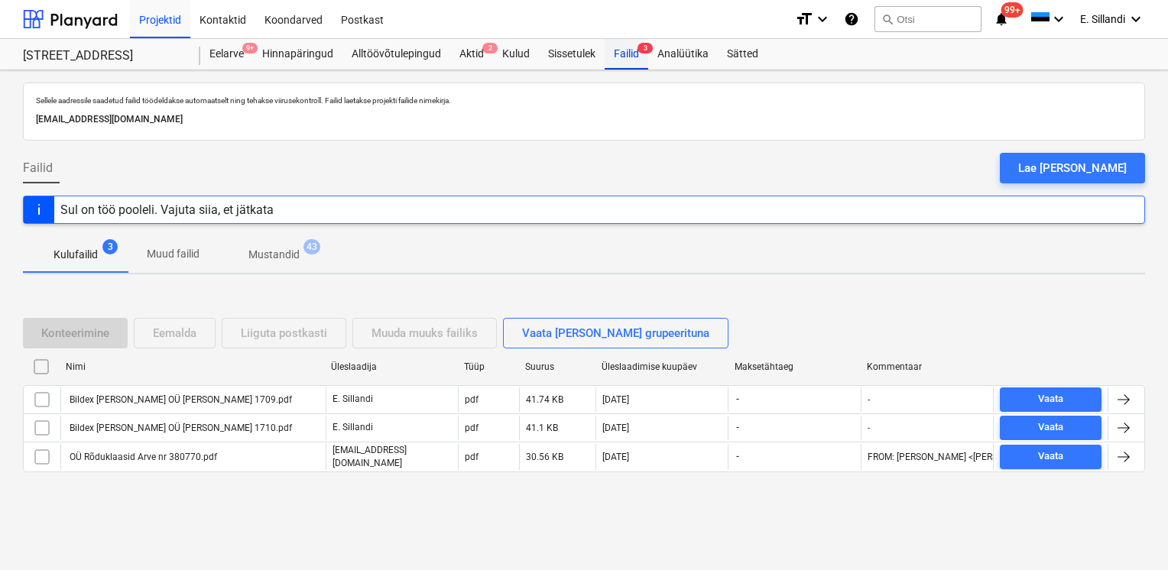
click at [622, 57] on div "Failid 3" at bounding box center [627, 54] width 44 height 31
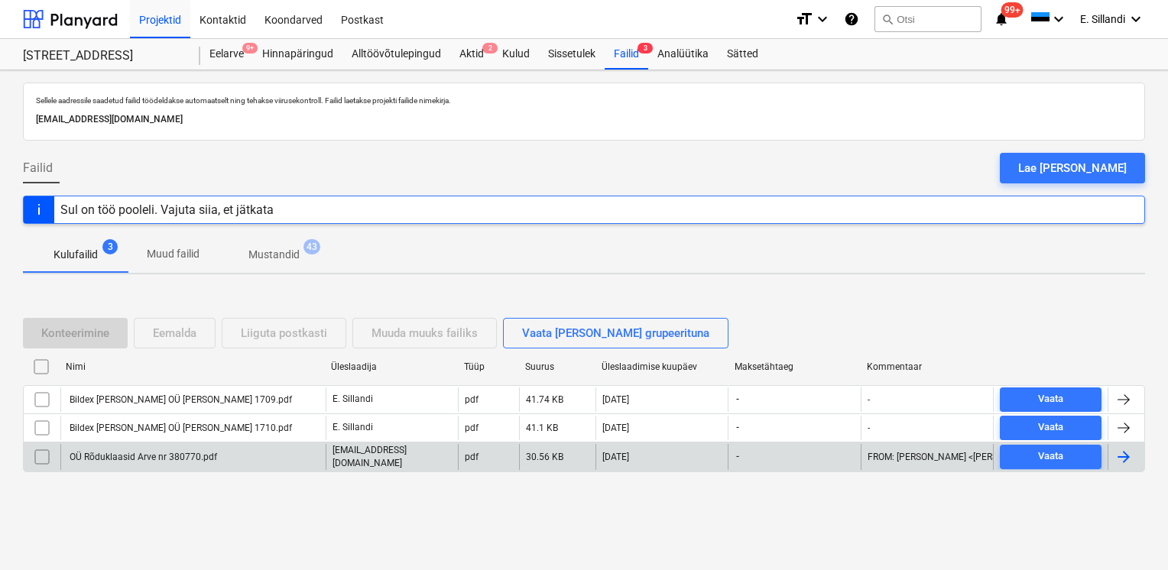
click at [237, 455] on div "OÜ Rõduklaasid Arve nr 380770.pdf" at bounding box center [192, 457] width 265 height 26
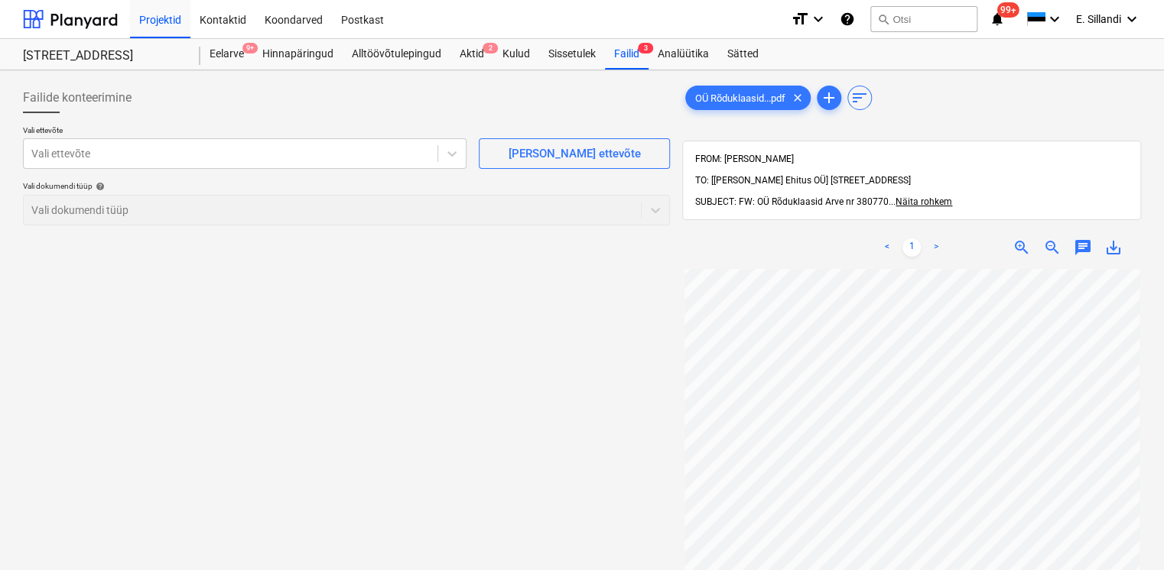
scroll to position [55, 4]
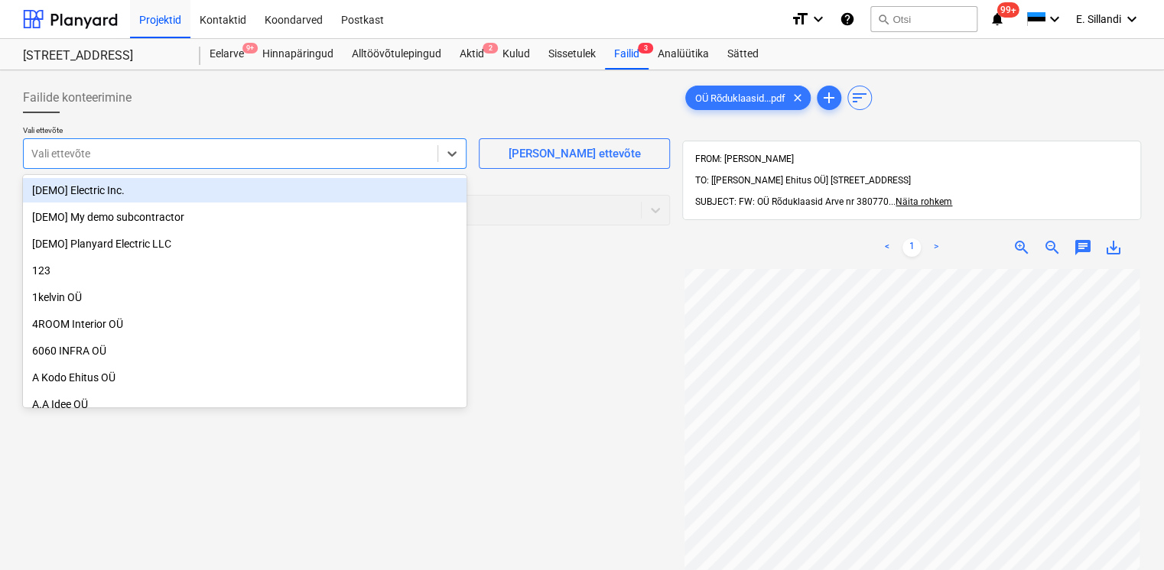
click at [199, 155] on div at bounding box center [230, 153] width 398 height 15
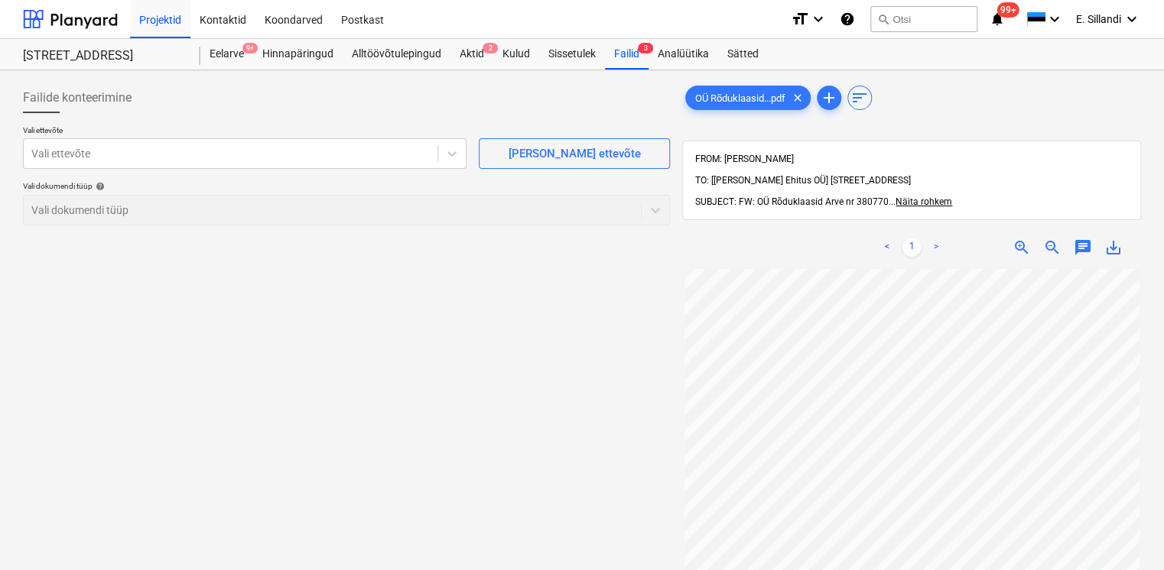
click at [587, 317] on div "Failide konteerimine Vali ettevõte Vali ettevõte Lisa uus ettevõte Vali dokumen…" at bounding box center [346, 439] width 659 height 726
click at [342, 164] on div "Vali ettevõte" at bounding box center [231, 153] width 414 height 21
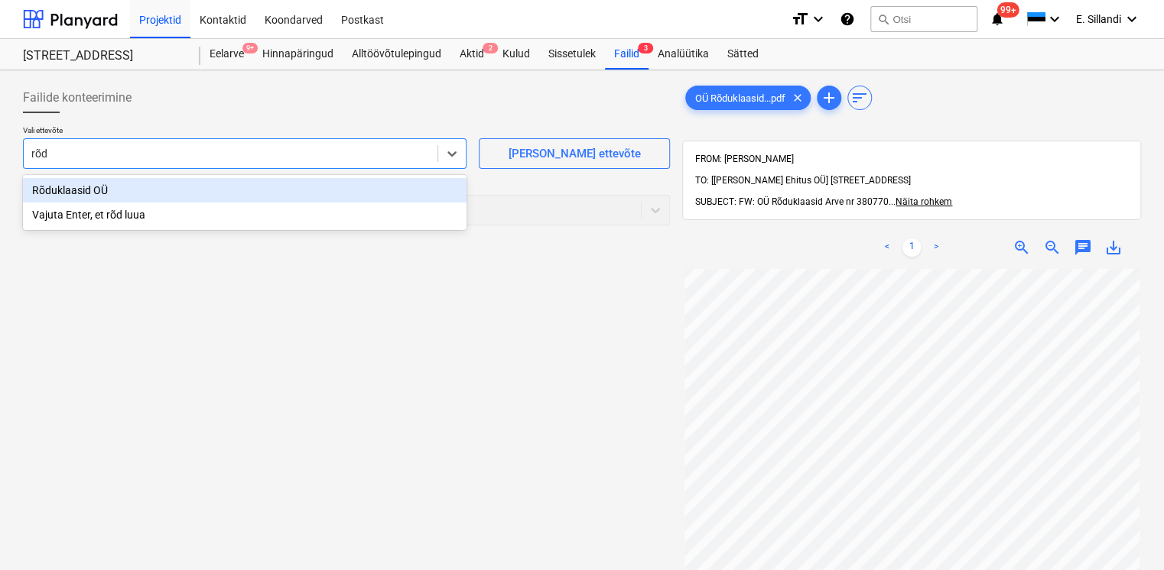
type input "rõdu"
click at [219, 197] on div "Rõduklaasid OÜ" at bounding box center [244, 190] width 443 height 24
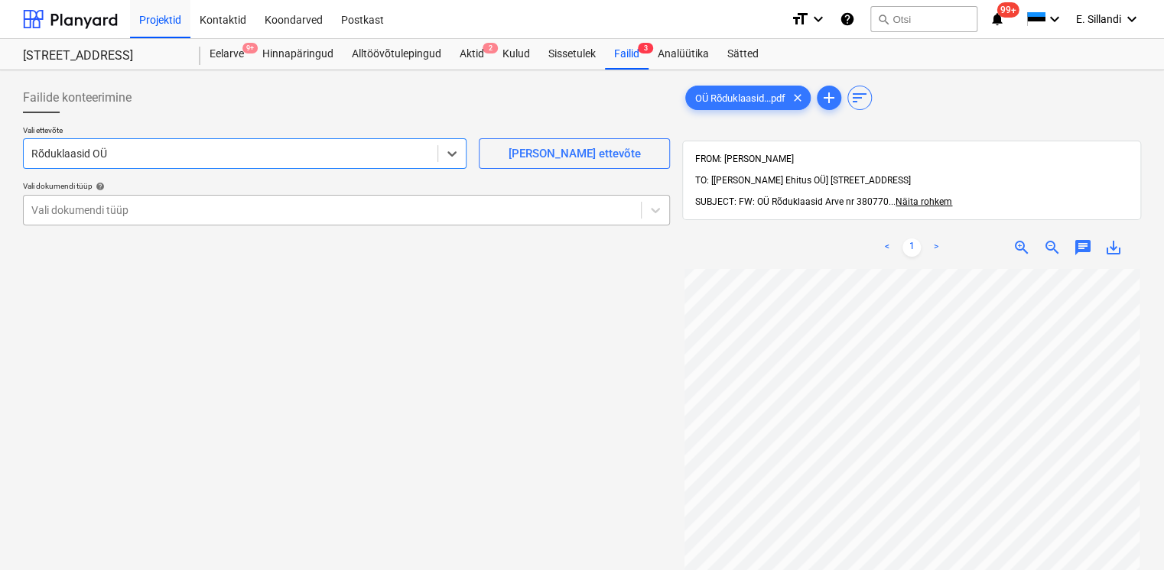
click at [118, 216] on div at bounding box center [332, 210] width 602 height 15
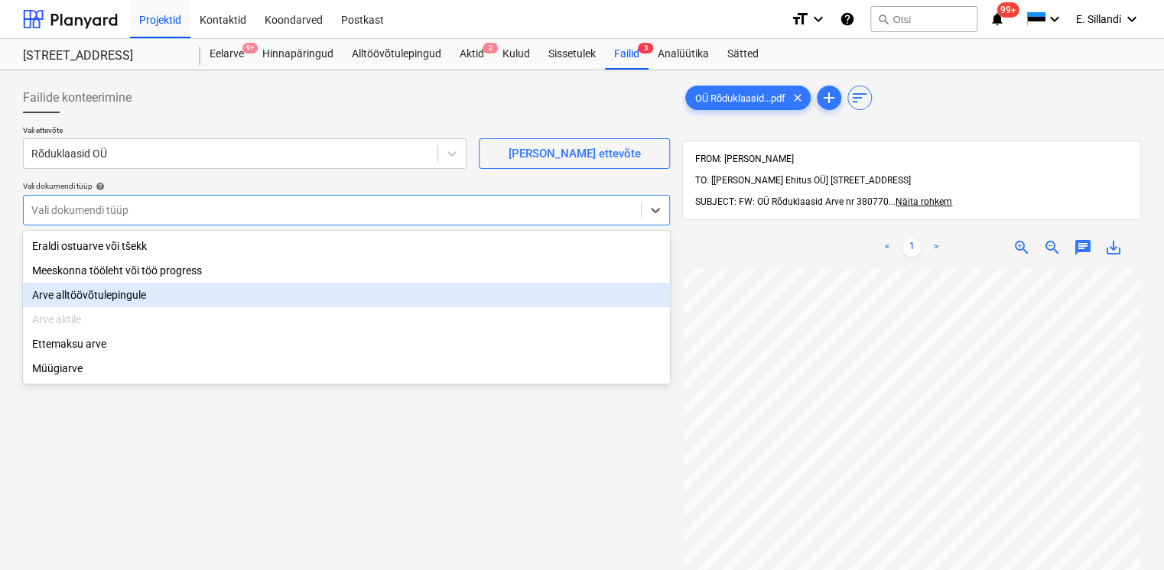
click at [72, 291] on div "Arve alltöövõtulepingule" at bounding box center [346, 295] width 647 height 24
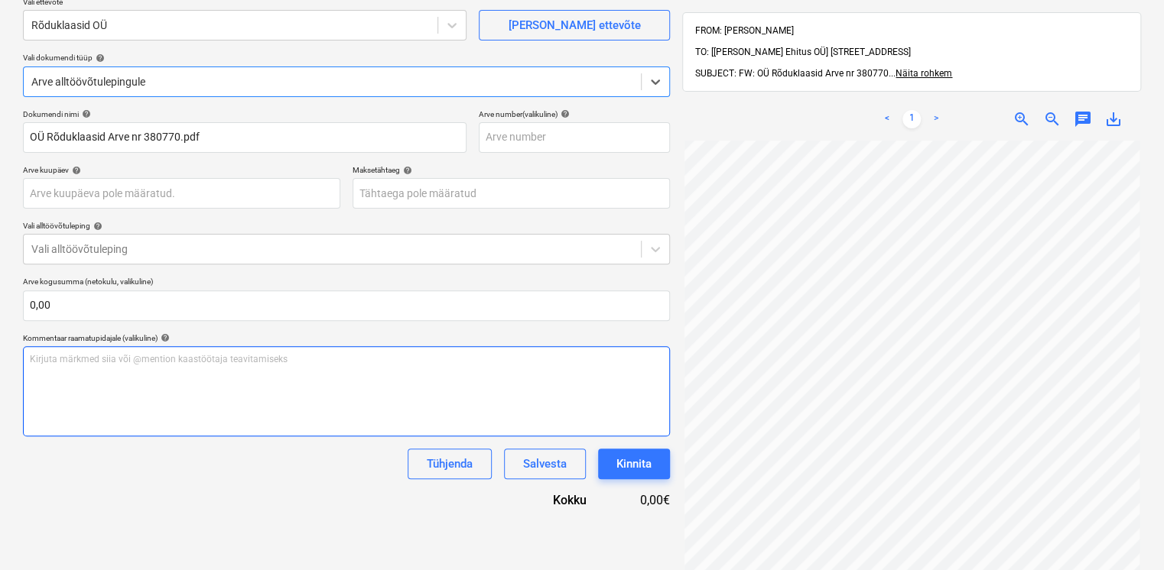
scroll to position [217, 0]
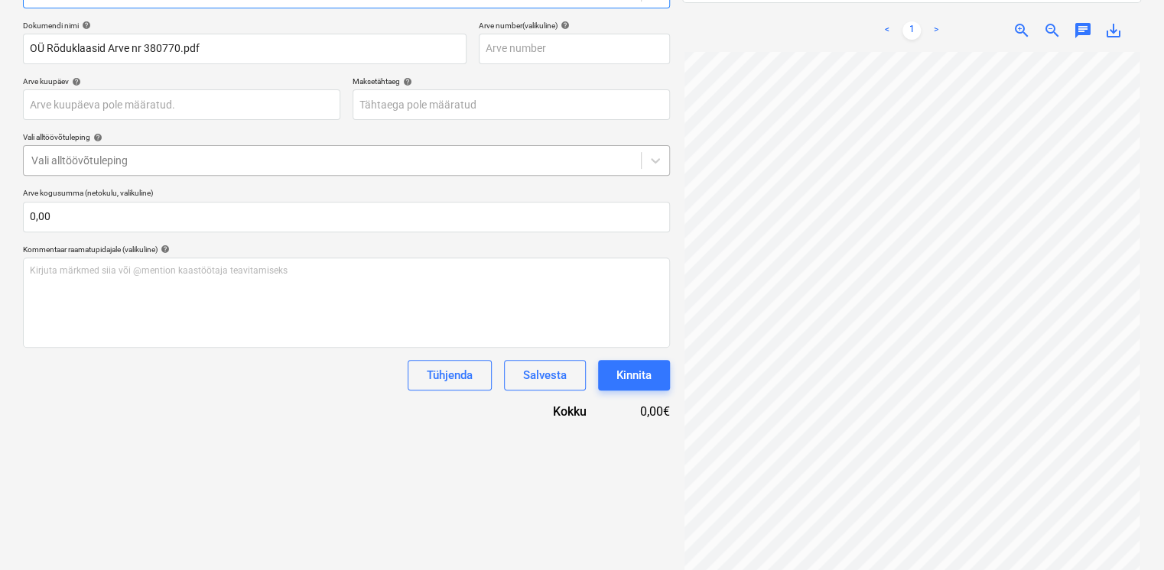
click at [160, 158] on div at bounding box center [332, 160] width 602 height 15
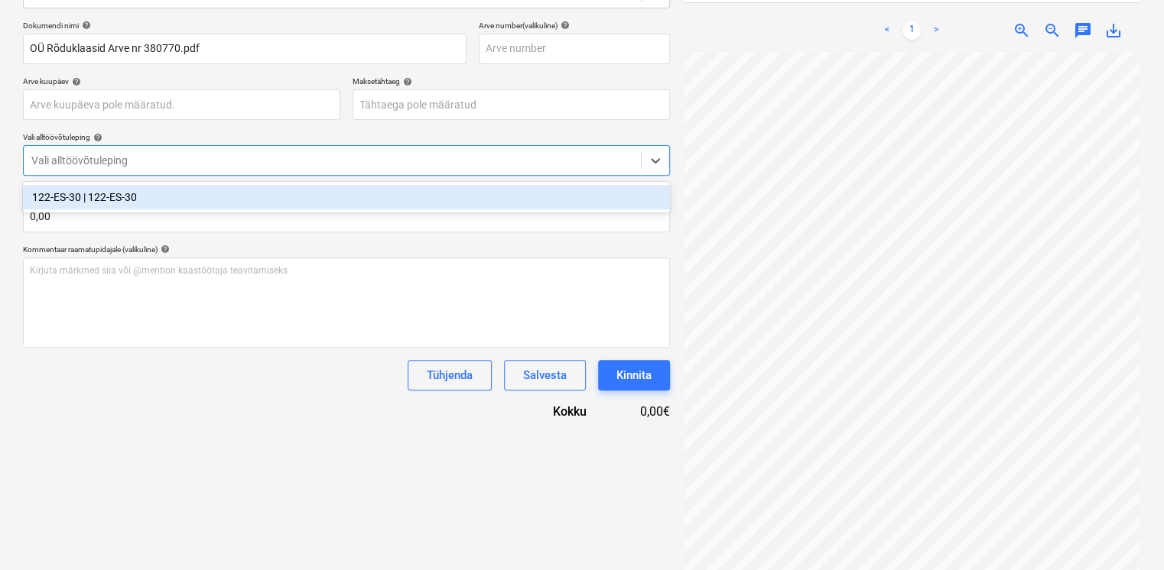
click at [141, 197] on div "122-ES-30 | 122-ES-30" at bounding box center [346, 197] width 647 height 24
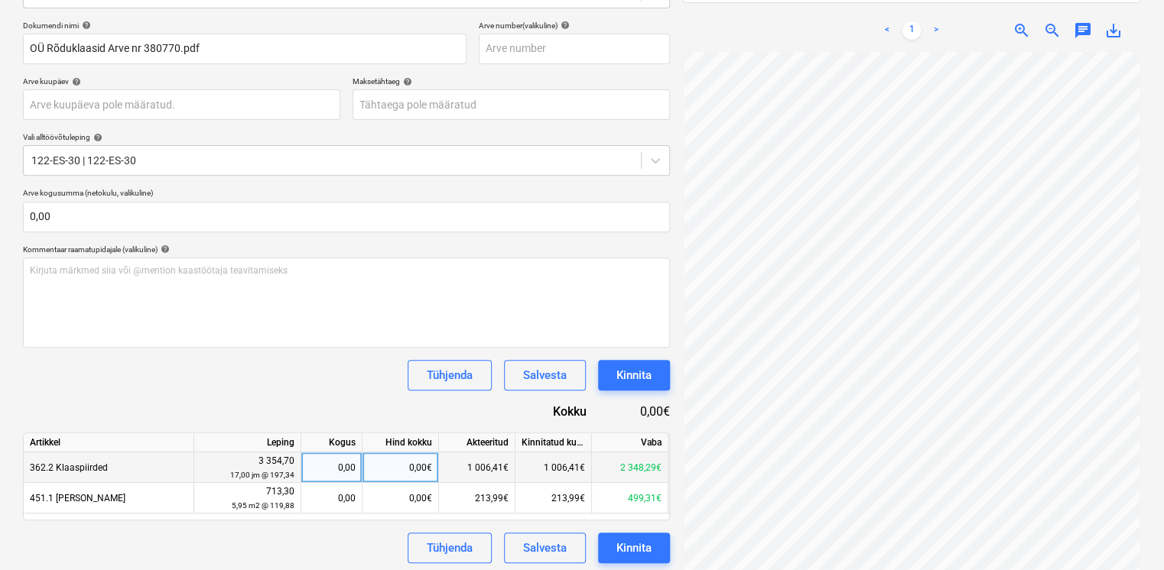
click at [409, 466] on div "0,00€" at bounding box center [400, 468] width 76 height 31
type input "2348,29"
click at [336, 391] on div "Dokumendi nimi help OÜ Rõduklaasid Arve nr 380770.pdf Arve number (valikuline) …" at bounding box center [346, 292] width 647 height 543
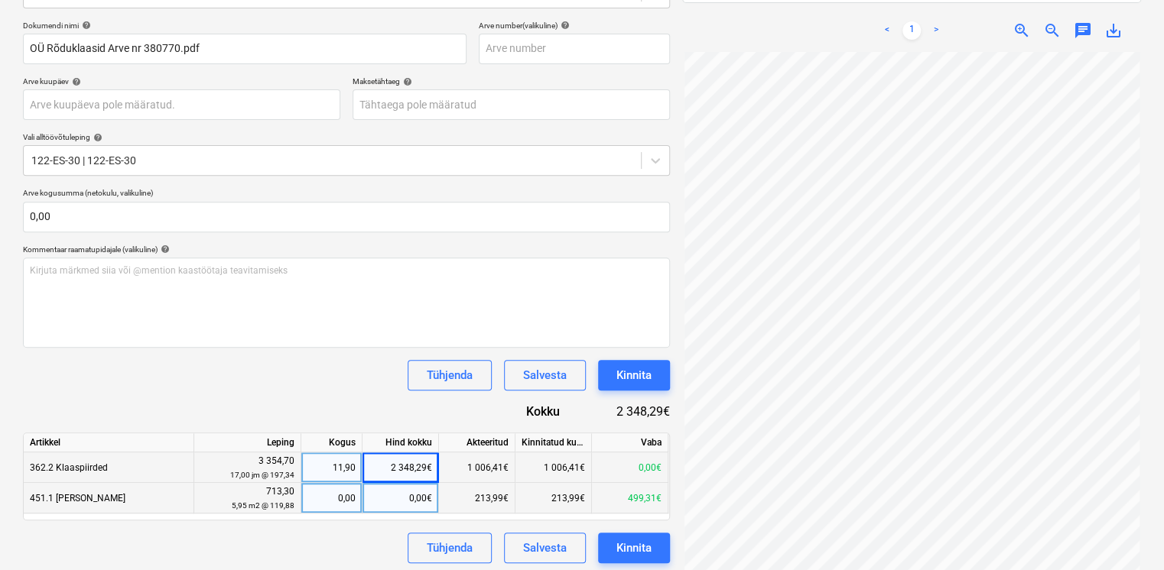
click at [401, 497] on div "0,00€" at bounding box center [400, 498] width 76 height 31
type input "499,31"
click at [359, 421] on div "Dokumendi nimi help OÜ Rõduklaasid Arve nr 380770.pdf Arve number (valikuline) …" at bounding box center [346, 292] width 647 height 543
click at [306, 381] on div "Tühjenda Salvesta Kinnita" at bounding box center [346, 375] width 647 height 31
click at [554, 546] on div "Salvesta" at bounding box center [545, 548] width 44 height 20
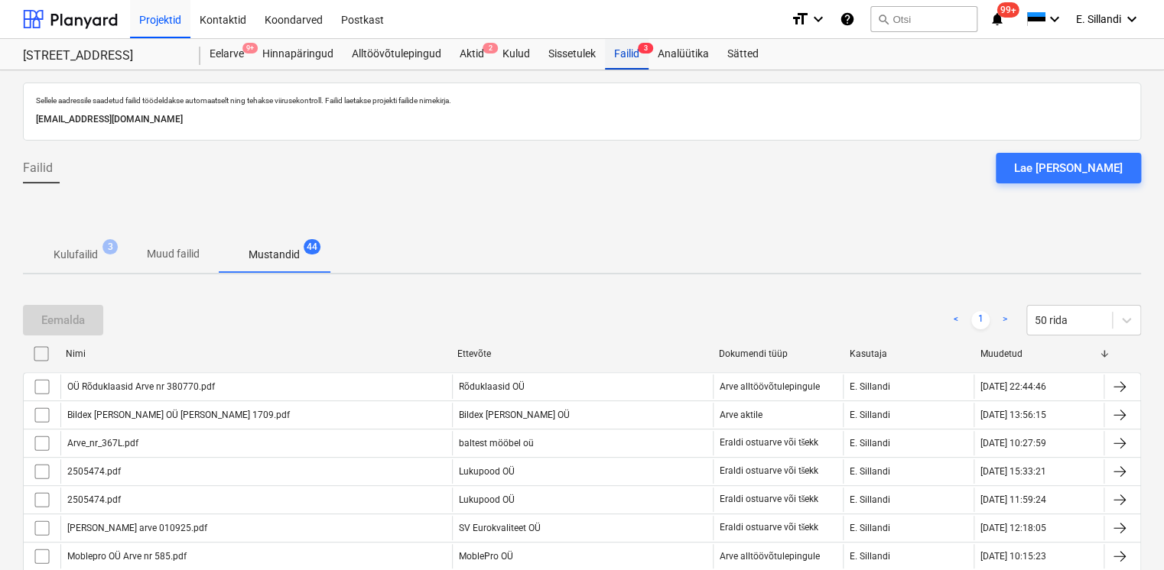
click at [615, 57] on div "Failid 3" at bounding box center [627, 54] width 44 height 31
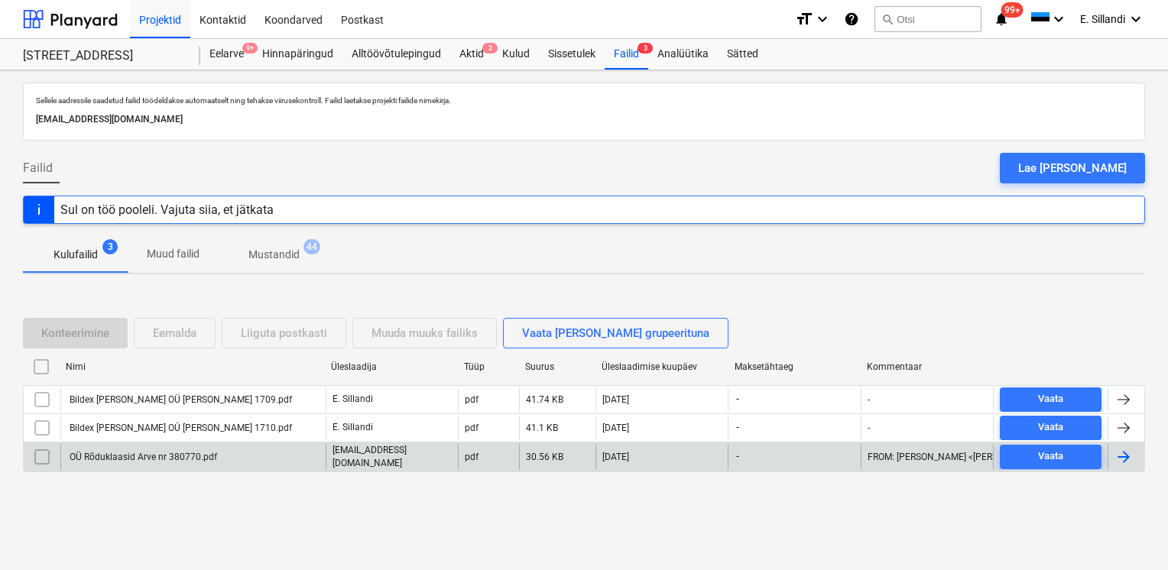
click at [109, 449] on div "OÜ Rõduklaasid Arve nr 380770.pdf" at bounding box center [192, 457] width 265 height 26
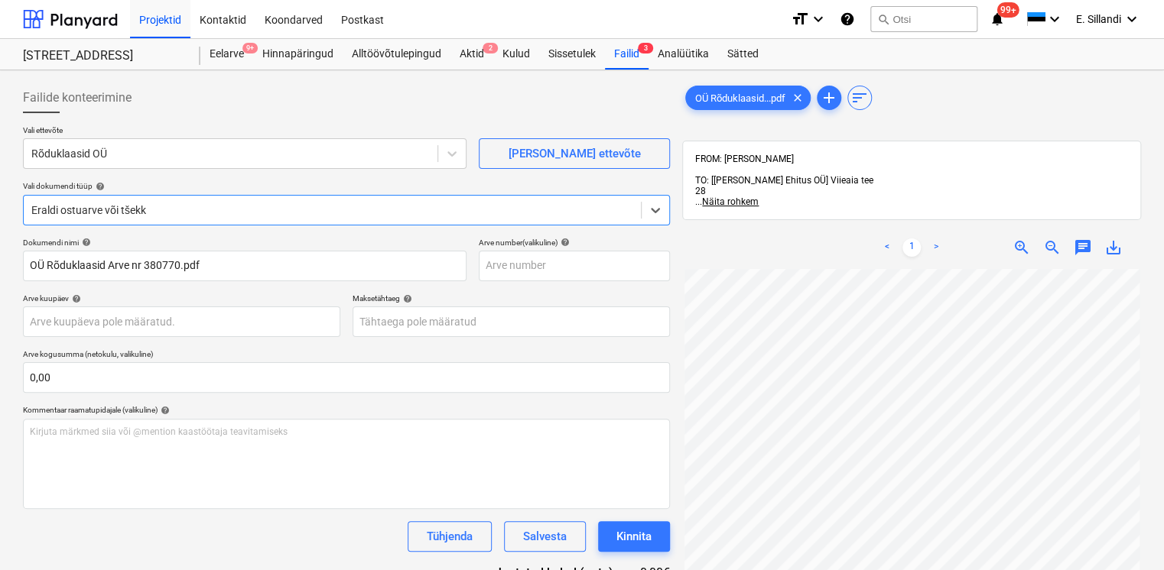
click at [223, 209] on div at bounding box center [332, 210] width 602 height 15
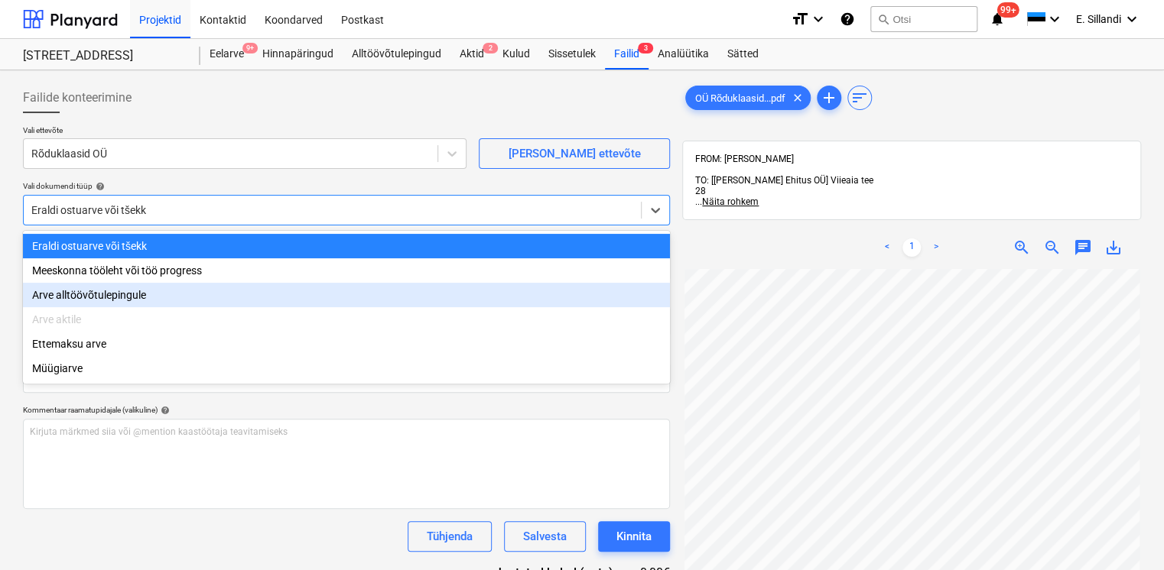
click at [159, 297] on div "Arve alltöövõtulepingule" at bounding box center [346, 295] width 647 height 24
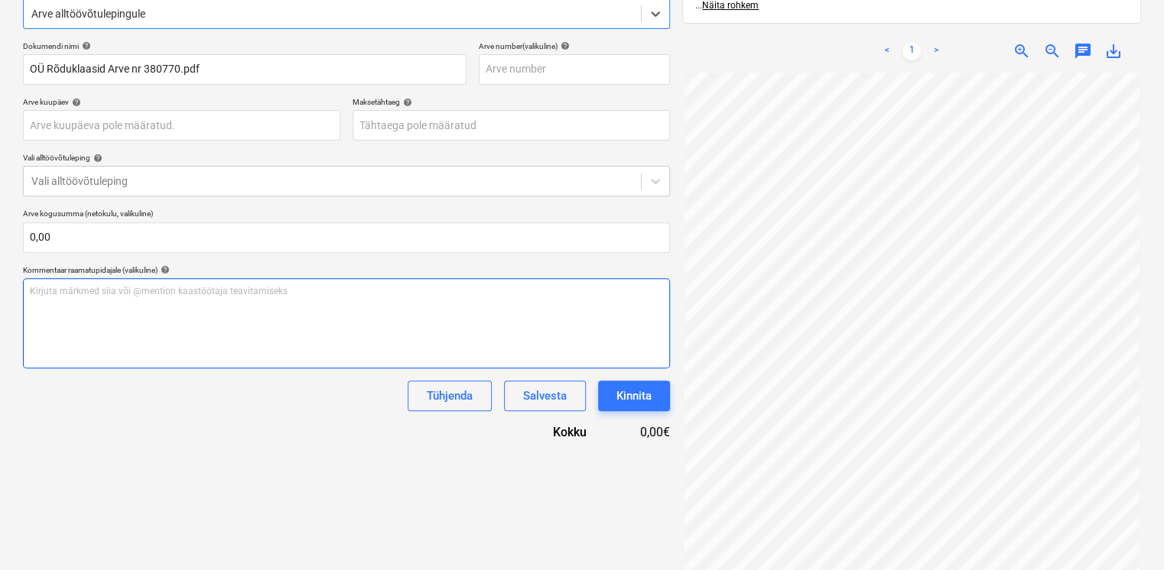
scroll to position [217, 0]
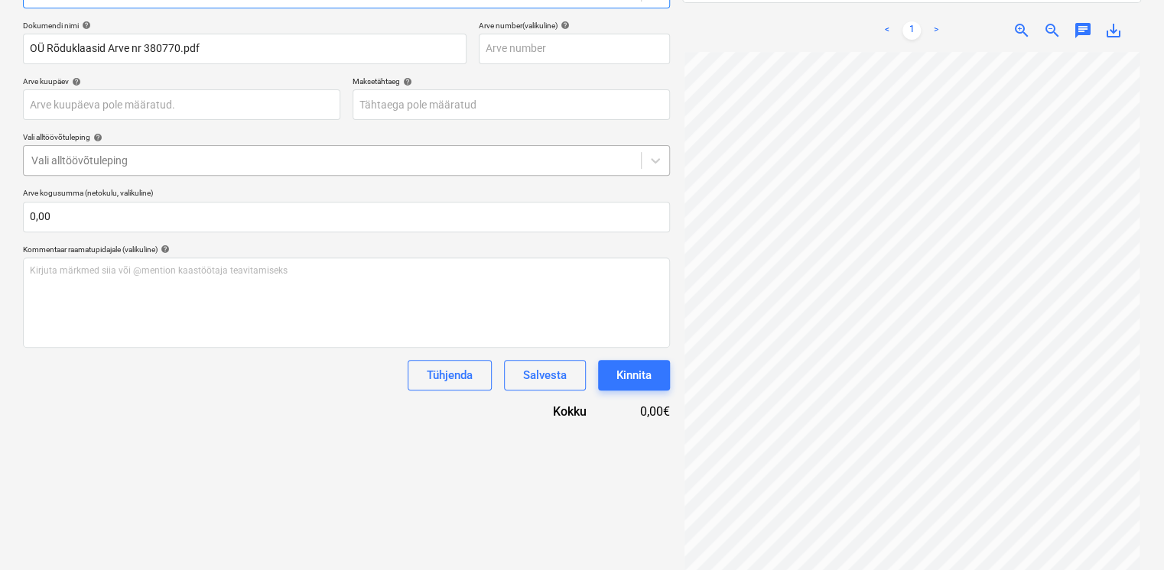
click at [159, 163] on div at bounding box center [332, 160] width 602 height 15
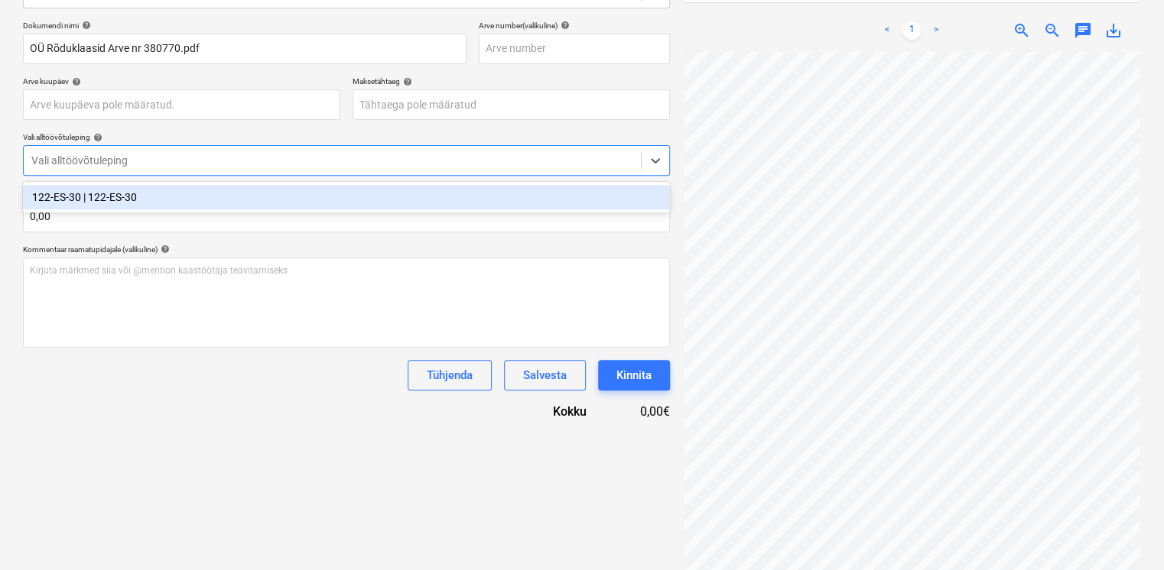
click at [155, 196] on div "122-ES-30 | 122-ES-30" at bounding box center [346, 197] width 647 height 24
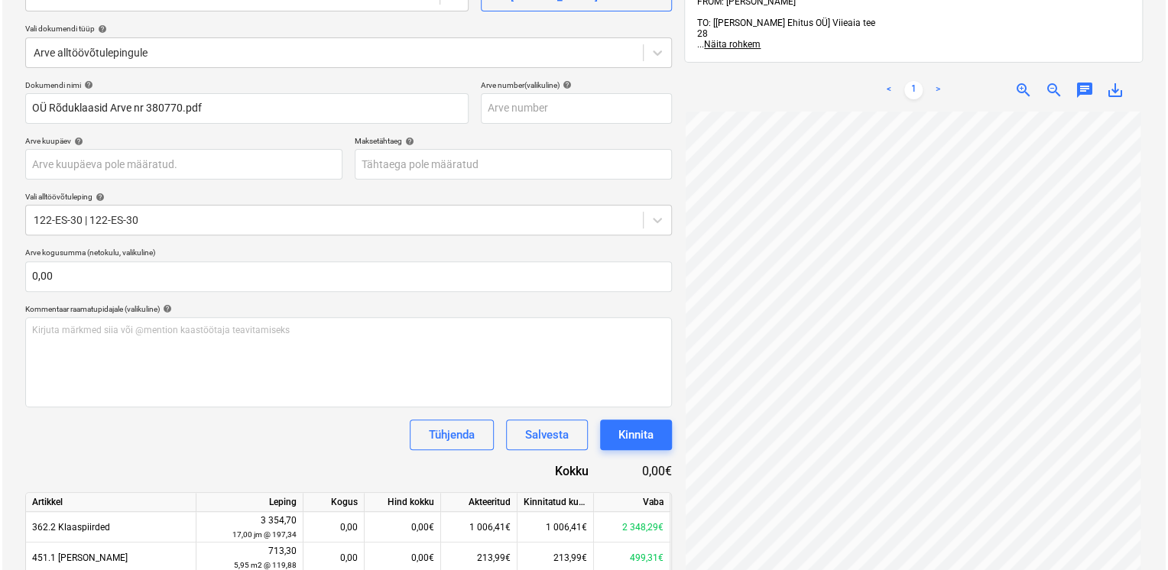
scroll to position [222, 0]
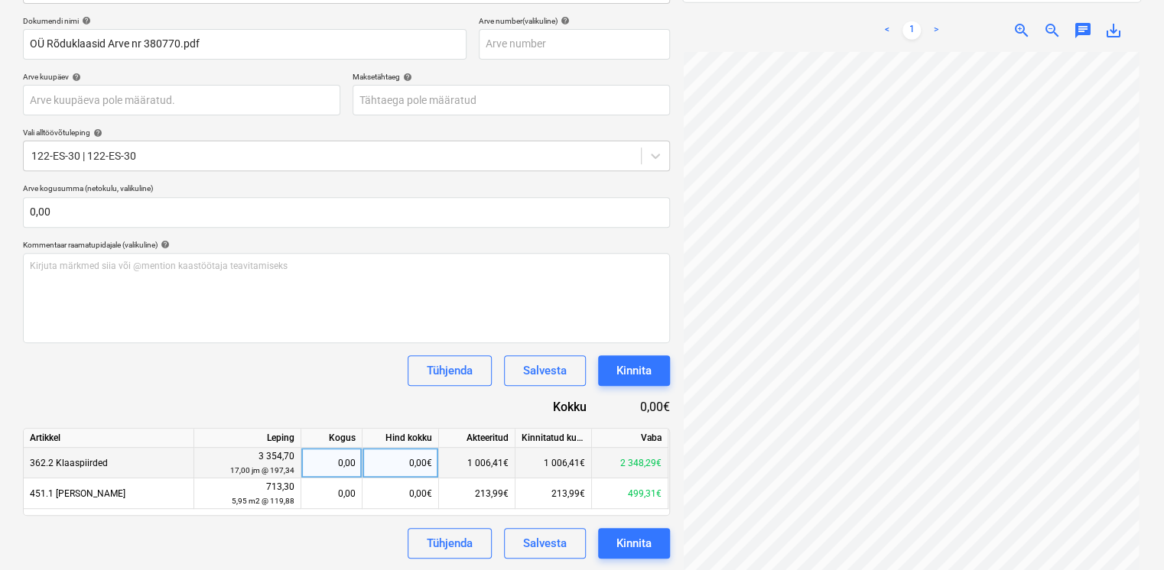
click at [420, 462] on div "0,00€" at bounding box center [400, 463] width 76 height 31
type input "2348,29"
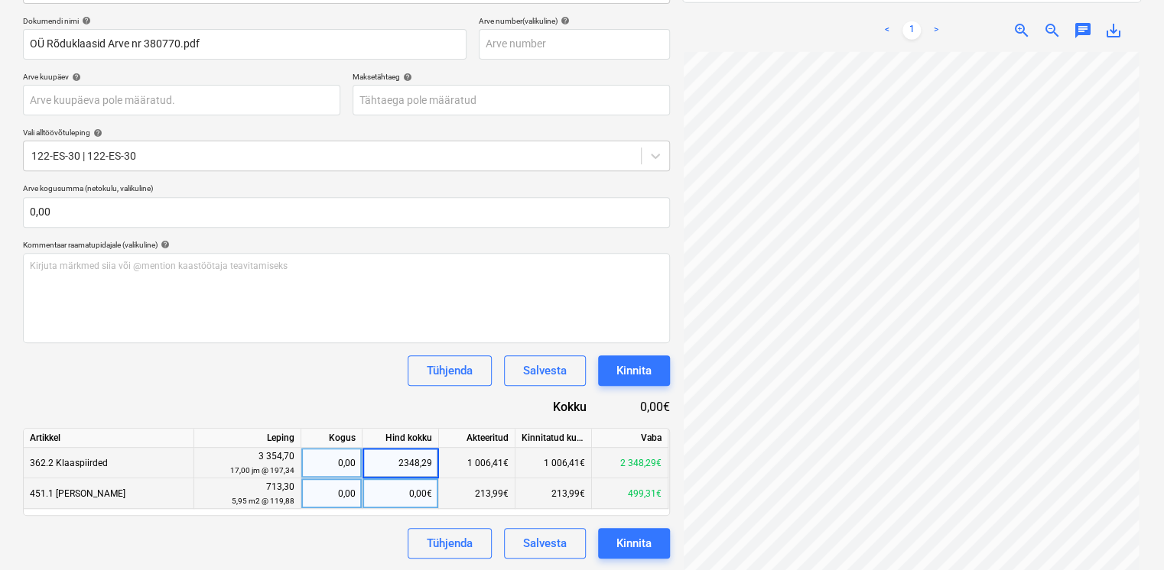
click at [425, 501] on div "0,00€" at bounding box center [400, 494] width 76 height 31
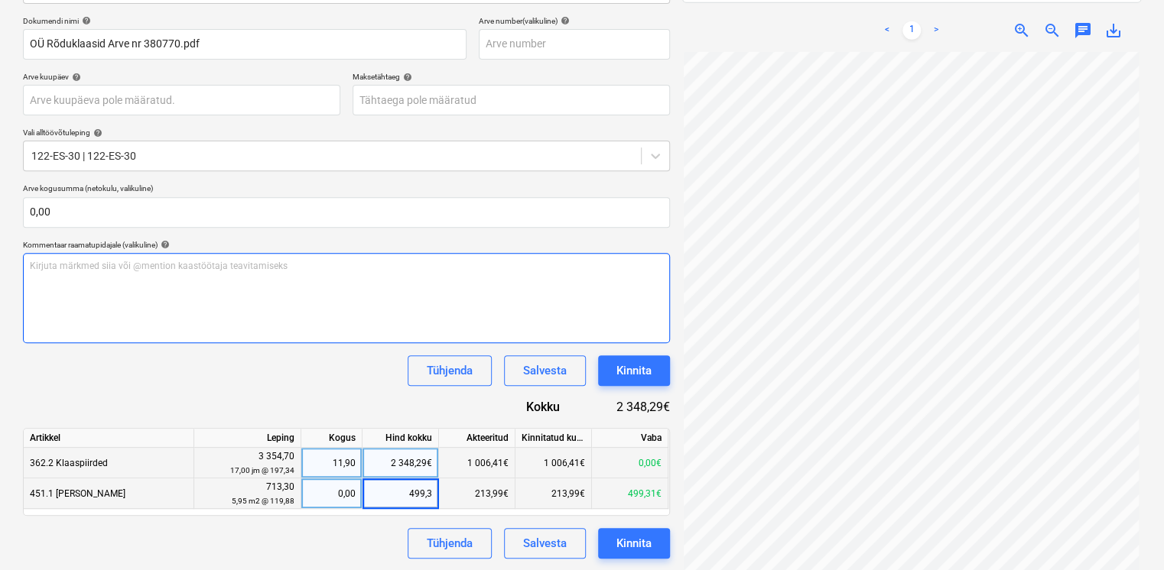
type input "499,31"
click at [327, 396] on div "Dokumendi nimi help OÜ Rõduklaasid Arve nr 380770.pdf Arve number (valikuline) …" at bounding box center [346, 287] width 647 height 543
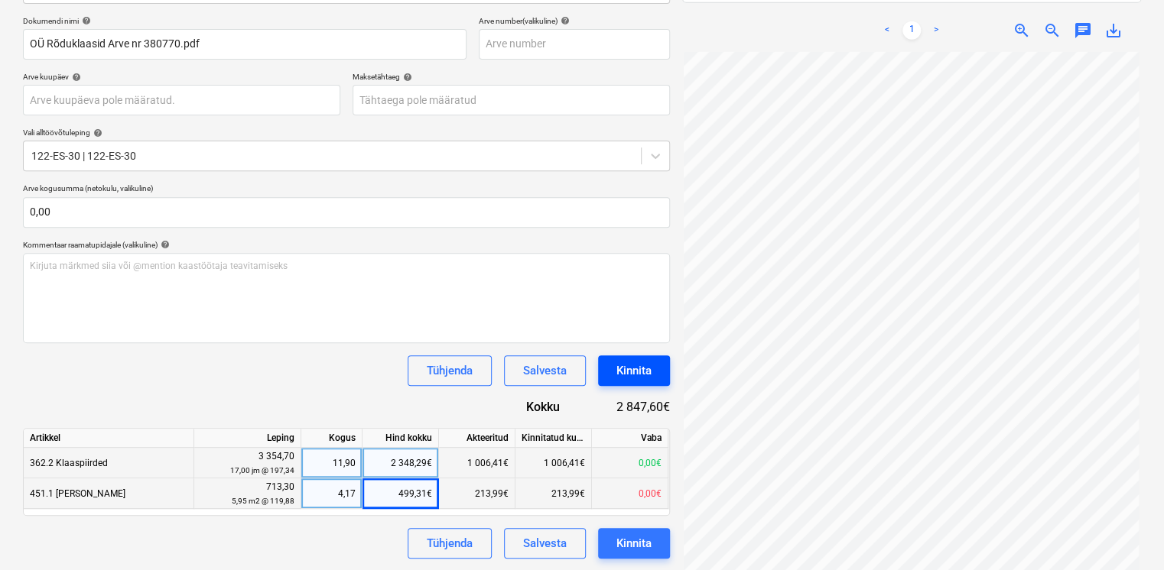
click at [641, 371] on div "Kinnita" at bounding box center [633, 371] width 35 height 20
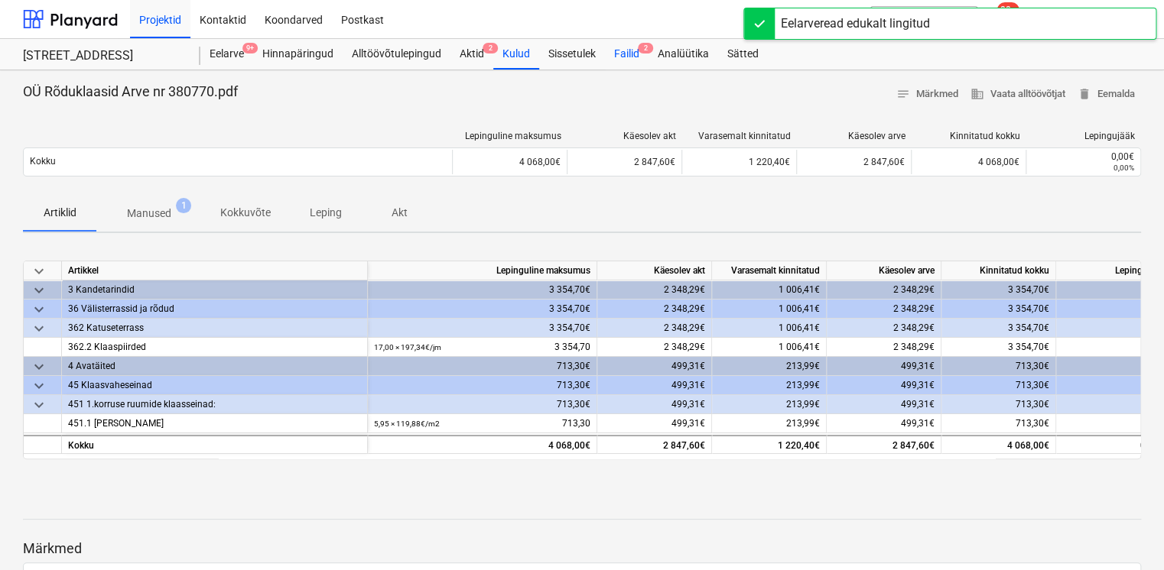
click at [625, 57] on div "Failid 2" at bounding box center [627, 54] width 44 height 31
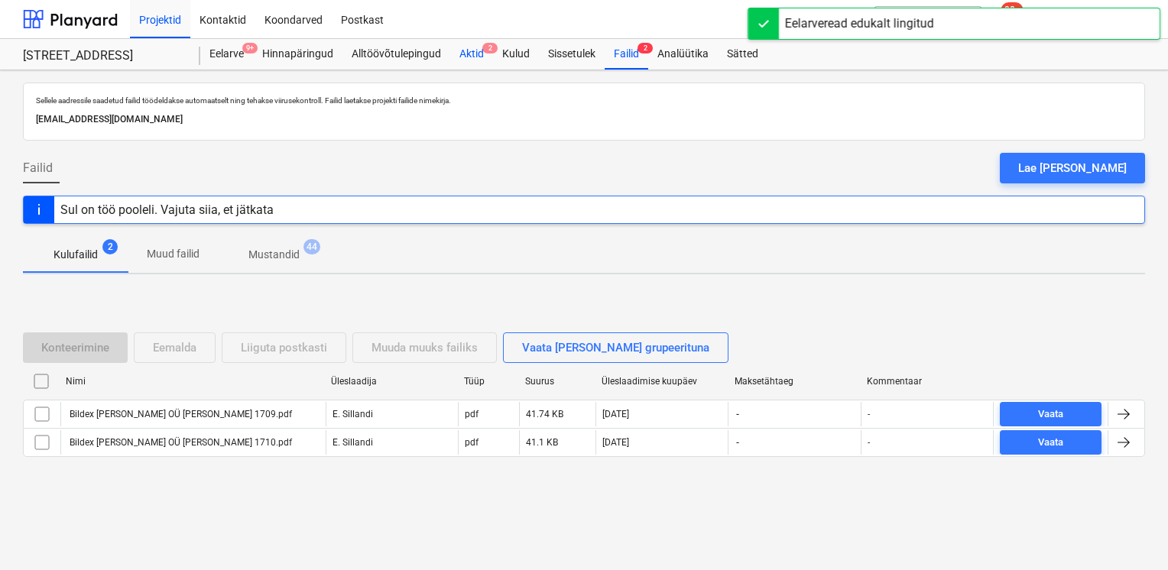
click at [472, 47] on div "Aktid 2" at bounding box center [471, 54] width 43 height 31
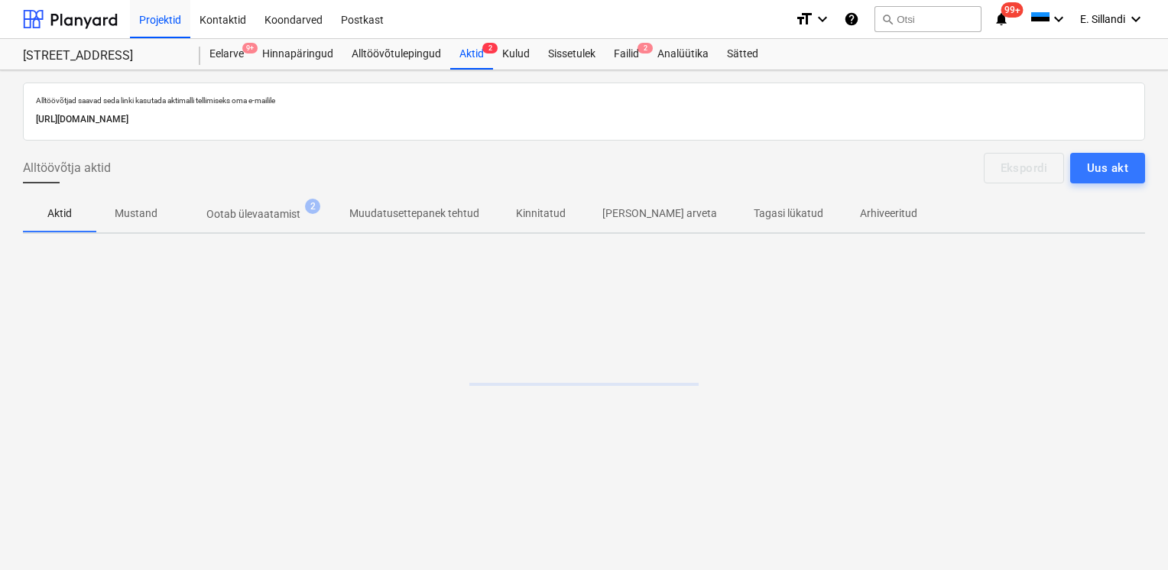
click at [272, 223] on span "Ootab ülevaatamist 2" at bounding box center [253, 214] width 155 height 28
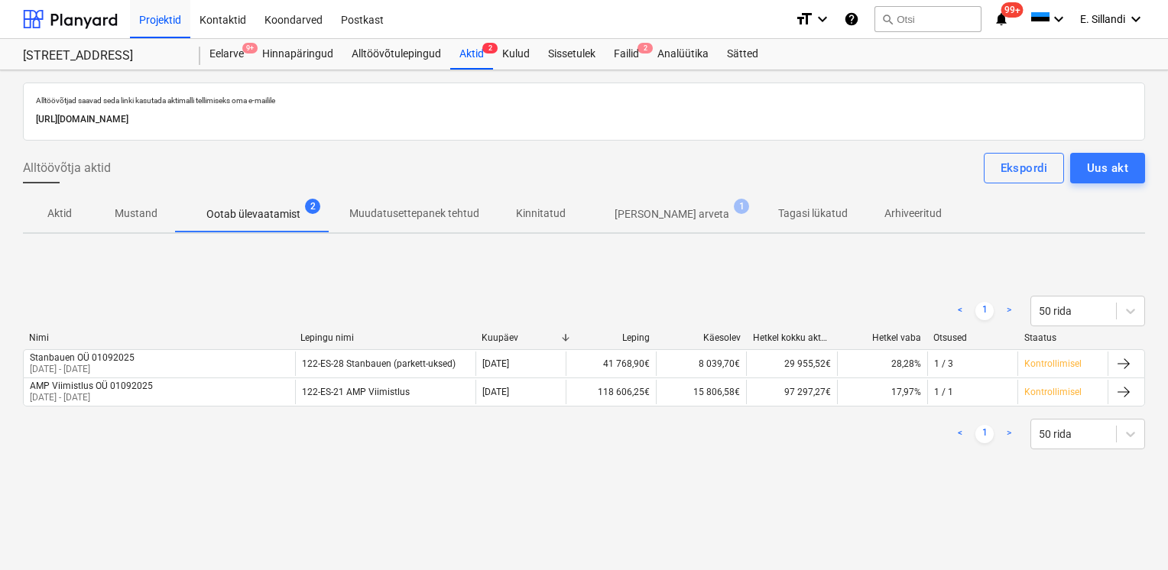
click at [36, 470] on div "< 1 > 50 rida Nimi Lepingu nimi Kuupäev Leping Käesolev Hetkel kokku akteeritud…" at bounding box center [584, 372] width 1122 height 229
click at [220, 54] on div "Eelarve 9+" at bounding box center [226, 54] width 53 height 31
